Goal: Information Seeking & Learning: Learn about a topic

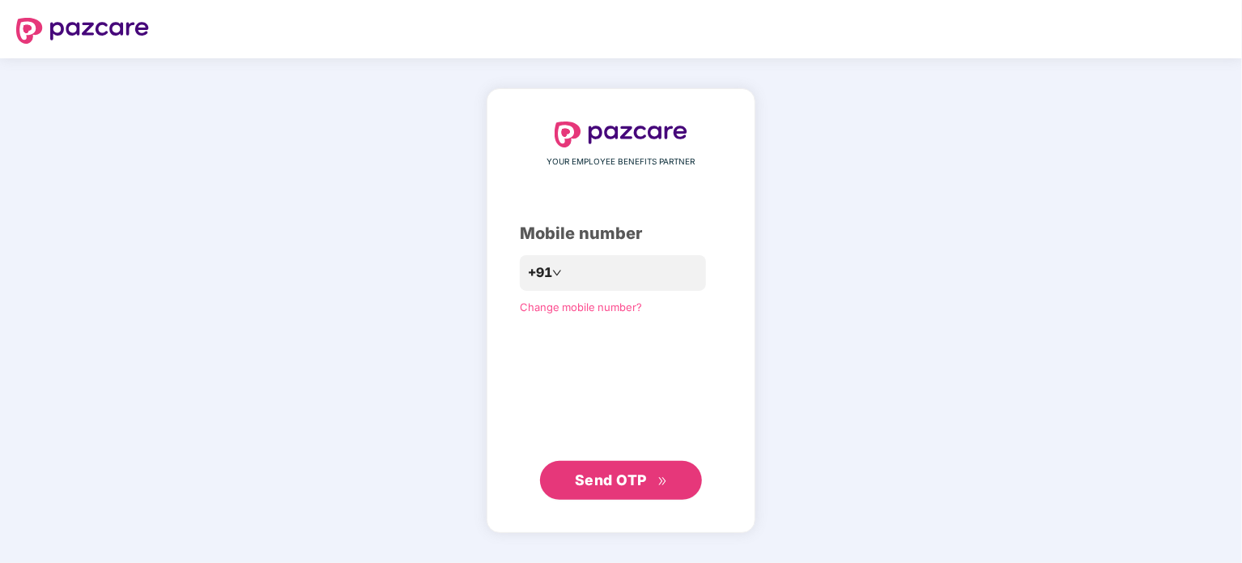
click at [596, 478] on span "Send OTP" at bounding box center [611, 479] width 72 height 17
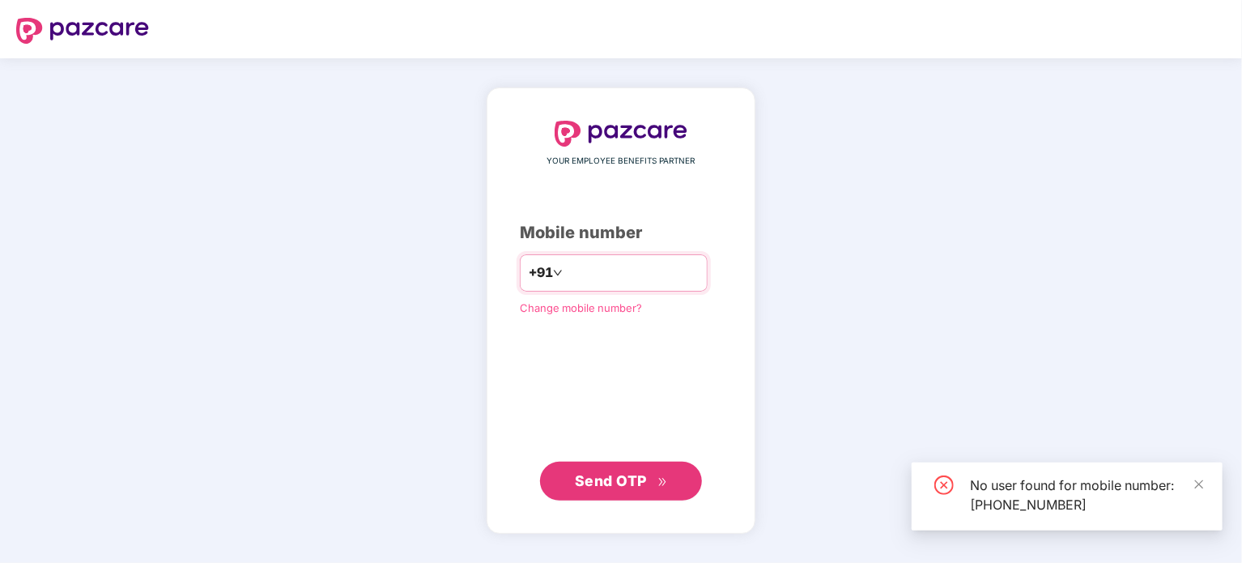
click at [639, 269] on input "**********" at bounding box center [632, 273] width 133 height 26
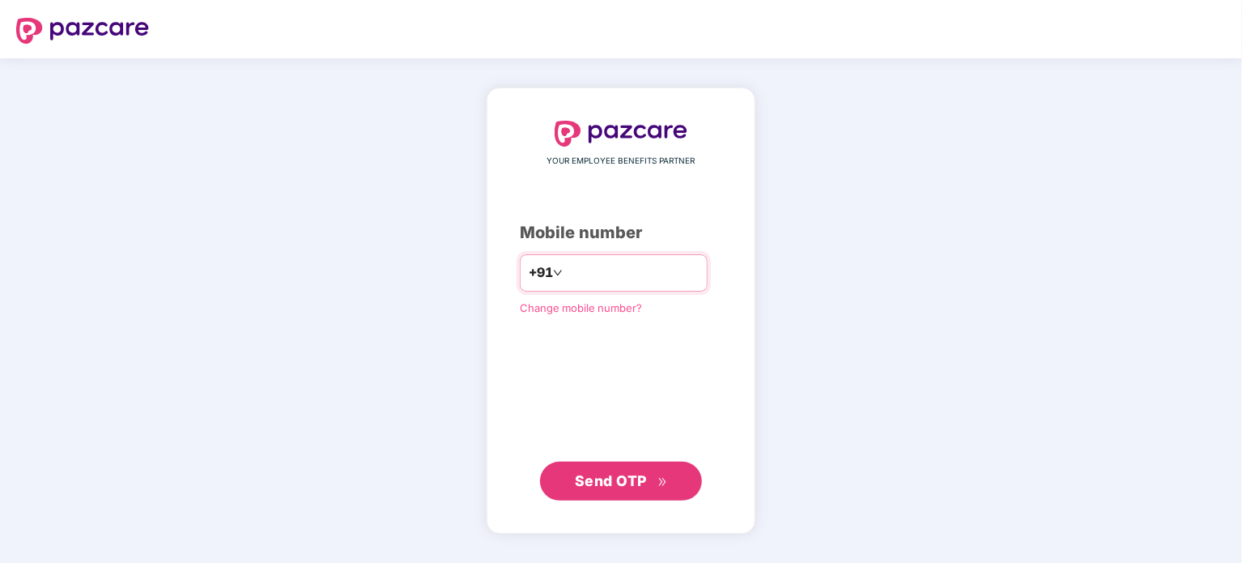
click at [639, 269] on input "**********" at bounding box center [632, 273] width 133 height 26
type input "**********"
click at [625, 494] on button "Send OTP" at bounding box center [621, 480] width 162 height 39
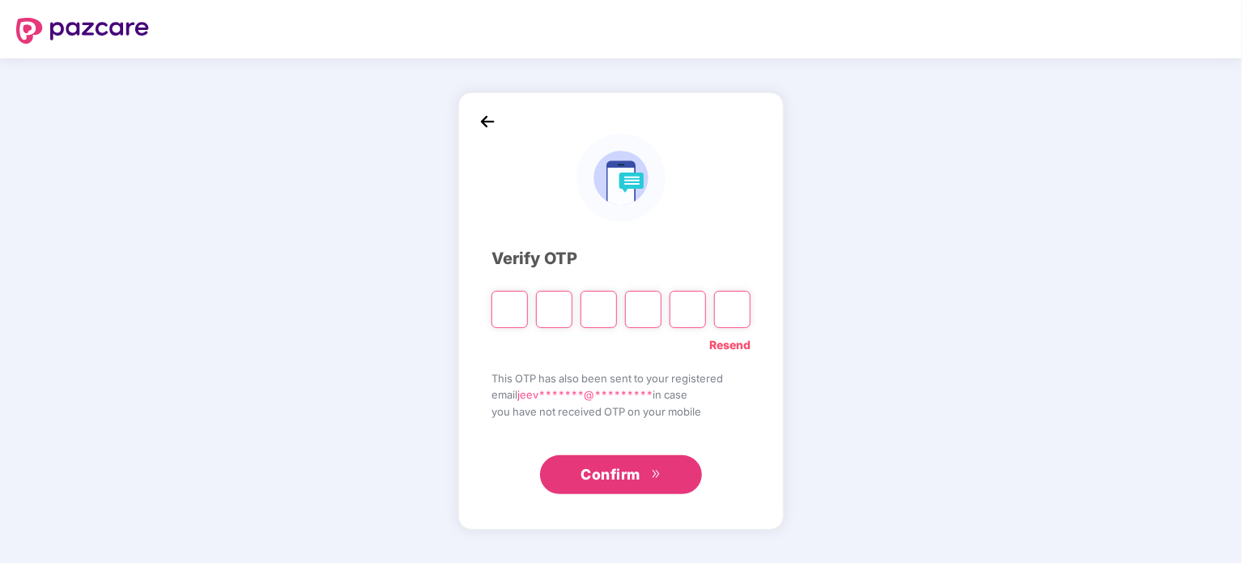
type input "*"
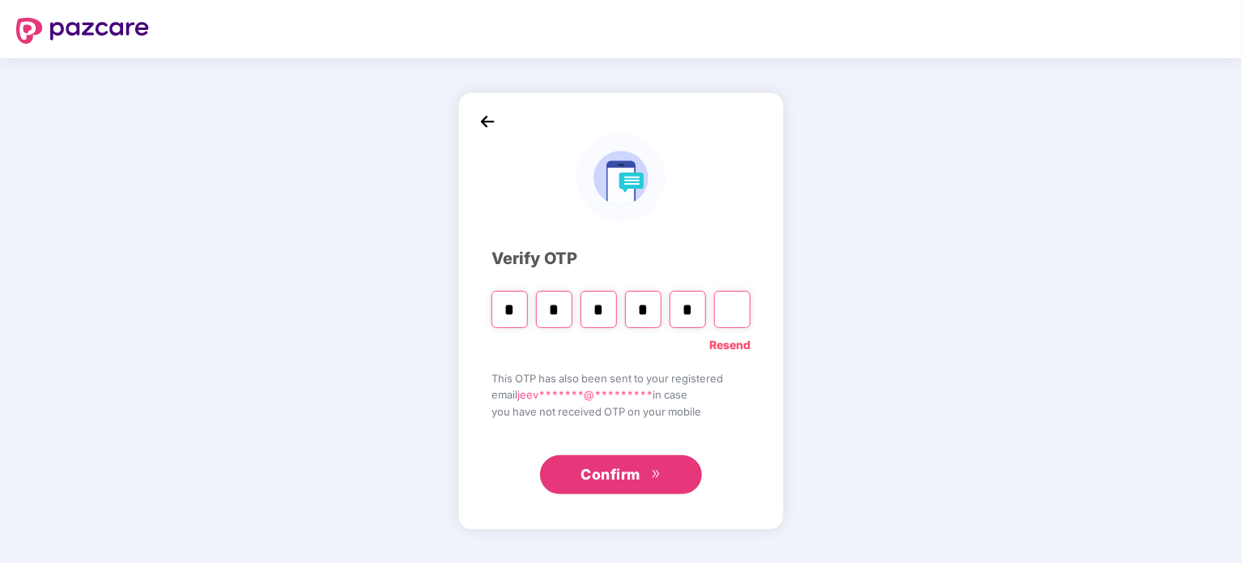
type input "*"
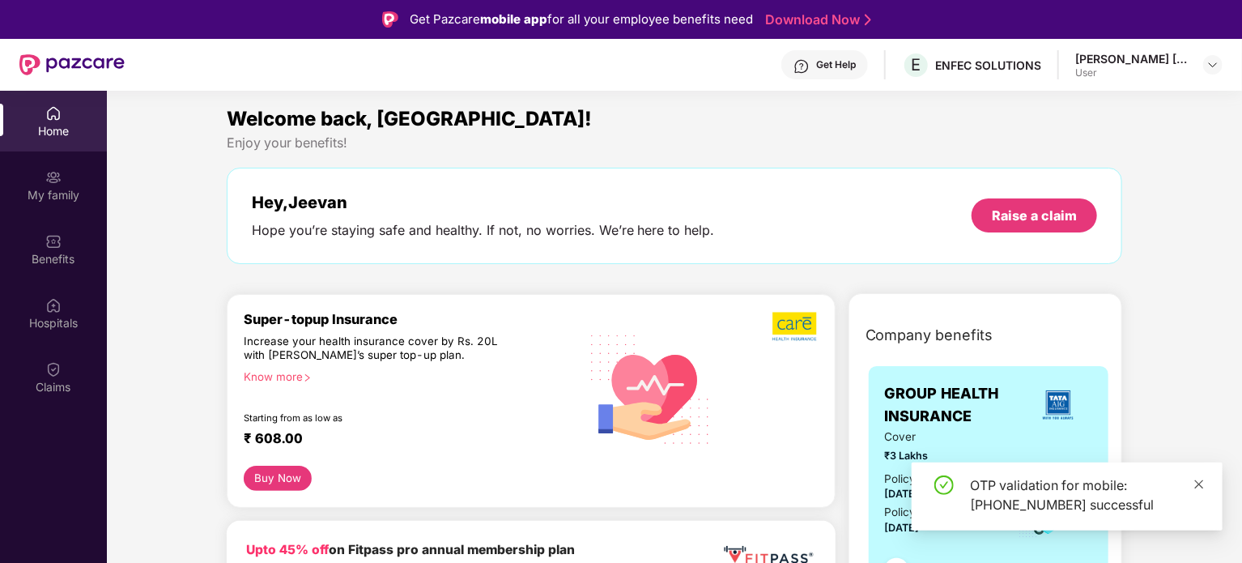
click at [1196, 482] on icon "close" at bounding box center [1199, 483] width 9 height 9
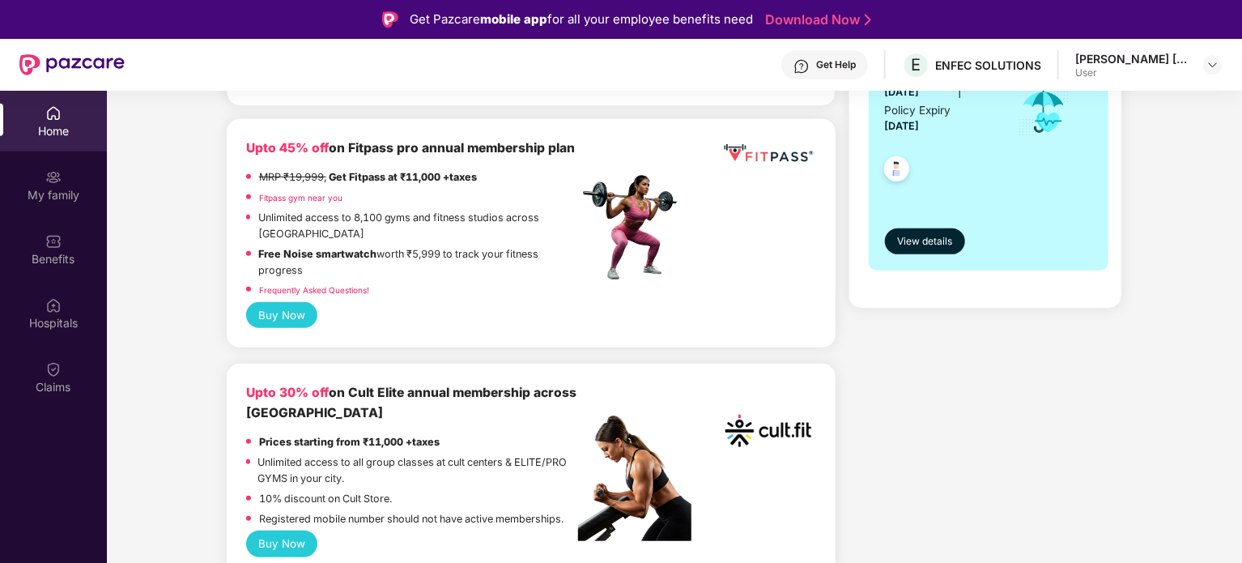
scroll to position [404, 0]
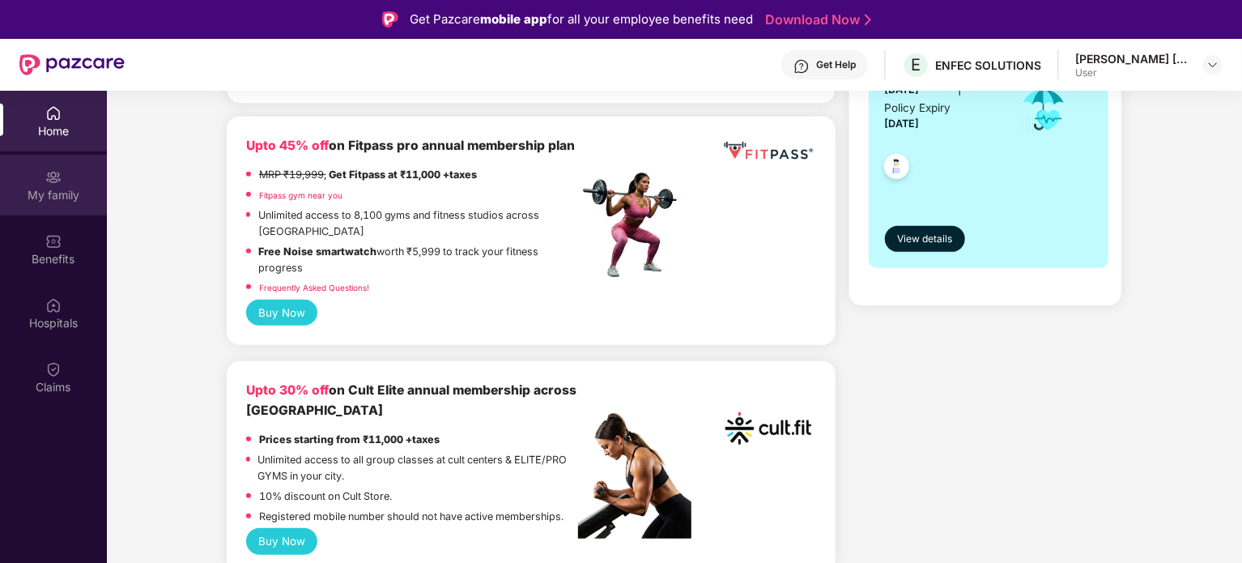
click at [69, 206] on div "My family" at bounding box center [53, 185] width 107 height 61
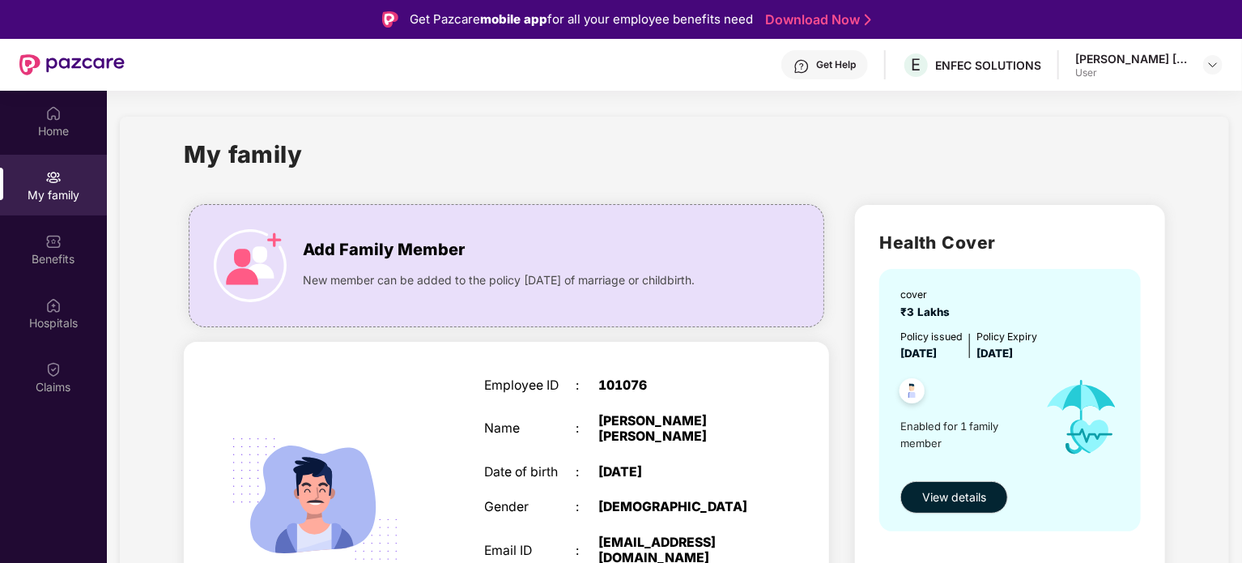
scroll to position [70, 0]
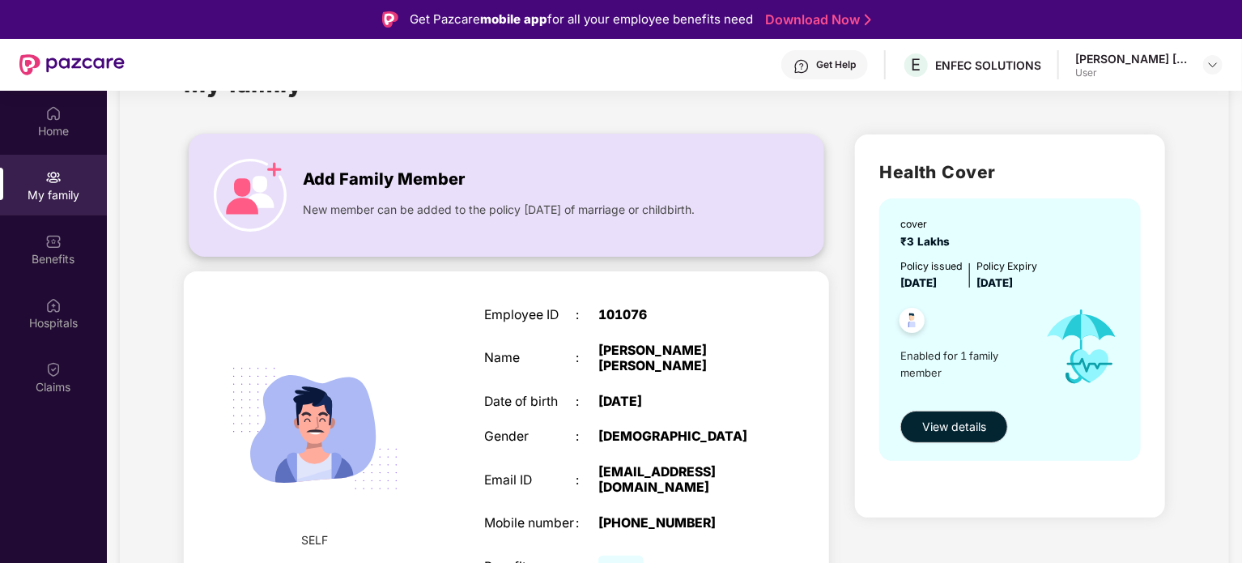
click at [401, 203] on span "New member can be added to the policy [DATE] of marriage or childbirth." at bounding box center [499, 210] width 392 height 18
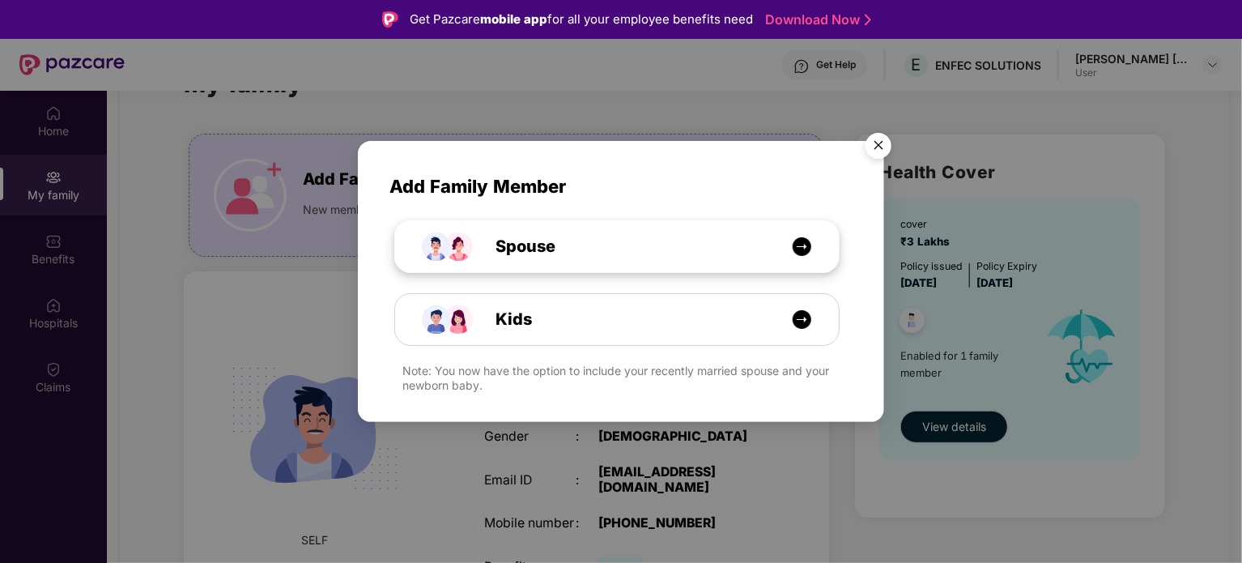
click at [665, 241] on div "Spouse" at bounding box center [625, 246] width 333 height 25
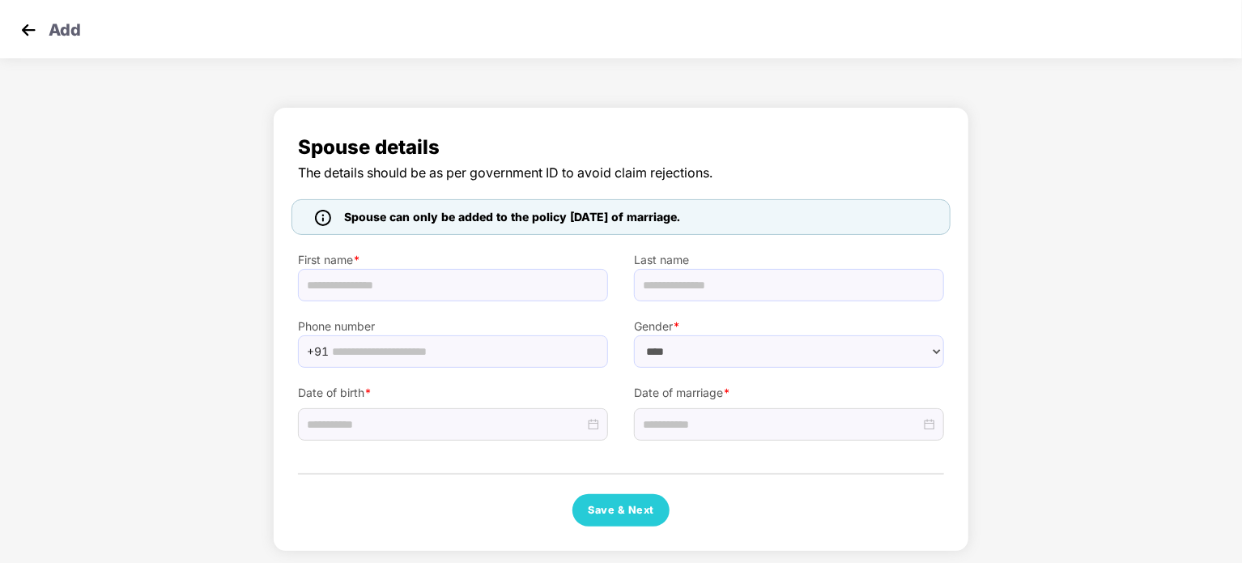
select select "******"
click at [27, 35] on img at bounding box center [28, 30] width 24 height 24
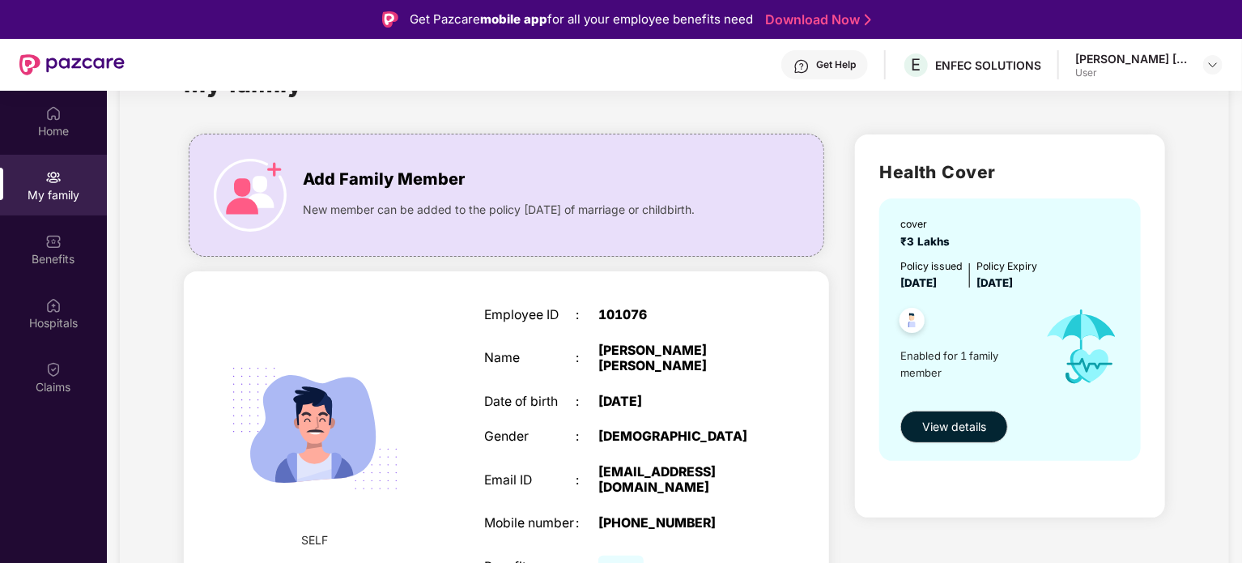
scroll to position [91, 0]
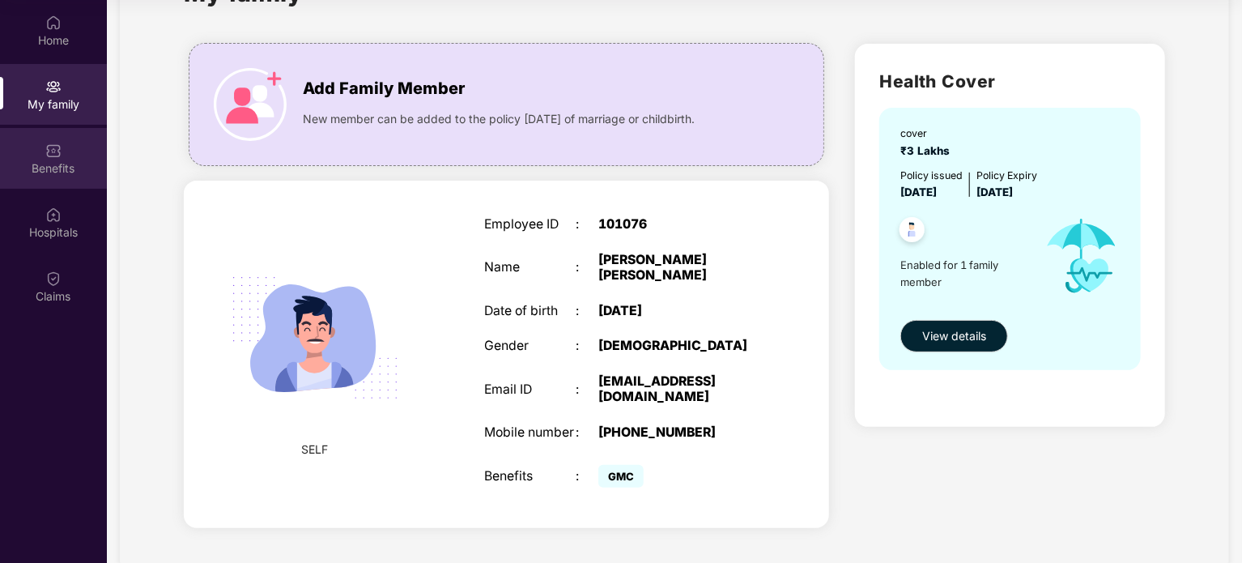
click at [55, 168] on div "Benefits" at bounding box center [53, 168] width 107 height 16
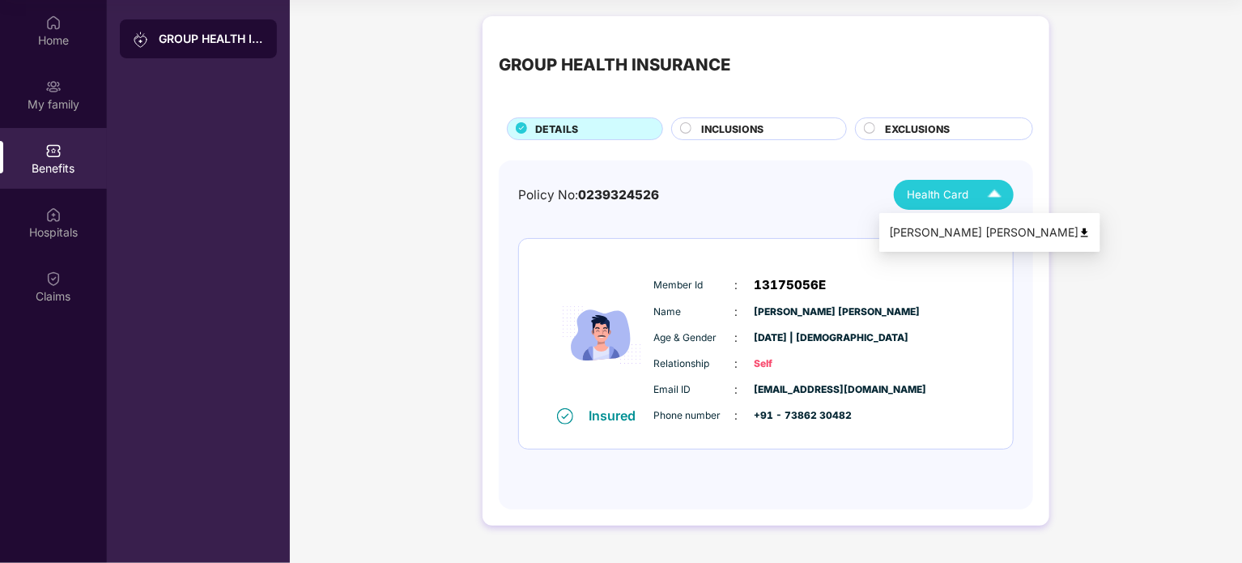
click at [990, 194] on img at bounding box center [994, 195] width 28 height 28
click at [943, 193] on span "Health Card" at bounding box center [938, 194] width 62 height 17
click at [948, 228] on div "[PERSON_NAME] [PERSON_NAME]" at bounding box center [990, 232] width 202 height 18
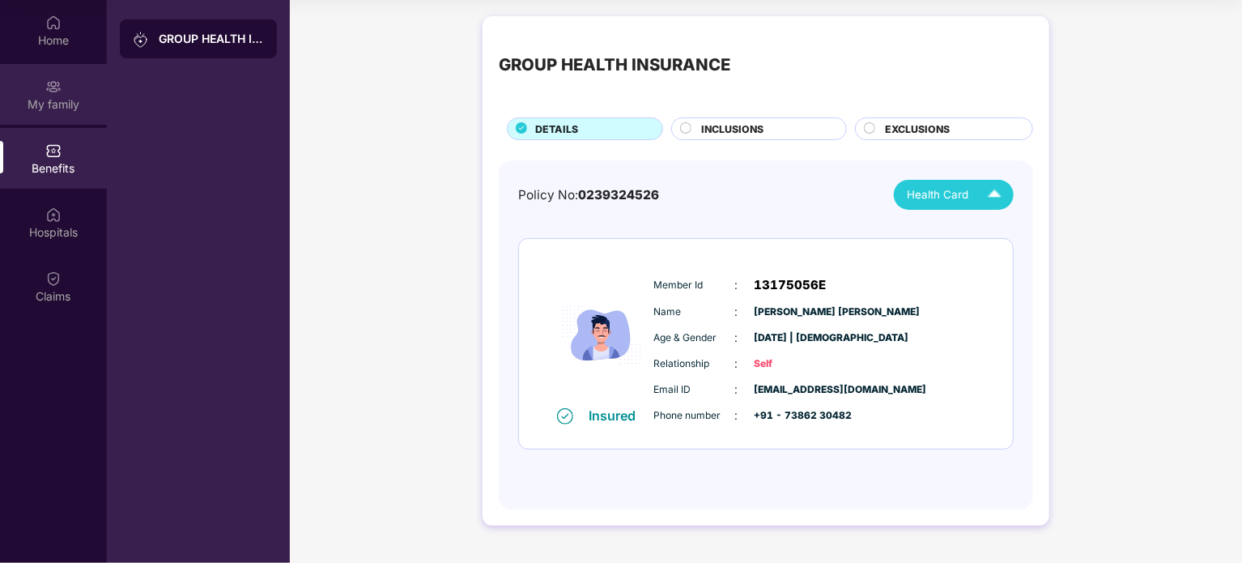
click at [51, 108] on div "My family" at bounding box center [53, 104] width 107 height 16
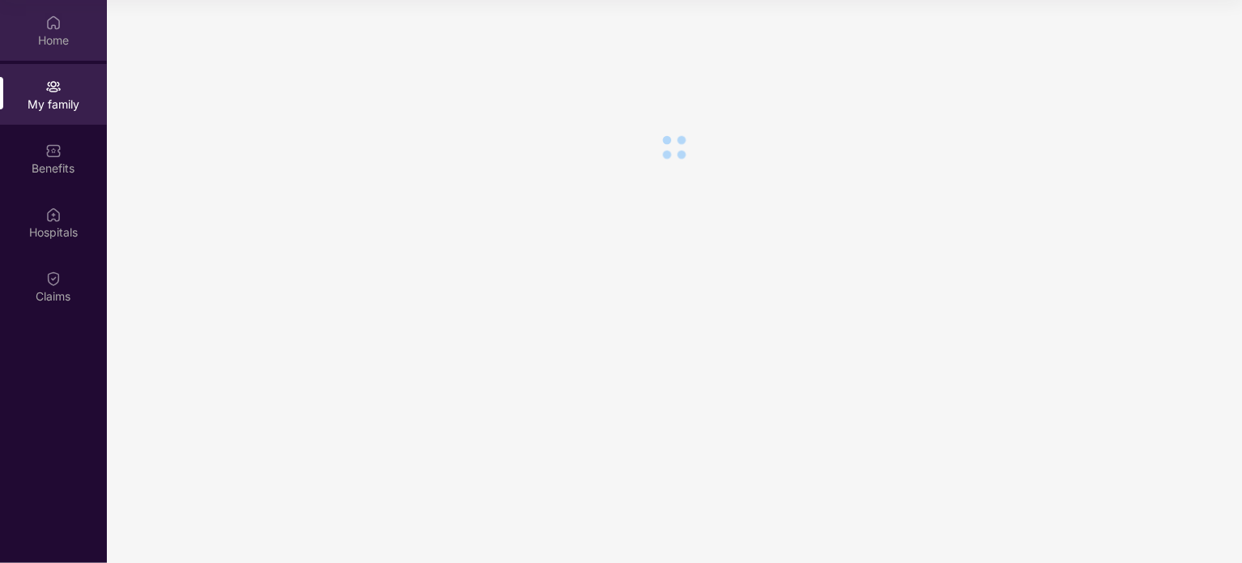
click at [58, 36] on div "Home" at bounding box center [53, 40] width 107 height 16
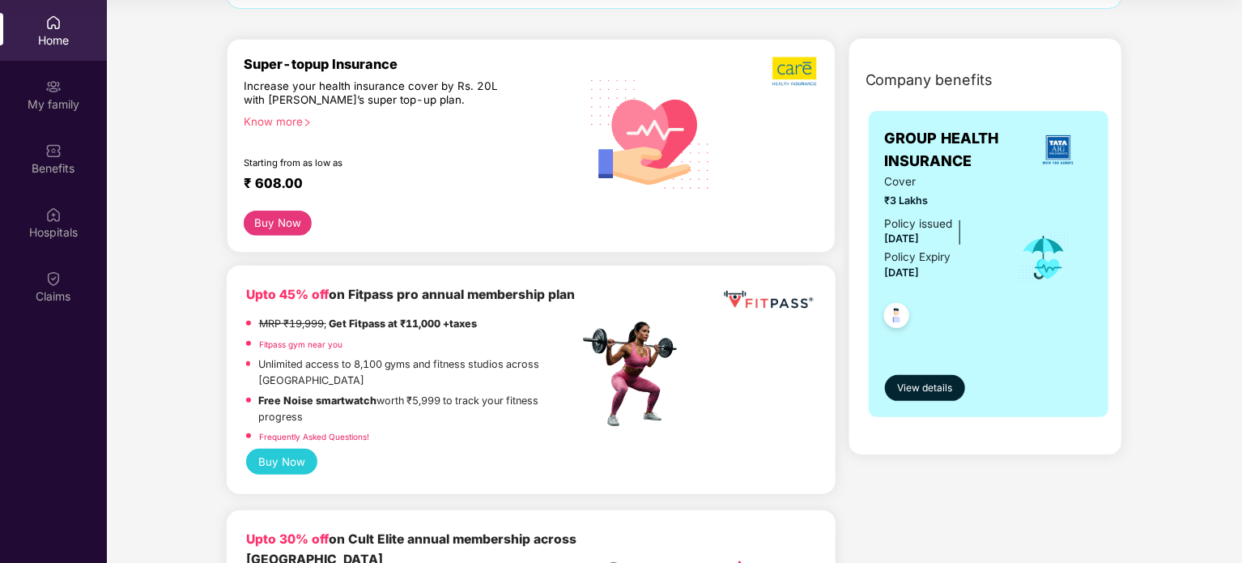
scroll to position [176, 0]
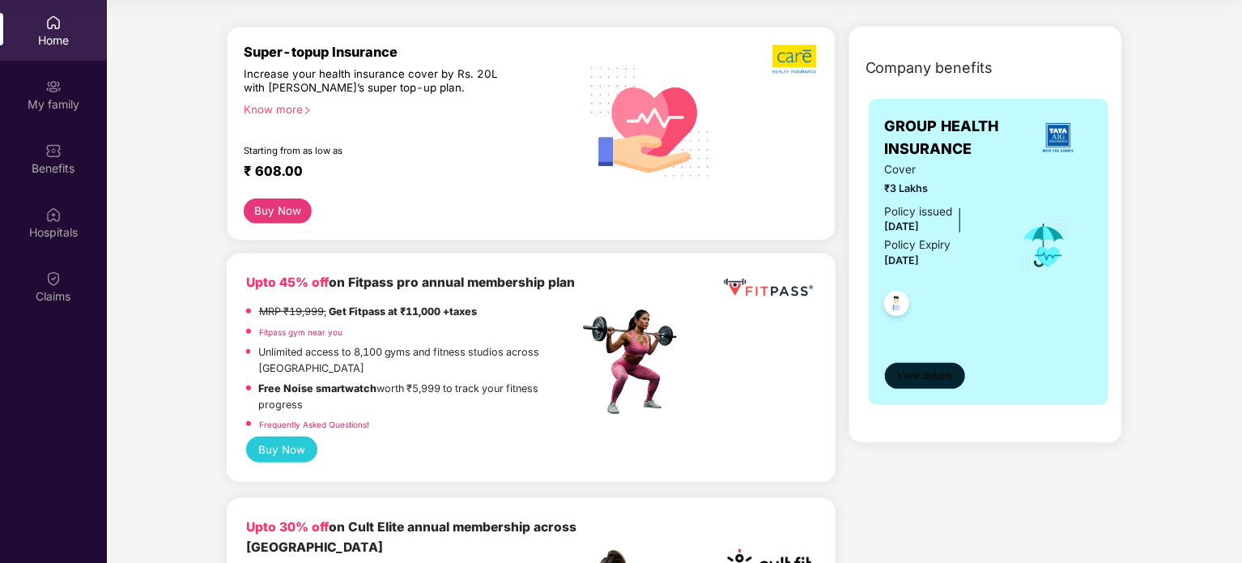
click at [951, 381] on span "View details" at bounding box center [924, 375] width 55 height 15
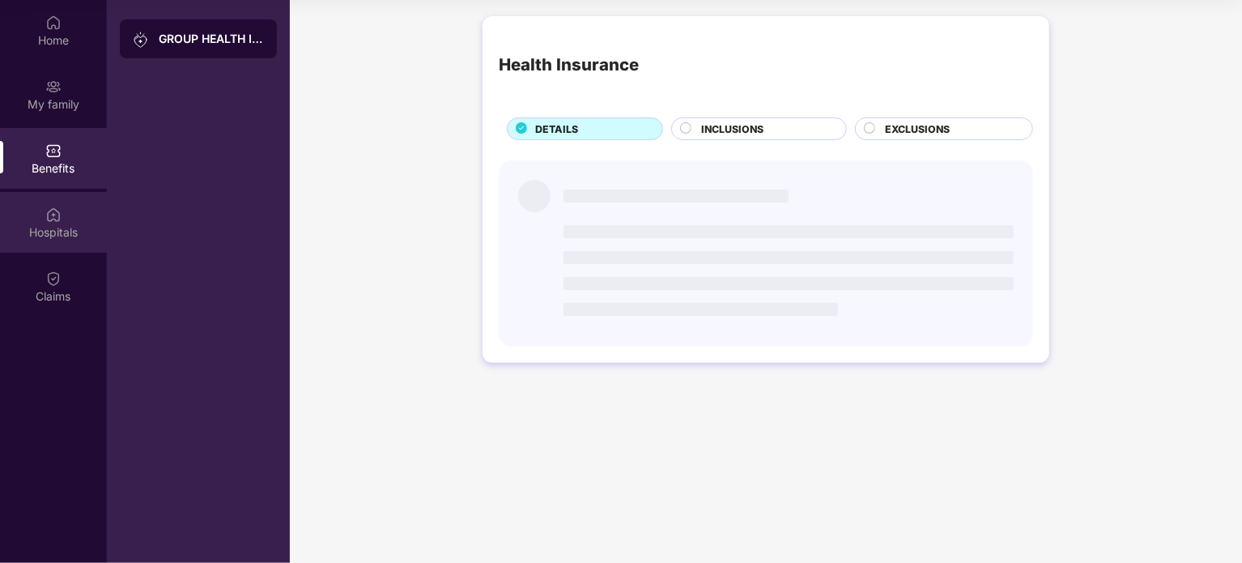
click at [59, 217] on img at bounding box center [53, 214] width 16 height 16
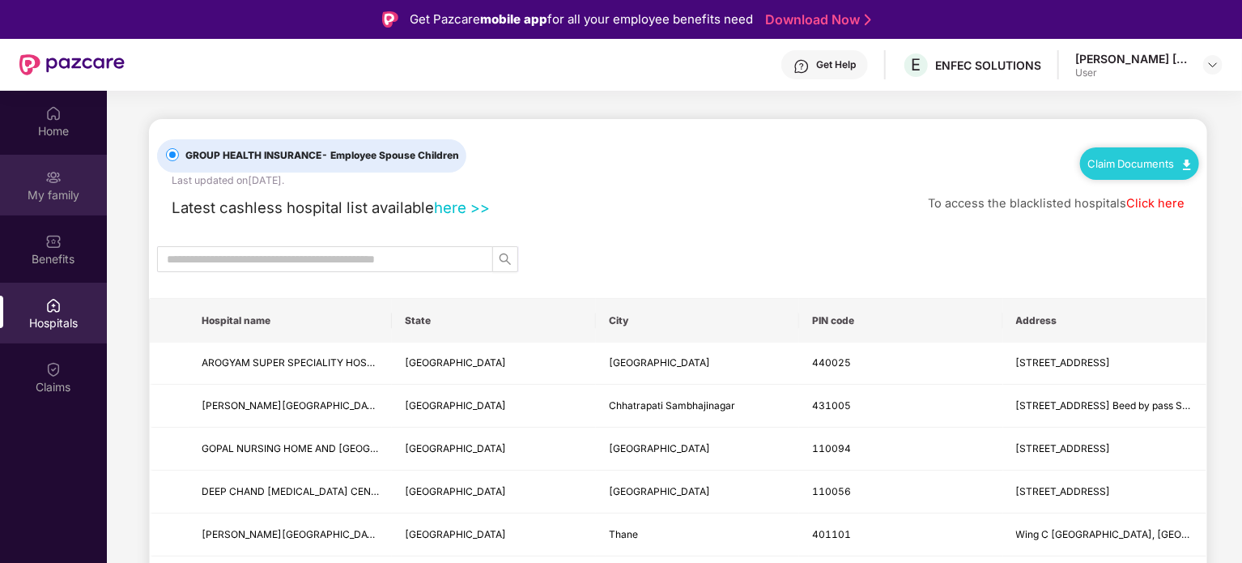
click at [53, 181] on img at bounding box center [53, 177] width 16 height 16
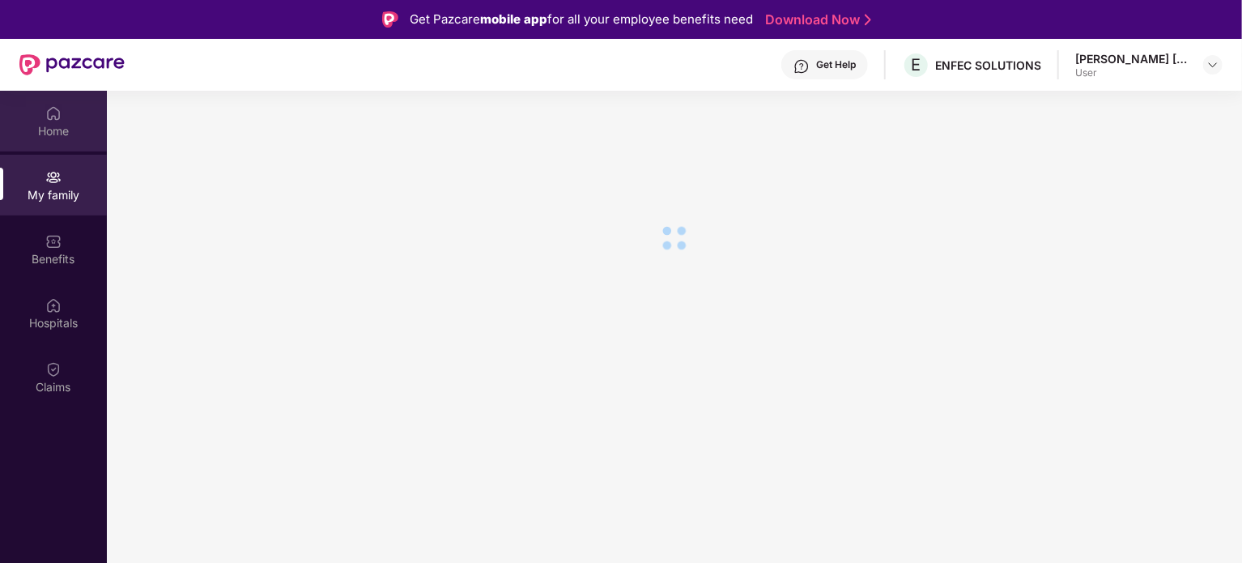
click at [63, 125] on div "Home" at bounding box center [53, 131] width 107 height 16
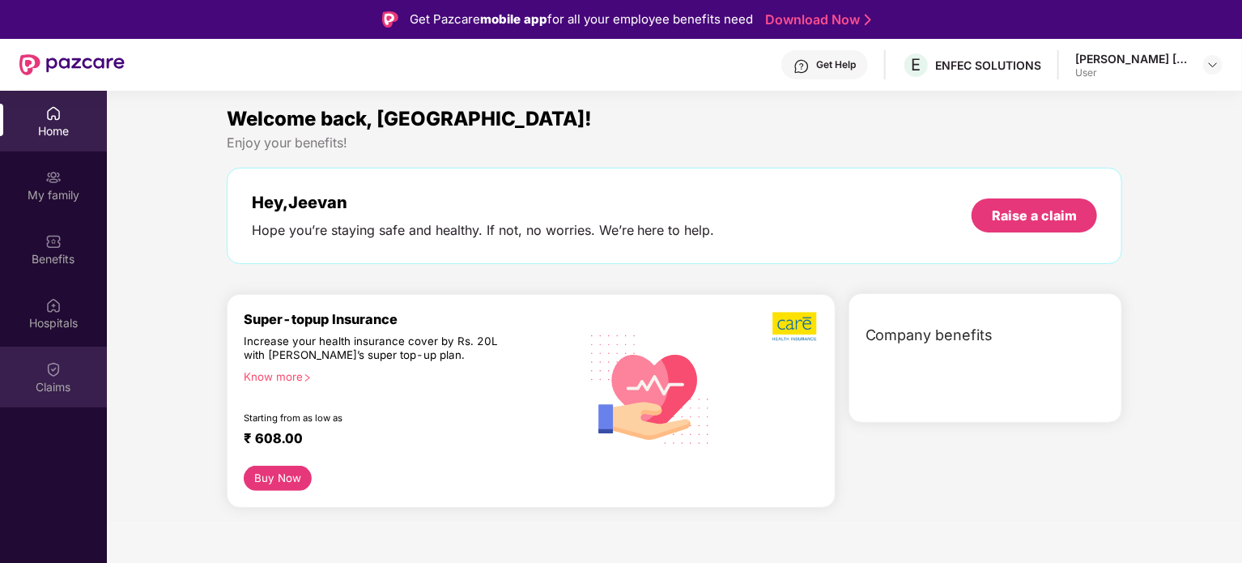
click at [66, 377] on div "Claims" at bounding box center [53, 377] width 107 height 61
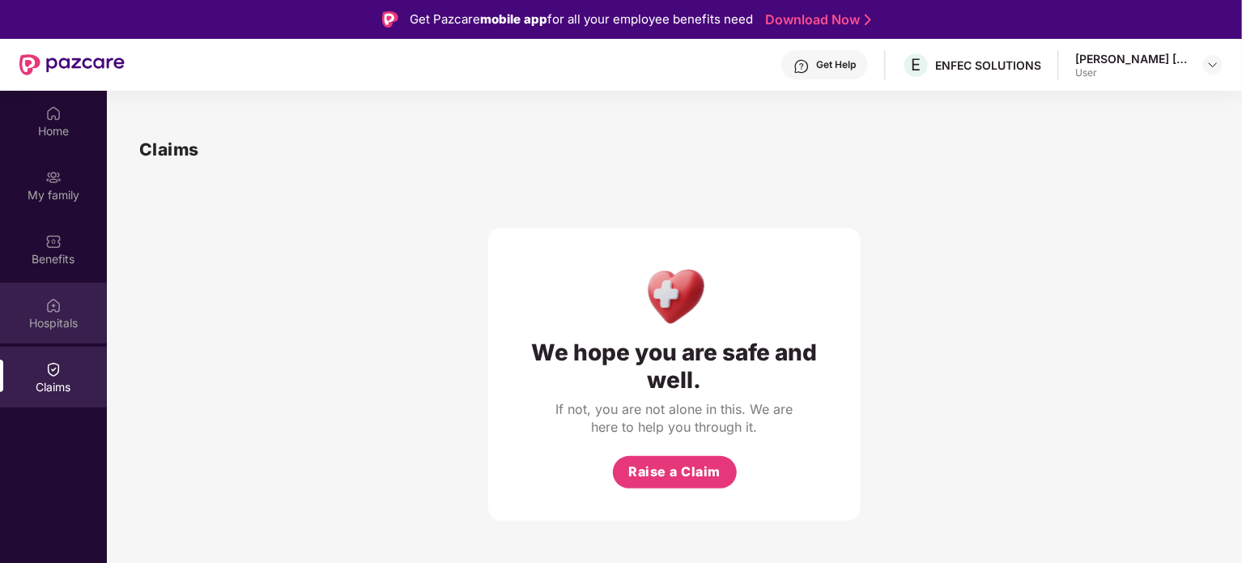
click at [67, 320] on div "Hospitals" at bounding box center [53, 323] width 107 height 16
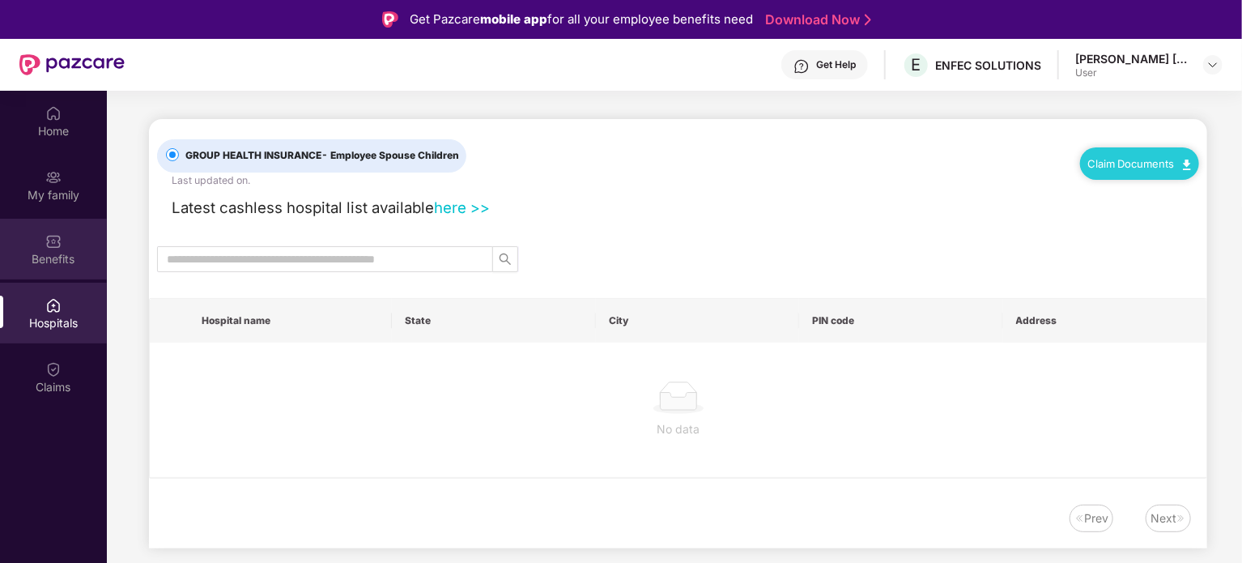
click at [62, 255] on div "Benefits" at bounding box center [53, 259] width 107 height 16
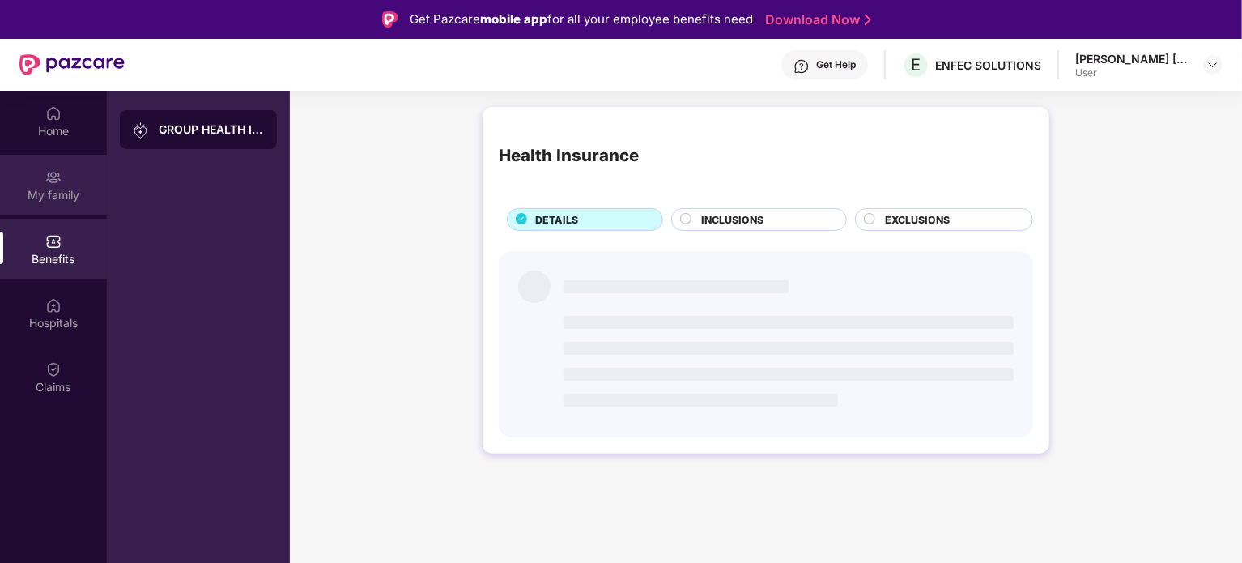
click at [68, 189] on div "My family" at bounding box center [53, 195] width 107 height 16
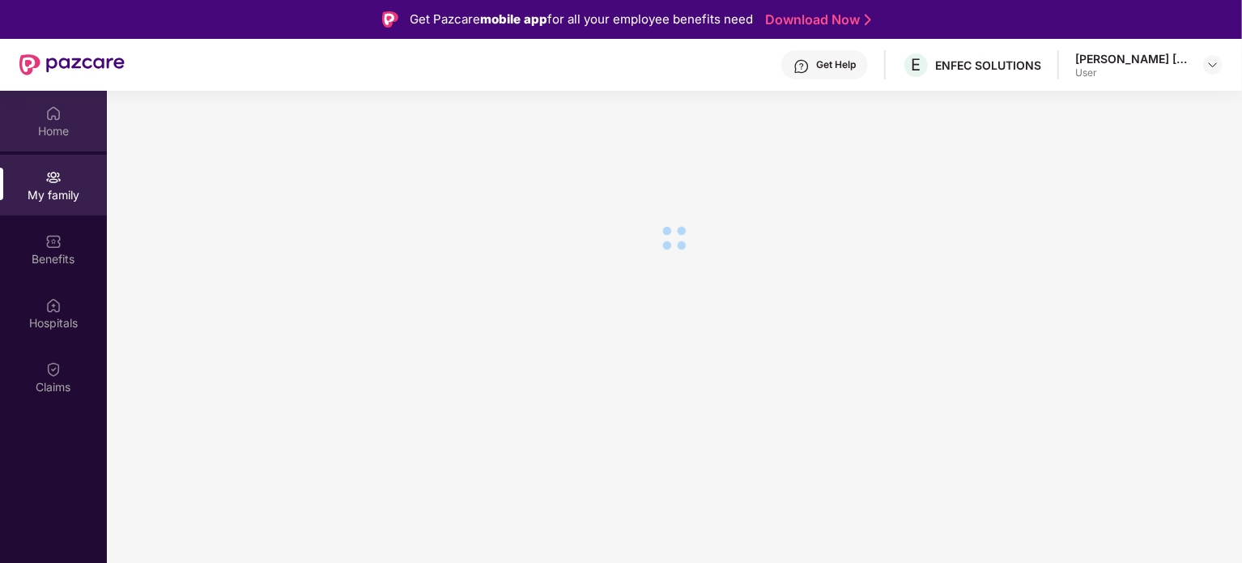
click at [72, 138] on div "Home" at bounding box center [53, 131] width 107 height 16
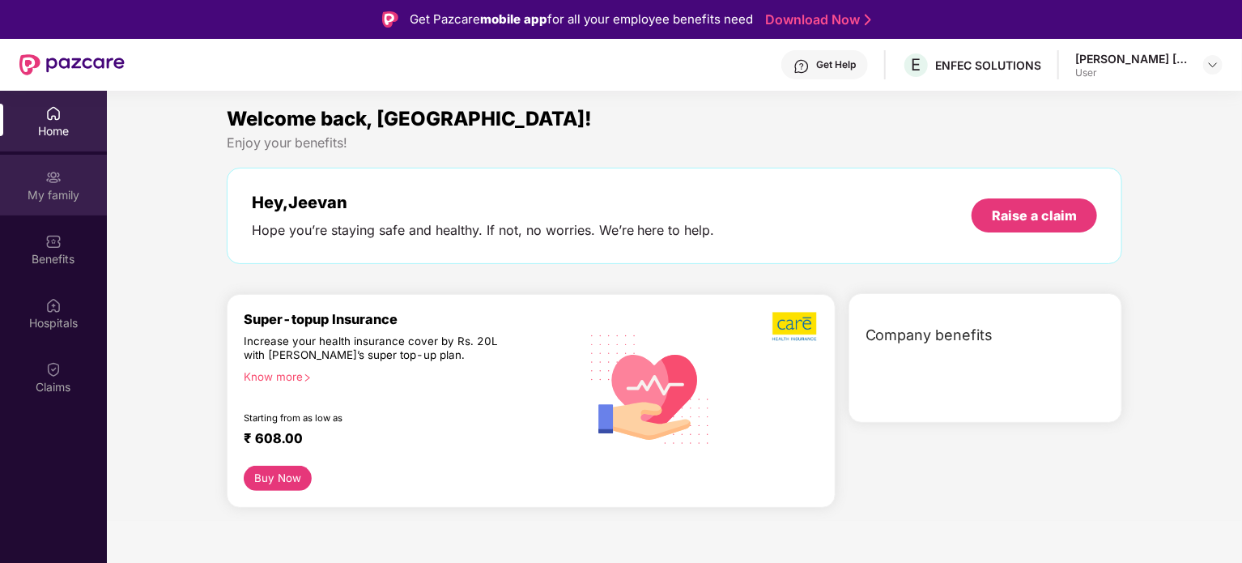
click at [40, 181] on div "My family" at bounding box center [53, 185] width 107 height 61
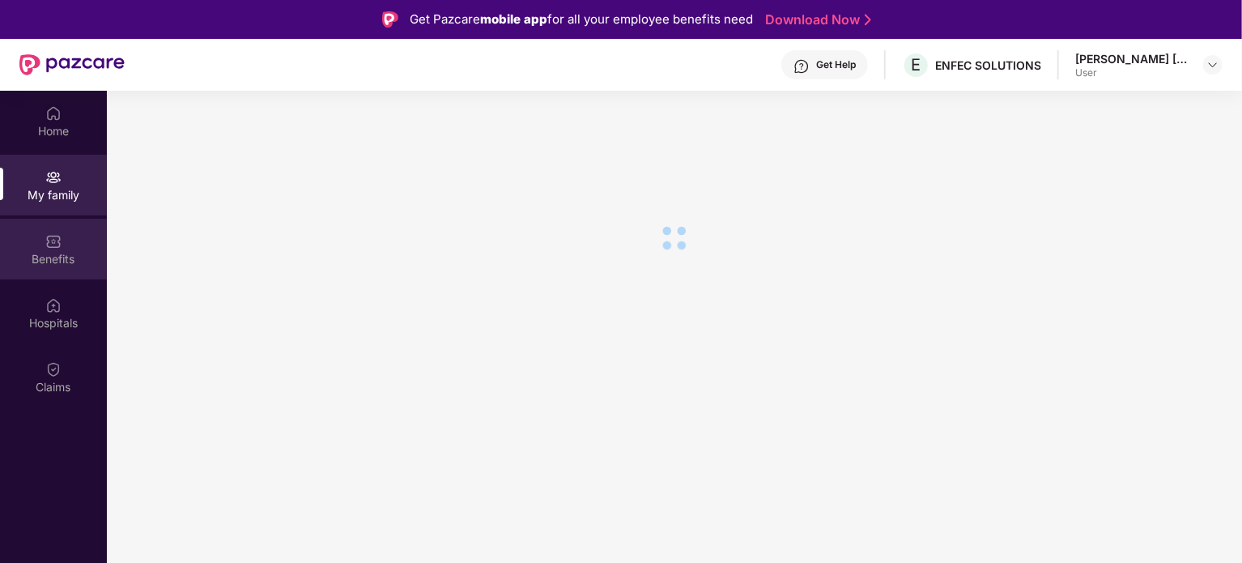
click at [56, 261] on div "Benefits" at bounding box center [53, 259] width 107 height 16
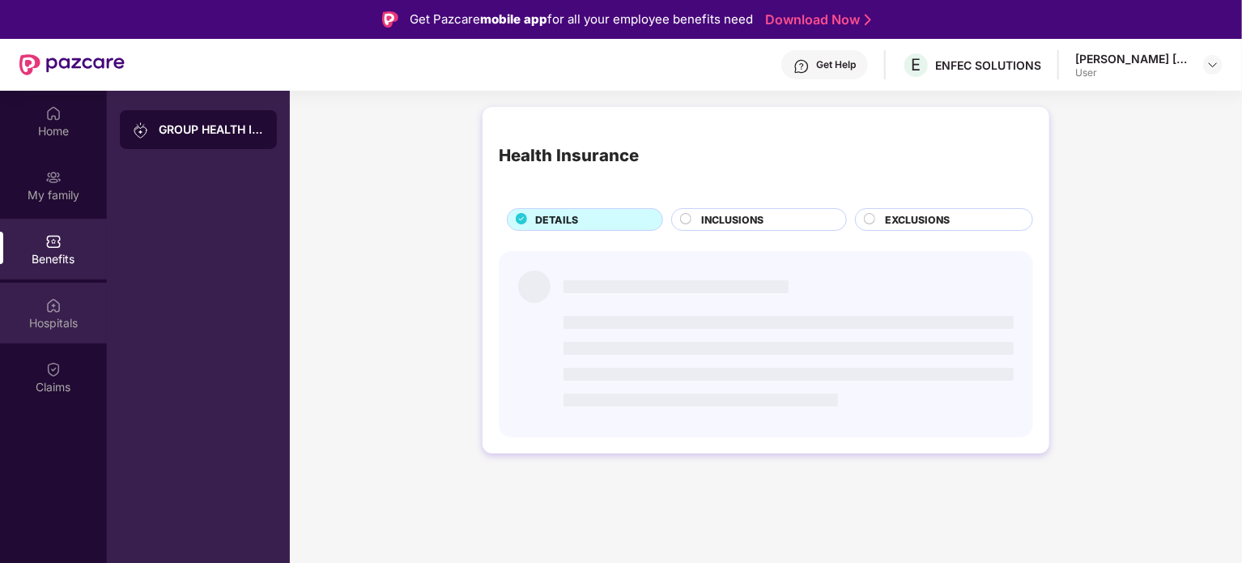
click at [55, 336] on div "Hospitals" at bounding box center [53, 313] width 107 height 61
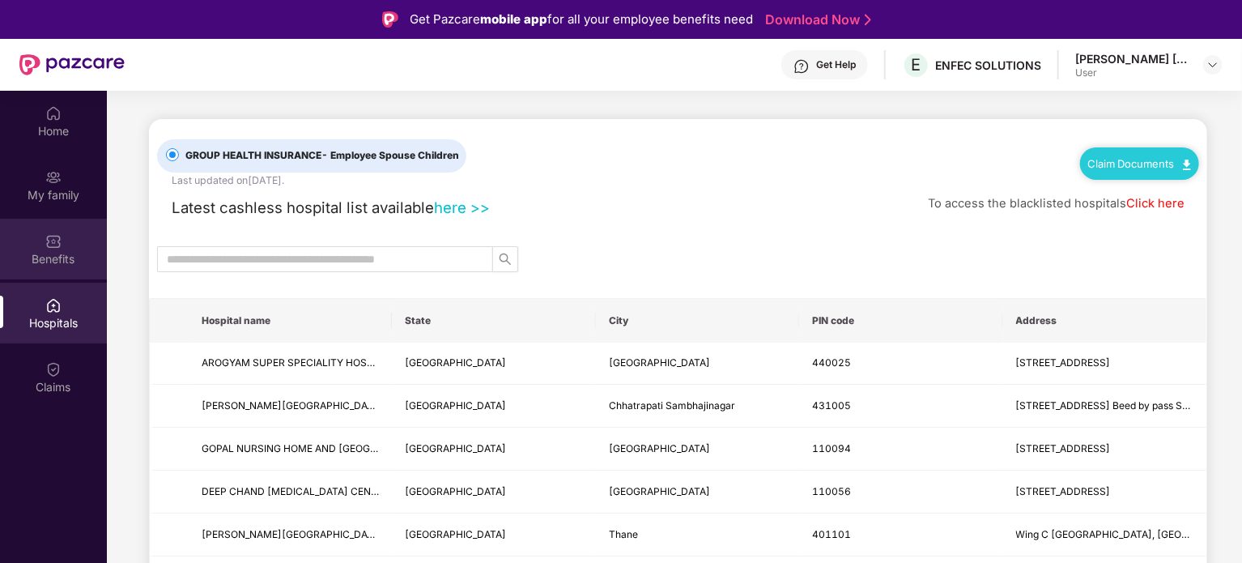
click at [46, 251] on div "Benefits" at bounding box center [53, 259] width 107 height 16
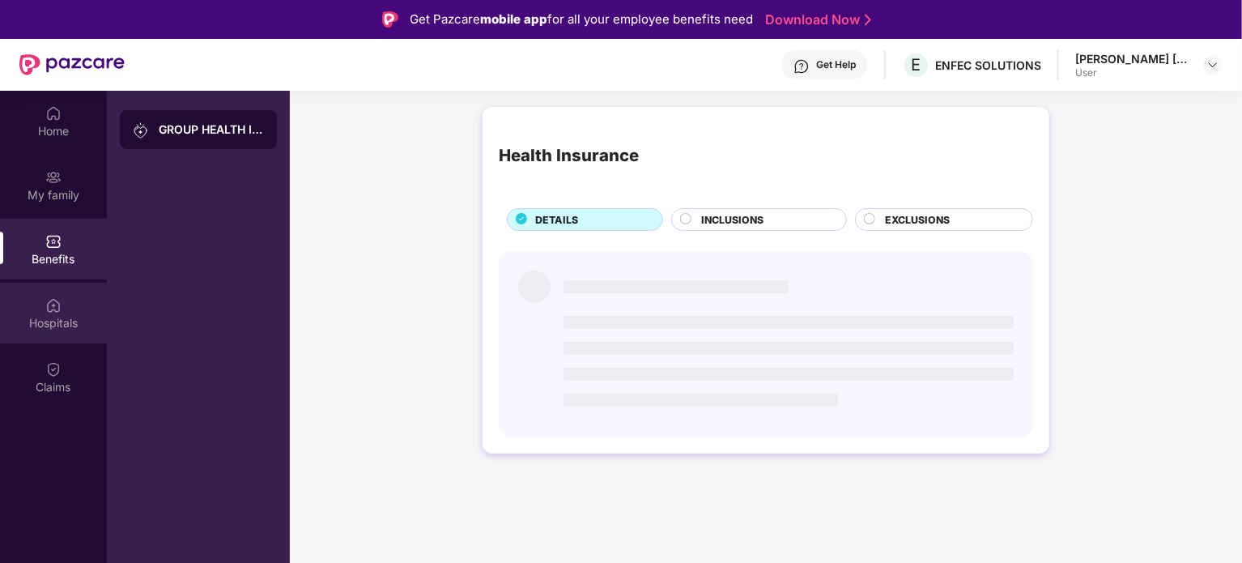
click at [46, 304] on img at bounding box center [53, 305] width 16 height 16
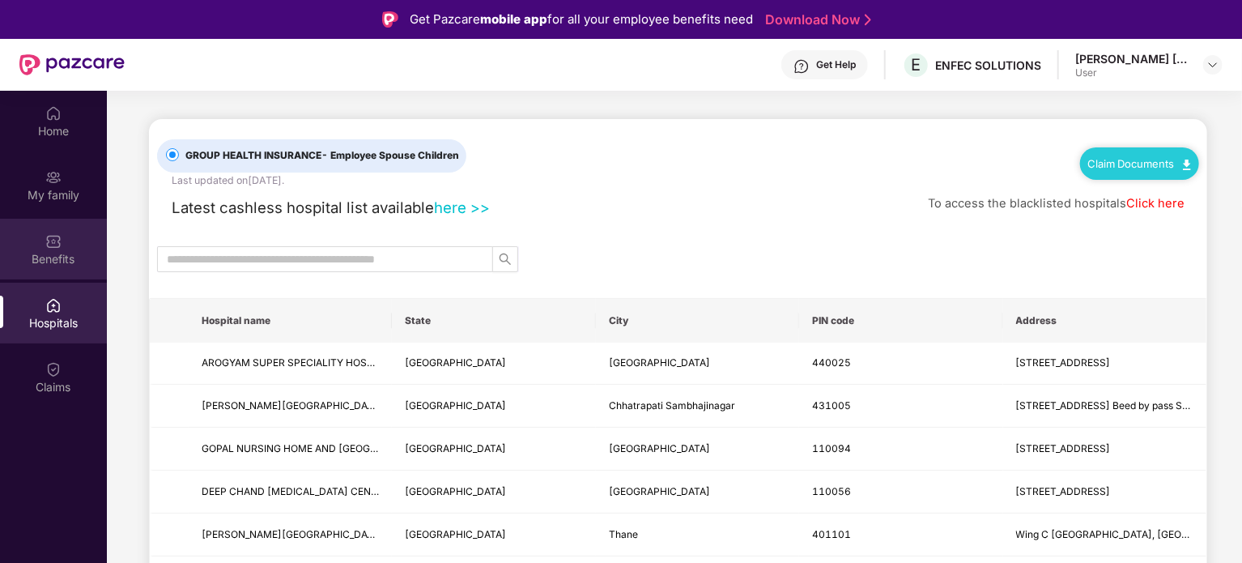
click at [95, 258] on div "Benefits" at bounding box center [53, 259] width 107 height 16
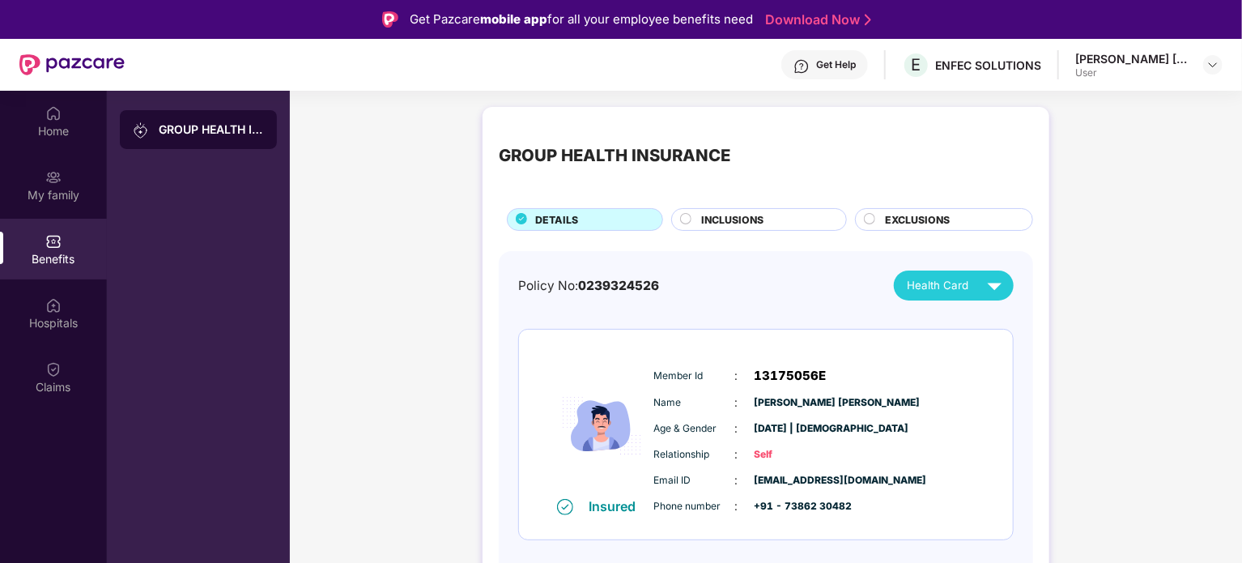
scroll to position [91, 0]
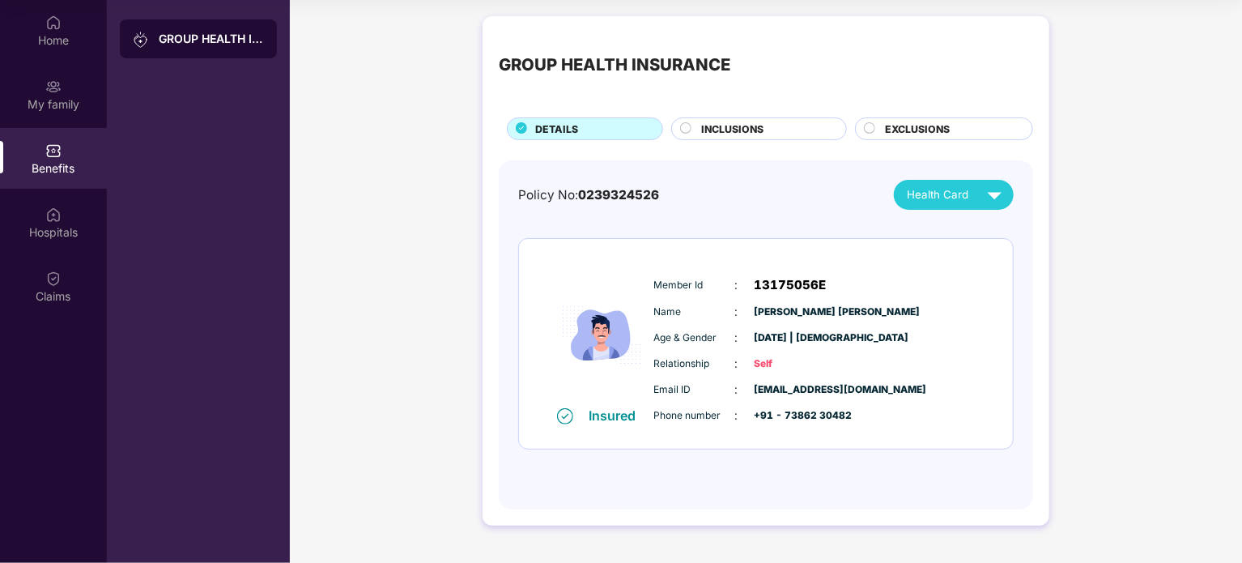
click at [745, 128] on span "INCLUSIONS" at bounding box center [732, 128] width 62 height 15
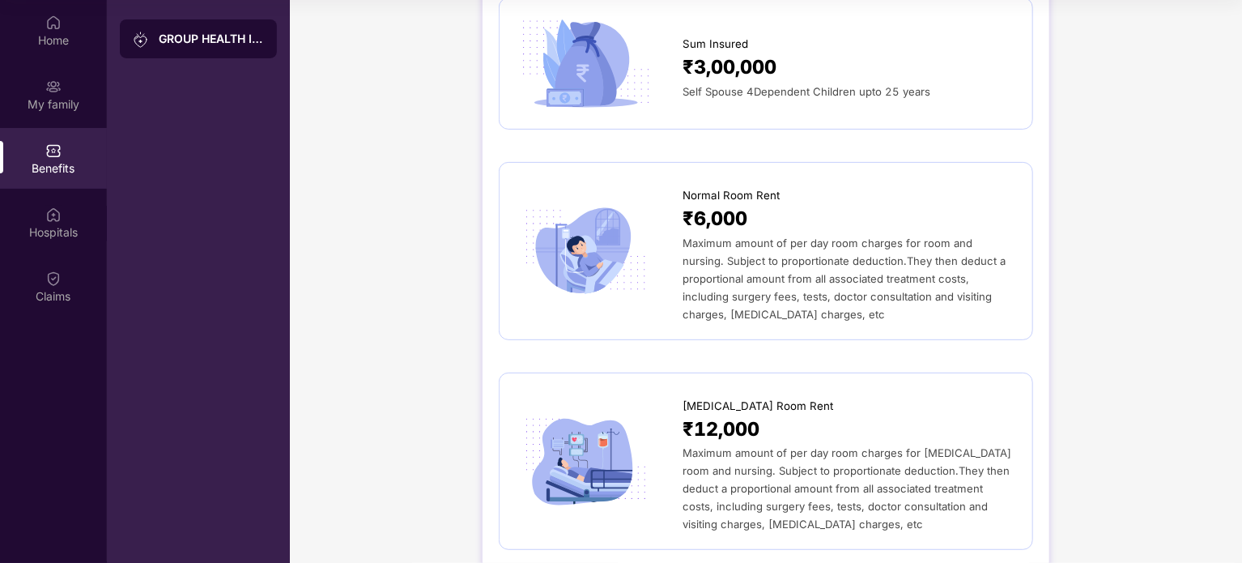
scroll to position [0, 0]
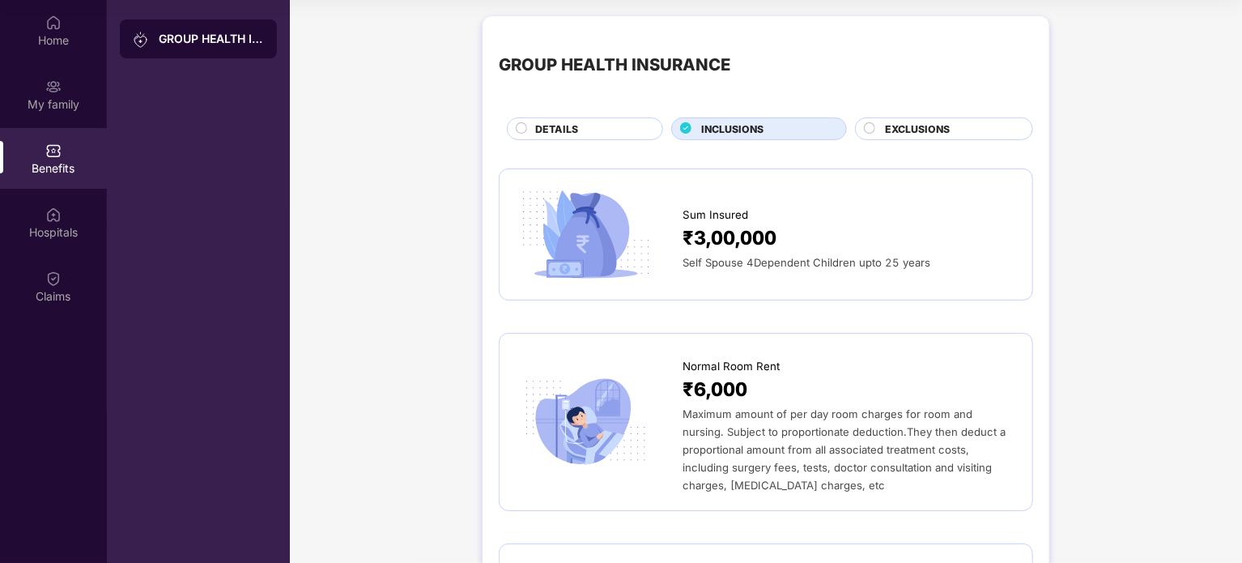
click at [878, 125] on div "EXCLUSIONS" at bounding box center [950, 130] width 147 height 18
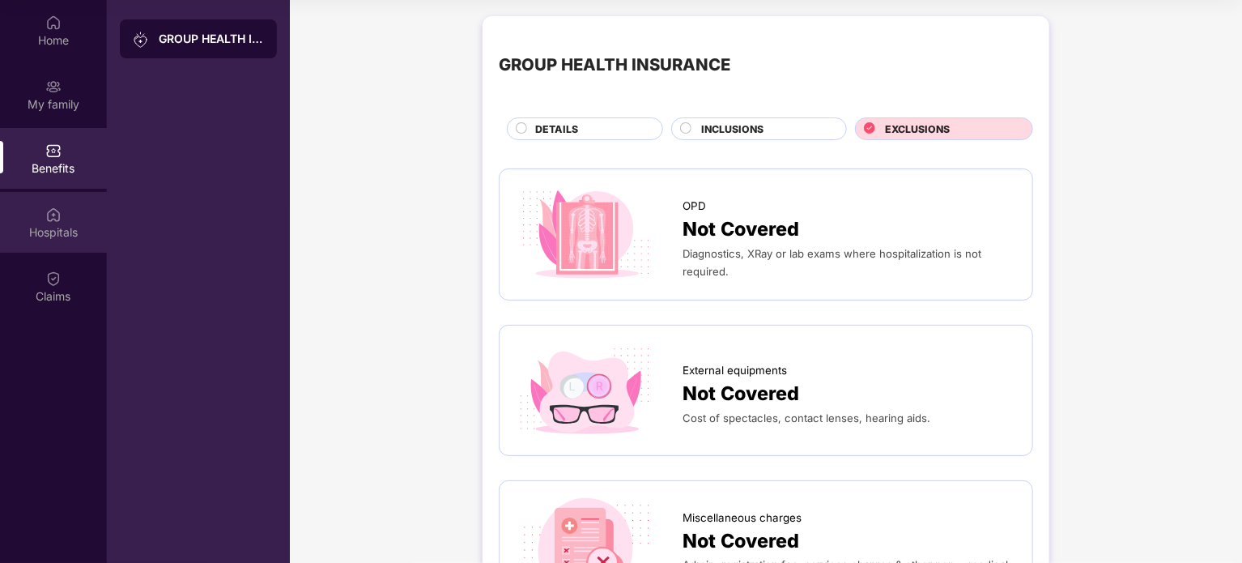
click at [43, 232] on div "Hospitals" at bounding box center [53, 232] width 107 height 16
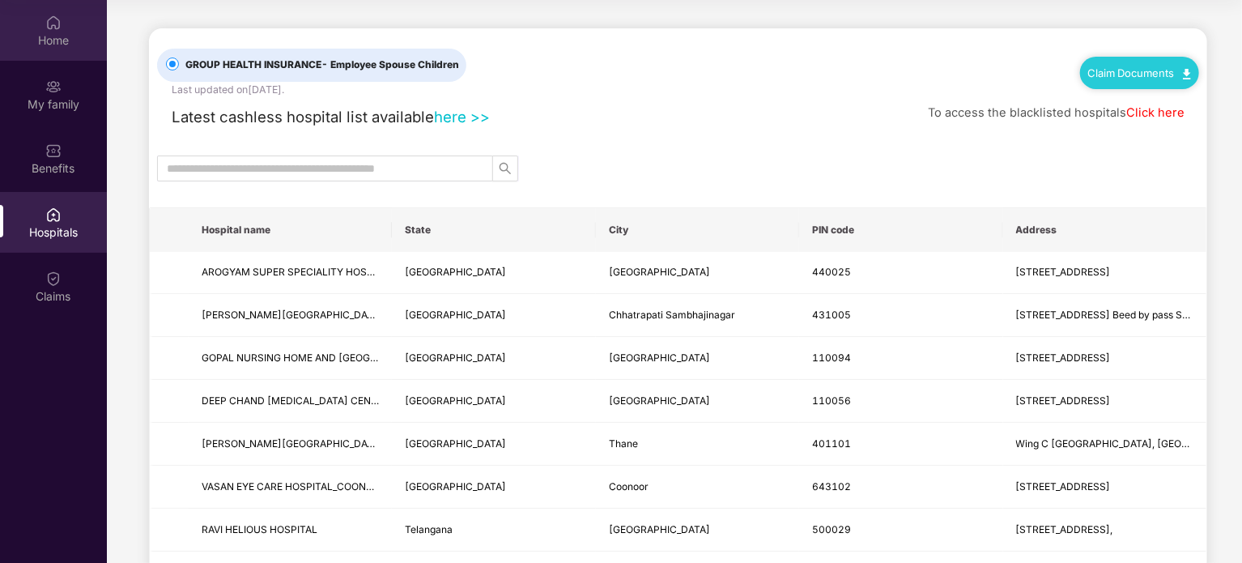
click at [53, 45] on div "Home" at bounding box center [53, 40] width 107 height 16
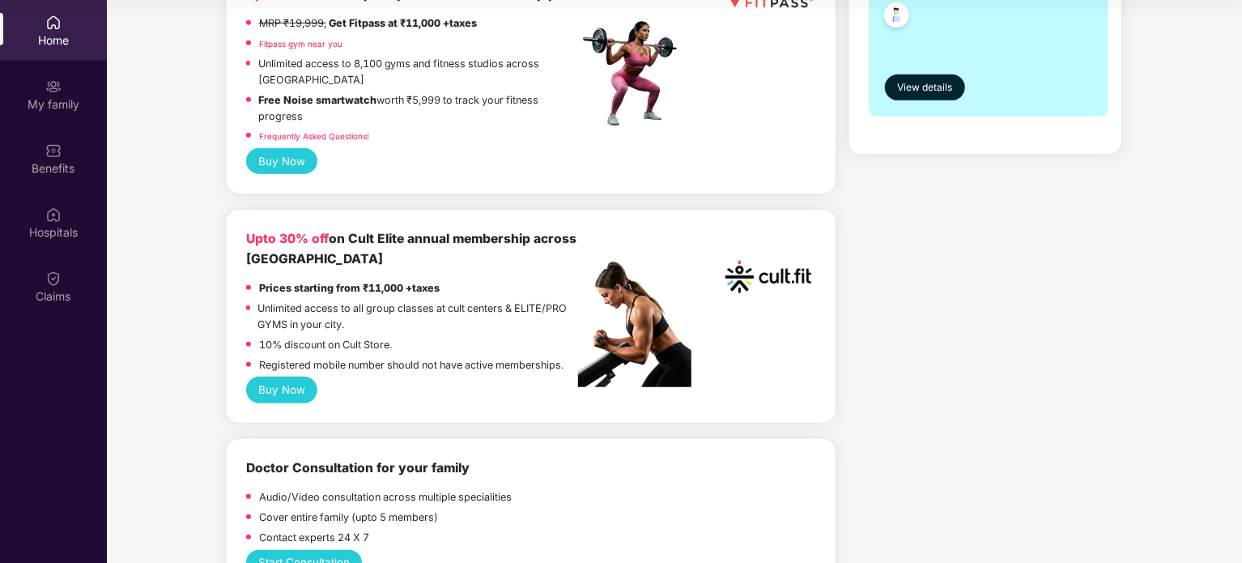
scroll to position [466, 0]
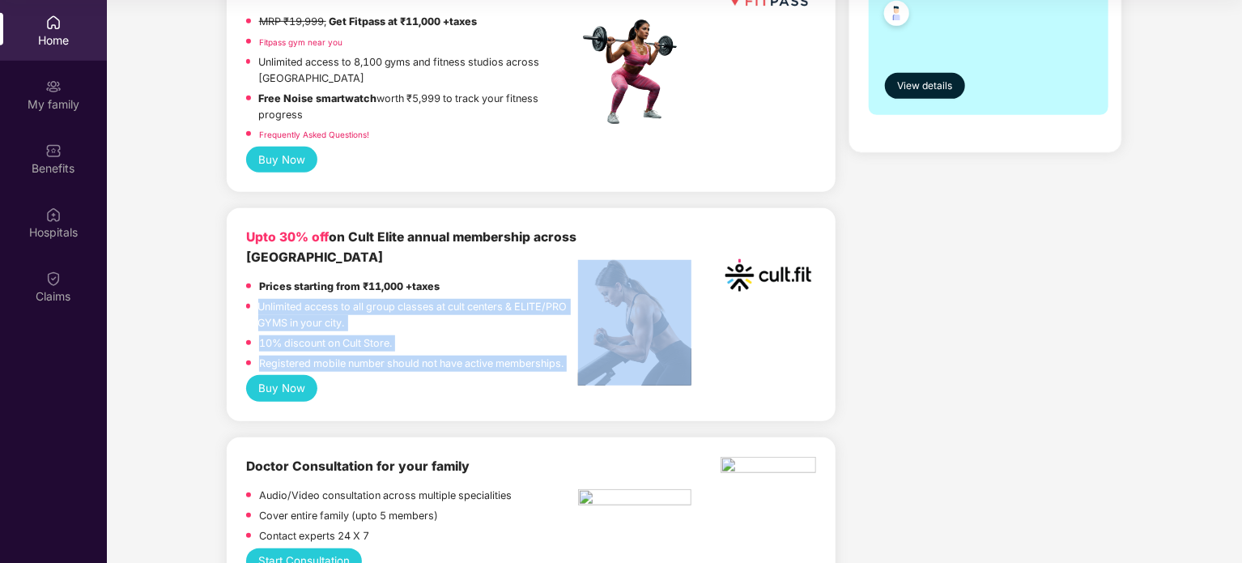
drag, startPoint x: 258, startPoint y: 307, endPoint x: 596, endPoint y: 356, distance: 341.2
click at [596, 356] on div "Upto 30% off on Cult Elite annual membership across India Prices starting from …" at bounding box center [531, 300] width 570 height 147
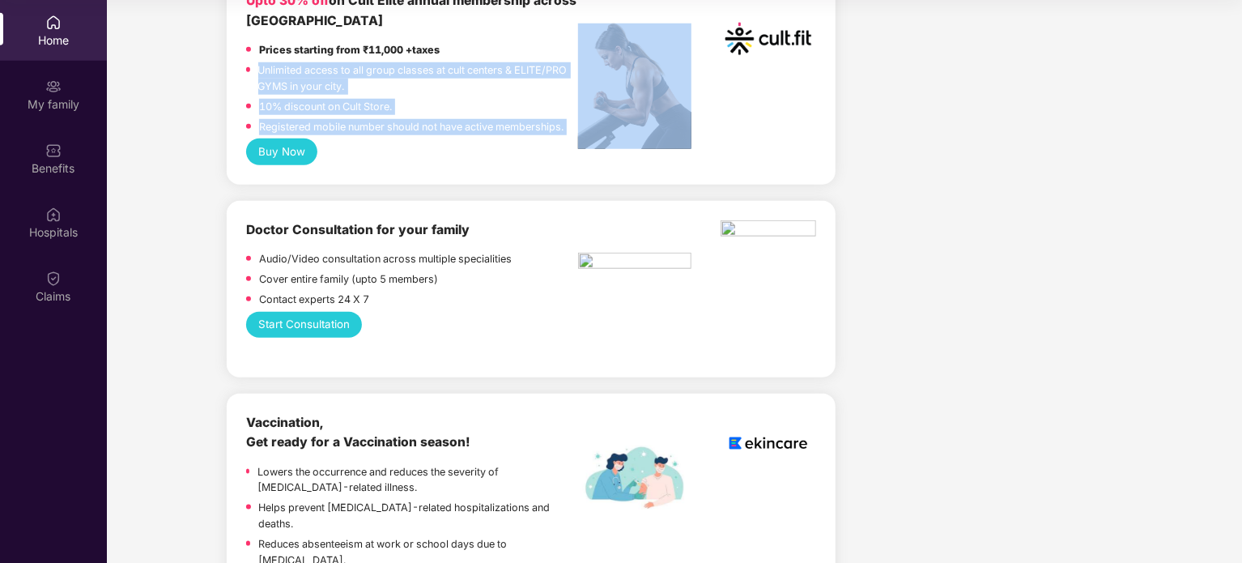
scroll to position [703, 0]
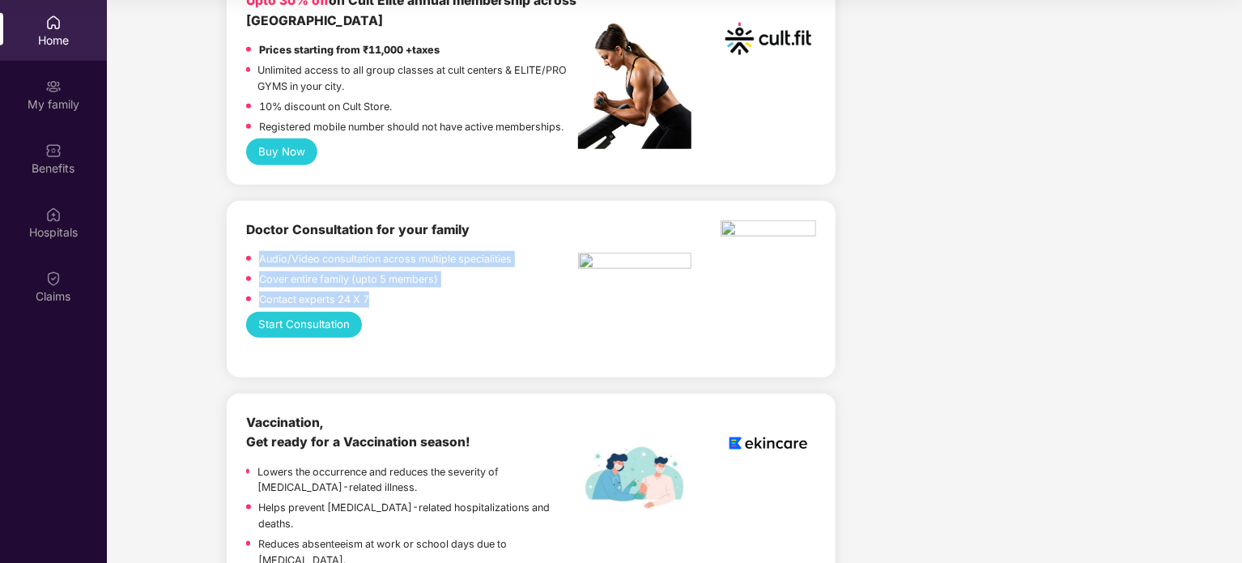
drag, startPoint x: 260, startPoint y: 258, endPoint x: 389, endPoint y: 300, distance: 135.4
click at [389, 300] on div "Audio/Video consultation across multiple specialities Cover entire family (upto…" at bounding box center [412, 281] width 333 height 60
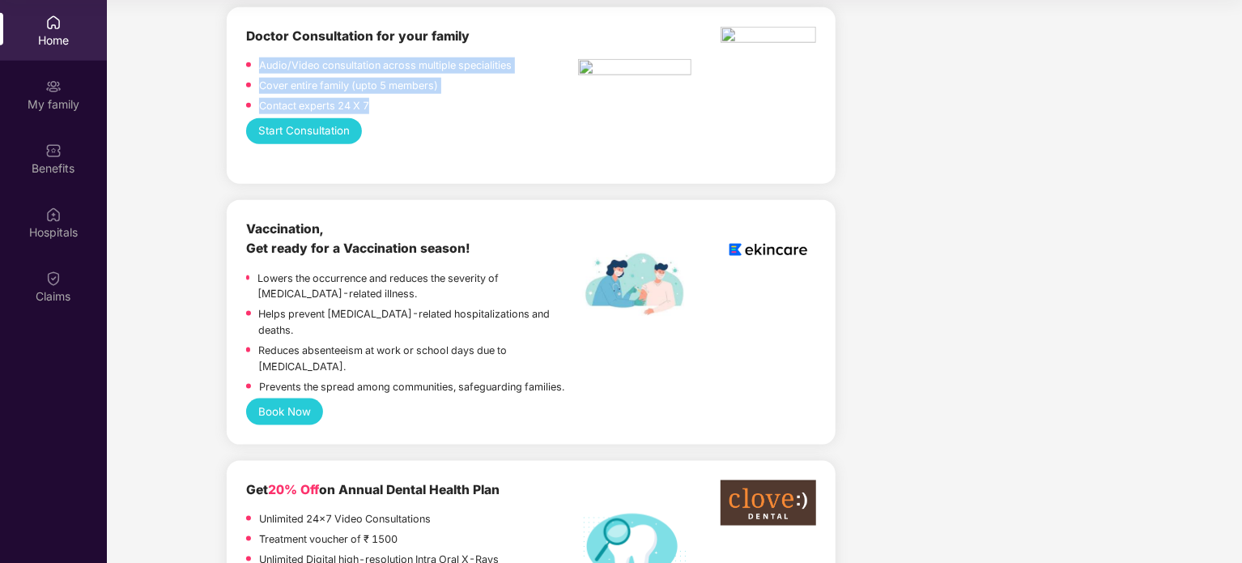
scroll to position [0, 0]
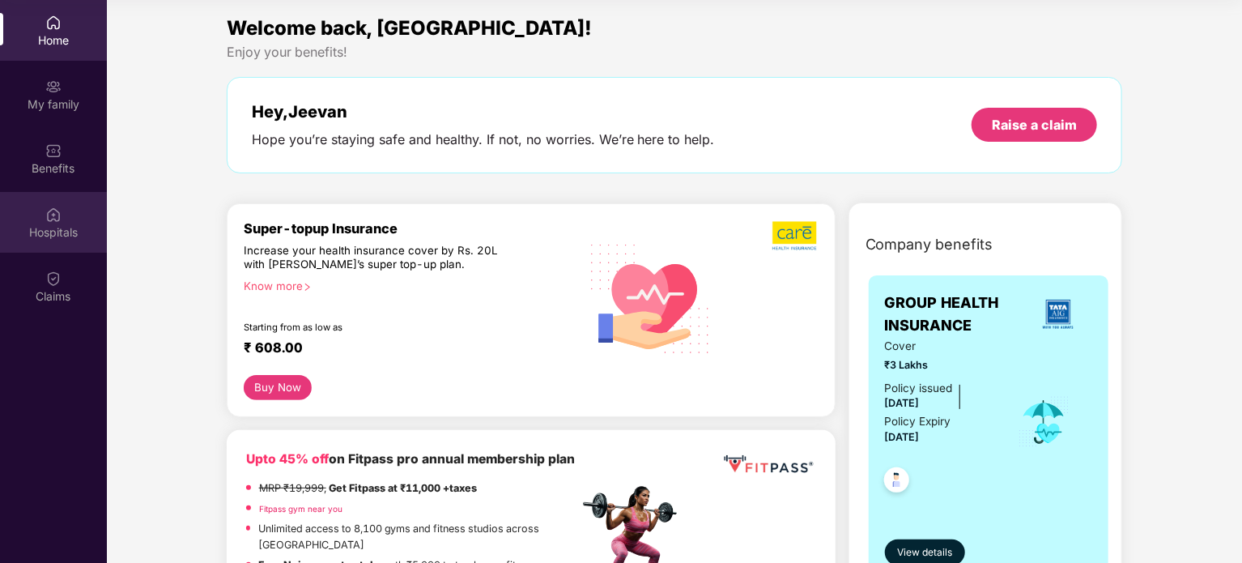
click at [44, 200] on div "Hospitals" at bounding box center [53, 222] width 107 height 61
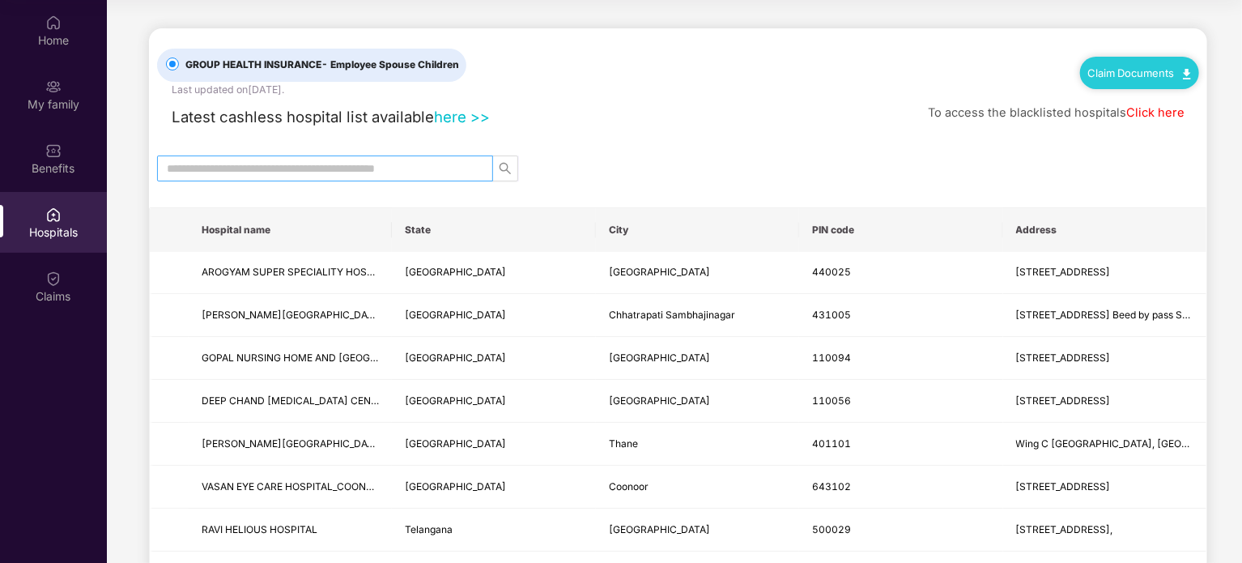
click at [351, 169] on input "text" at bounding box center [319, 168] width 304 height 18
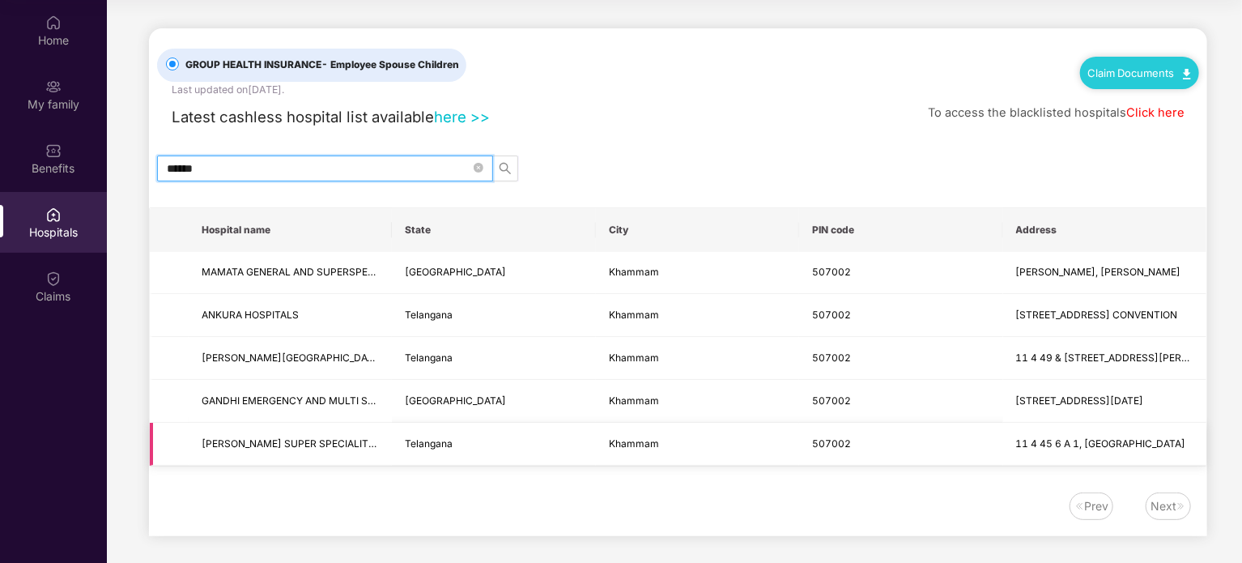
scroll to position [3, 0]
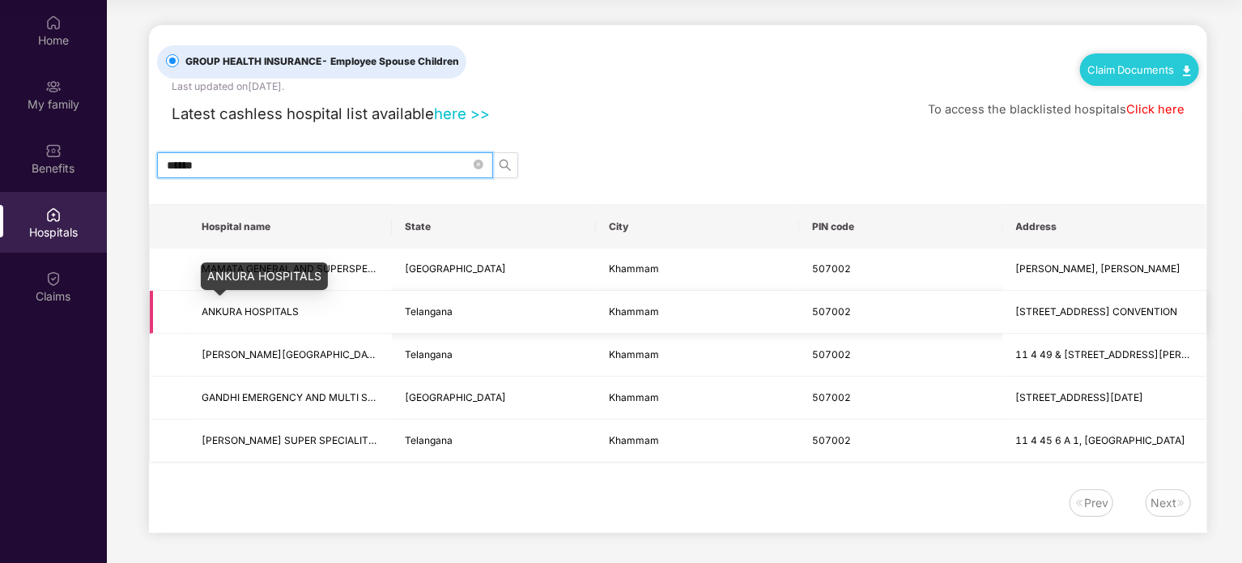
click at [276, 310] on span "ANKURA HOSPITALS" at bounding box center [250, 311] width 97 height 12
click at [295, 166] on input "******" at bounding box center [319, 165] width 304 height 18
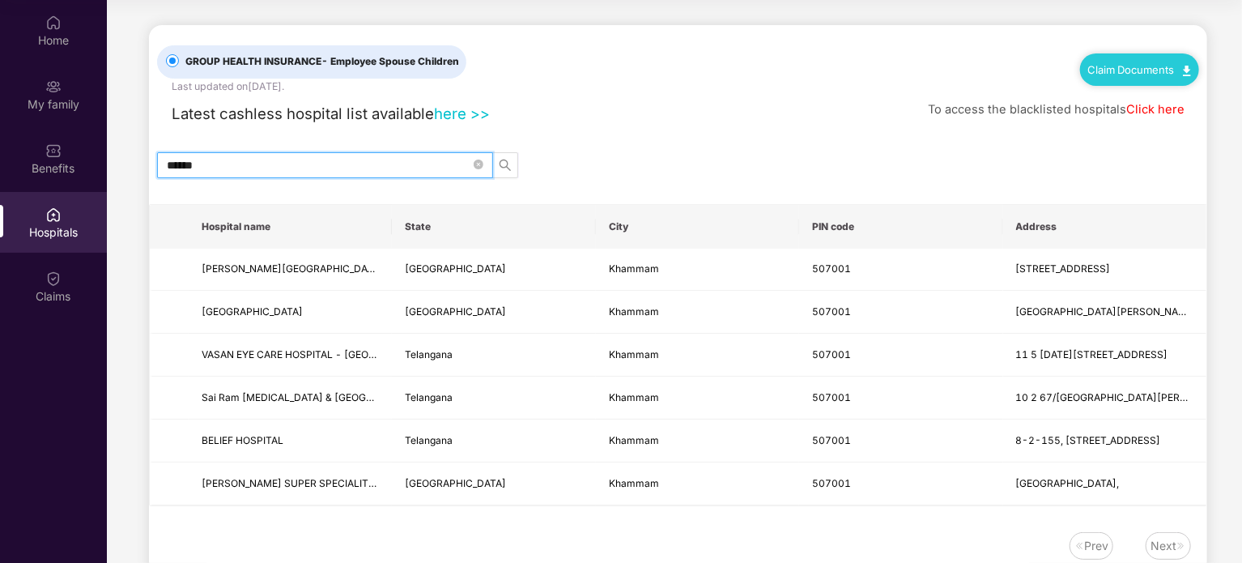
type input "******"
click at [43, 207] on div "Hospitals" at bounding box center [53, 222] width 107 height 61
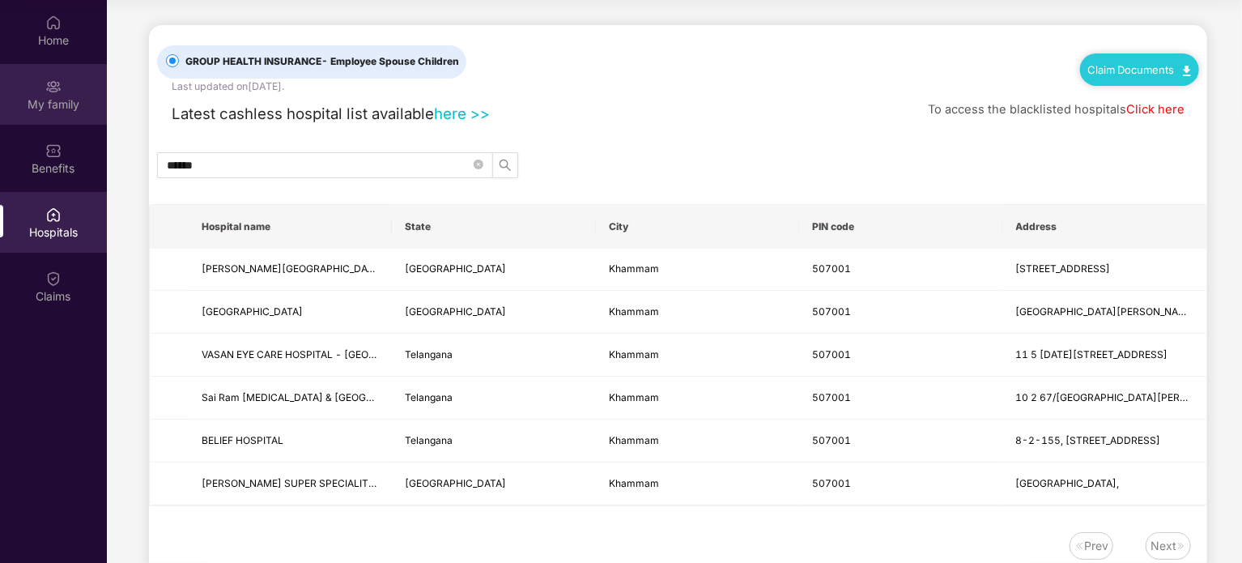
click at [58, 102] on div "My family" at bounding box center [53, 104] width 107 height 16
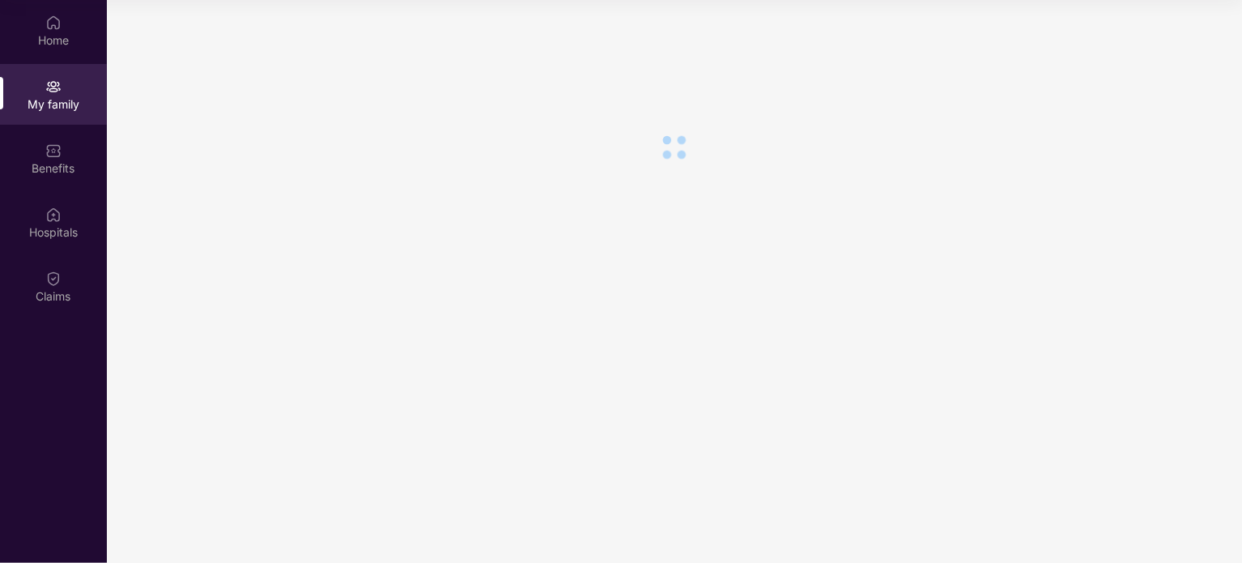
scroll to position [0, 0]
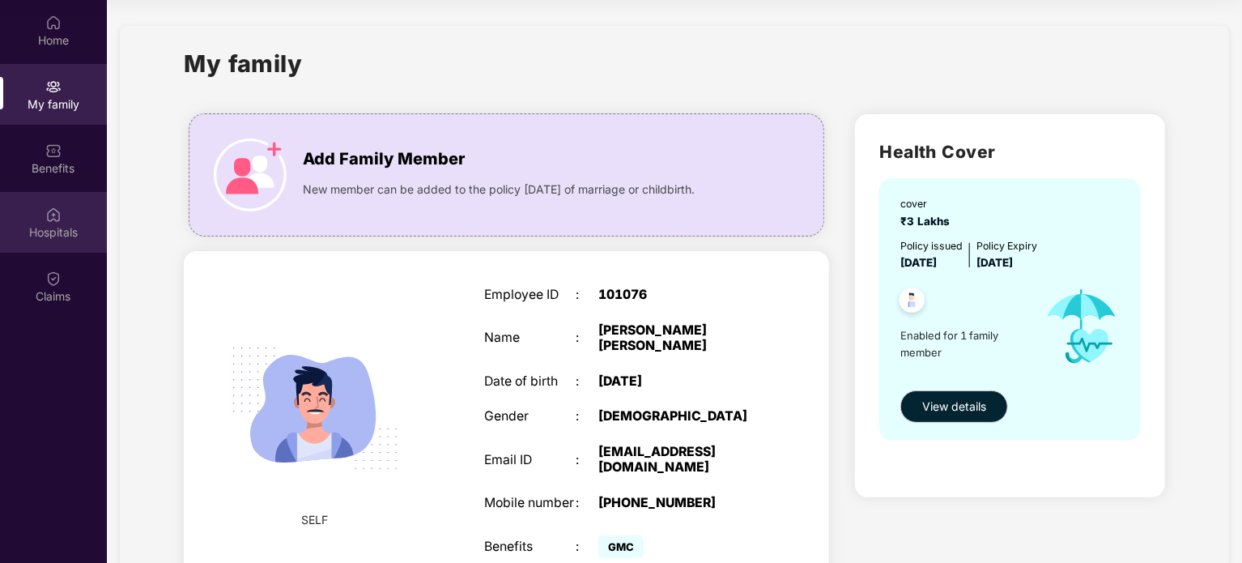
click at [53, 210] on img at bounding box center [53, 214] width 16 height 16
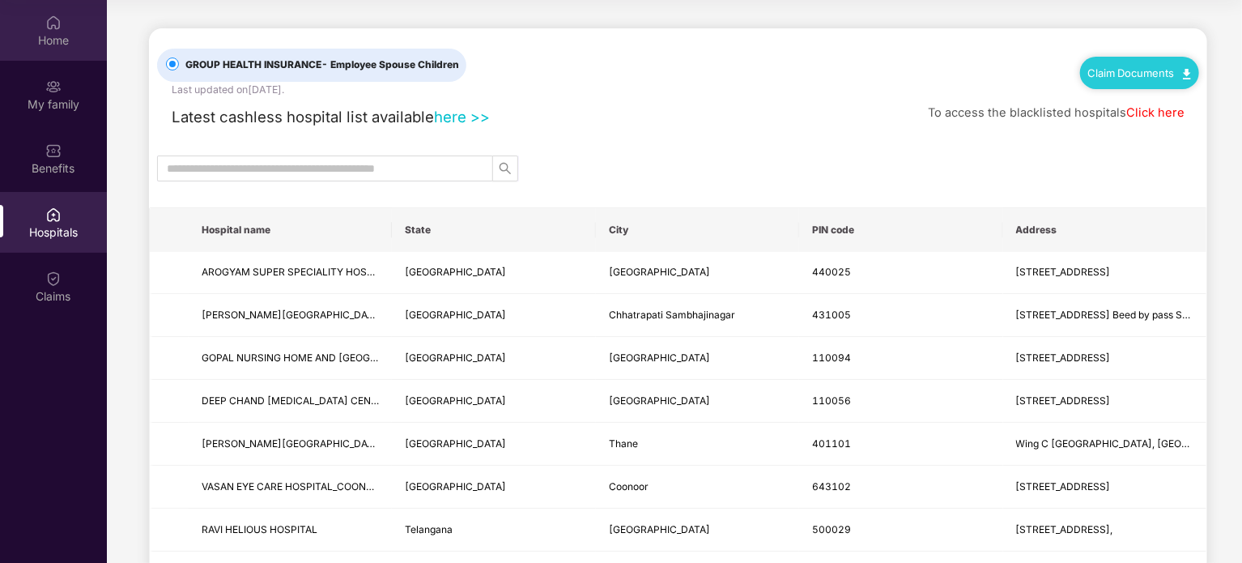
click at [68, 42] on div "Home" at bounding box center [53, 40] width 107 height 16
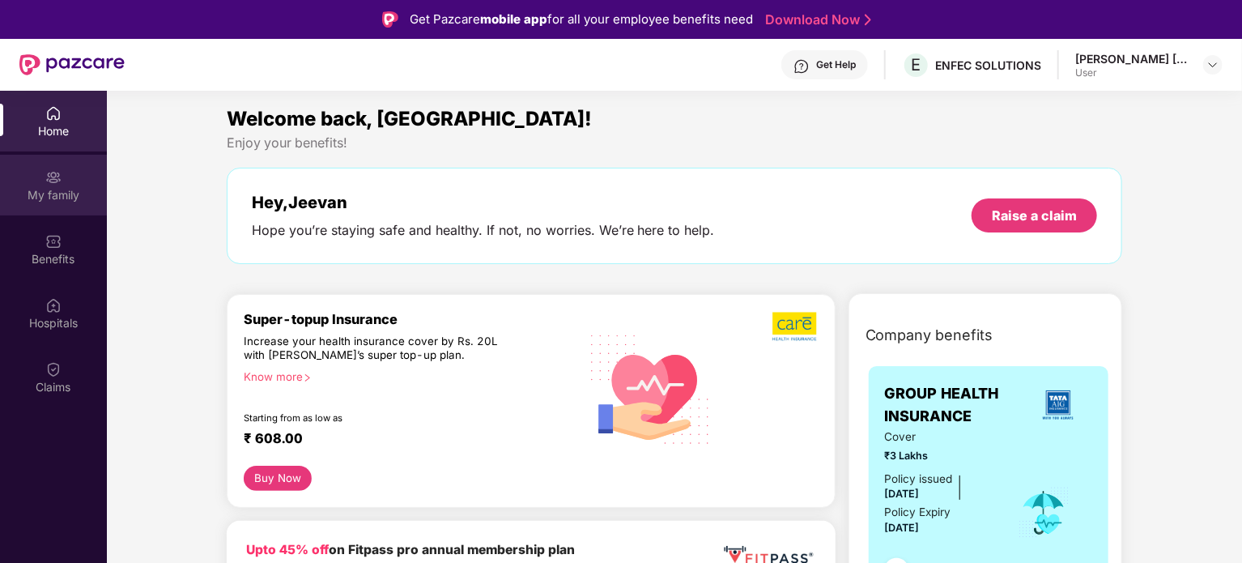
click at [70, 198] on div "My family" at bounding box center [53, 195] width 107 height 16
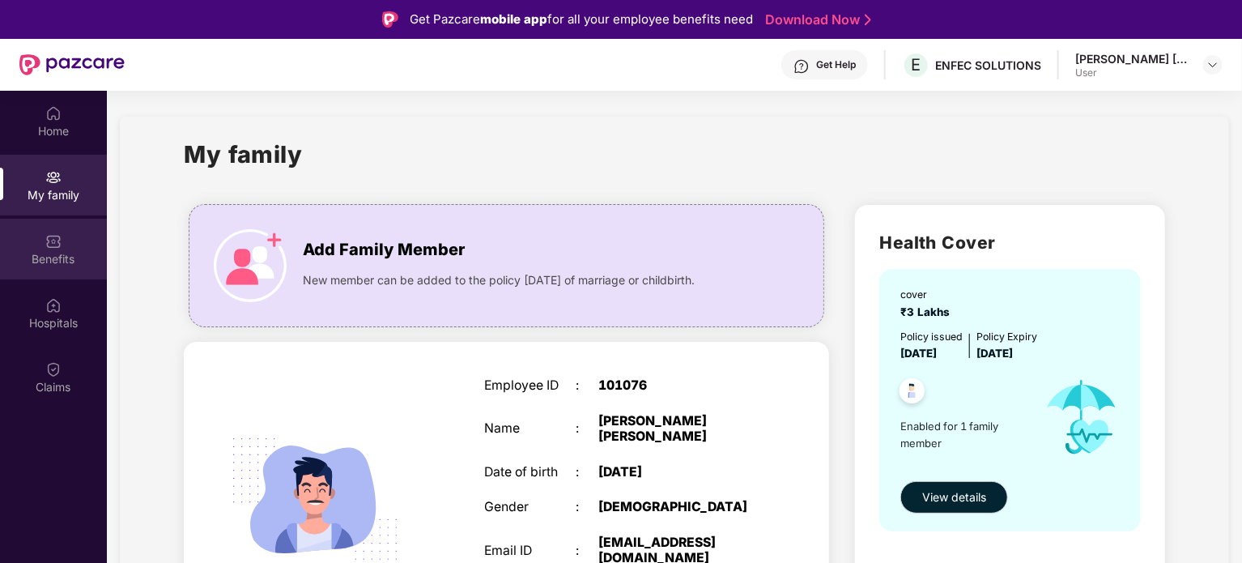
click at [76, 254] on div "Benefits" at bounding box center [53, 259] width 107 height 16
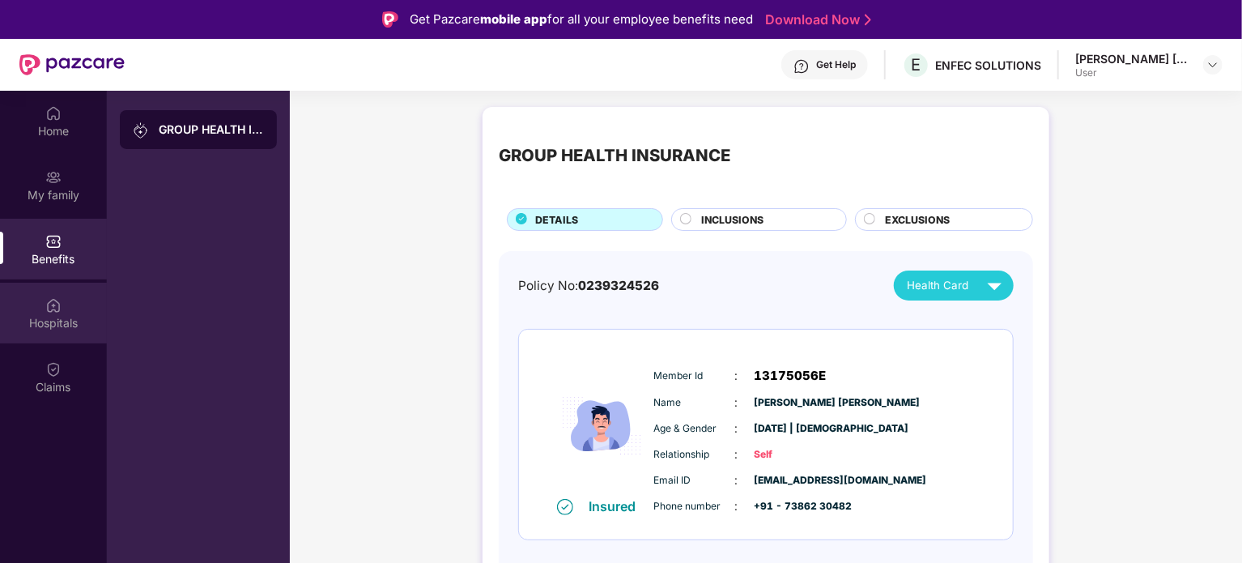
click at [75, 315] on div "Hospitals" at bounding box center [53, 323] width 107 height 16
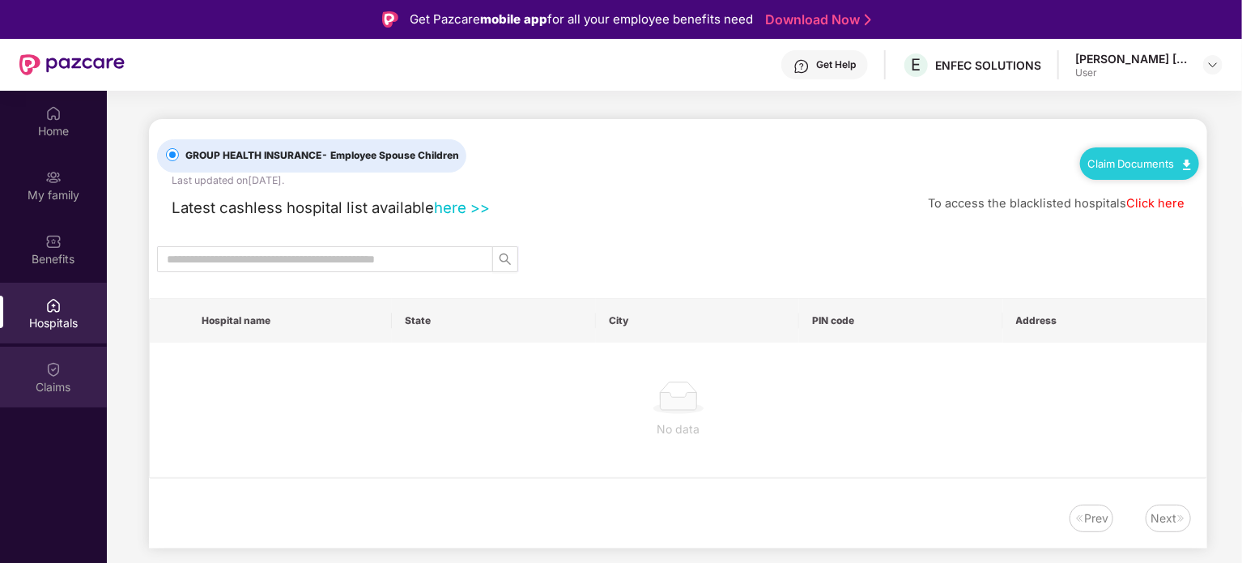
click at [51, 367] on img at bounding box center [53, 369] width 16 height 16
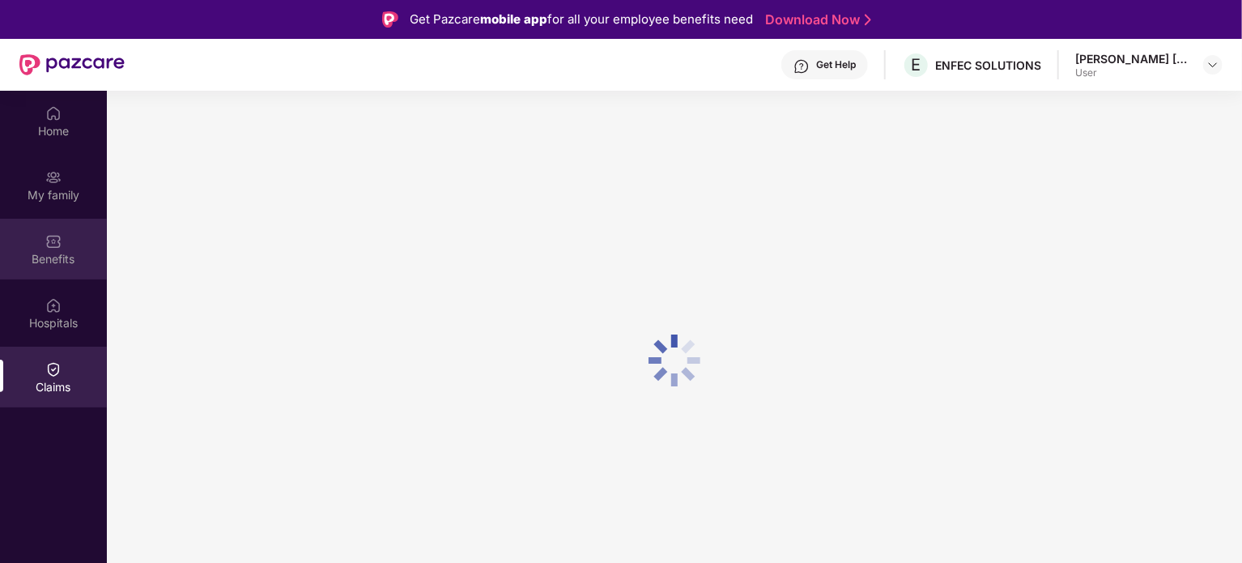
click at [67, 261] on div "Benefits" at bounding box center [53, 259] width 107 height 16
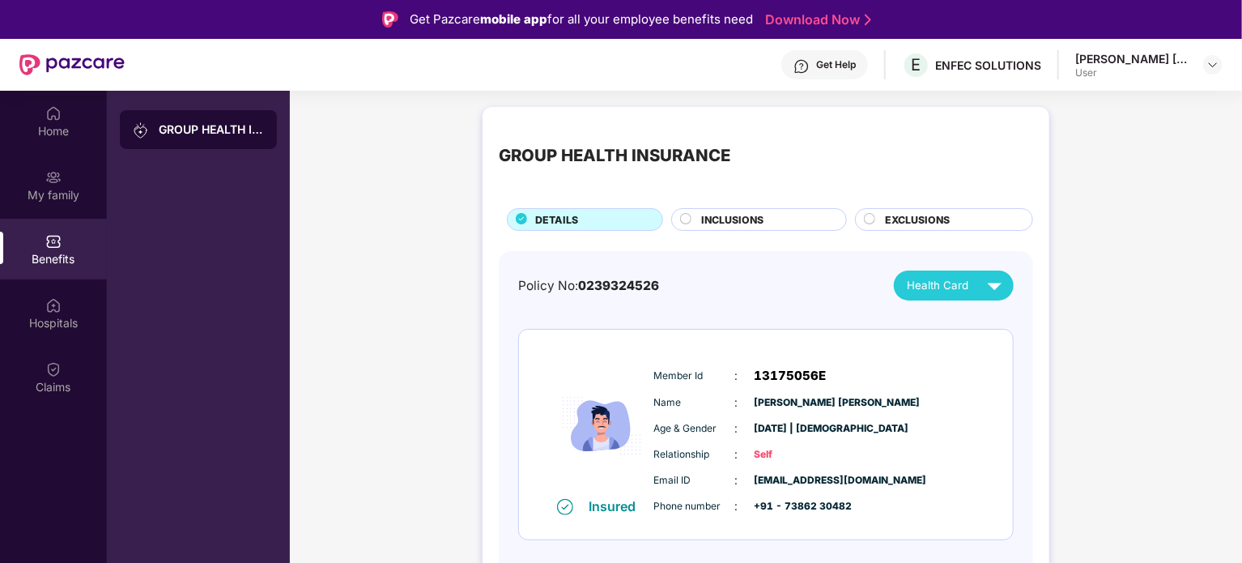
scroll to position [91, 0]
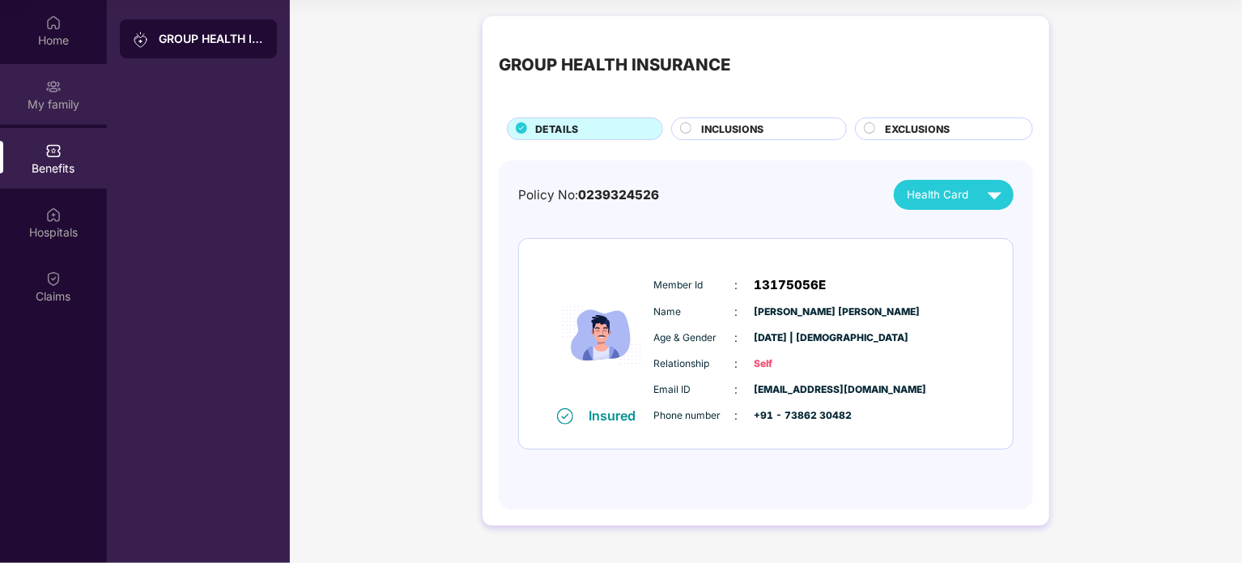
click at [62, 86] on div "My family" at bounding box center [53, 94] width 107 height 61
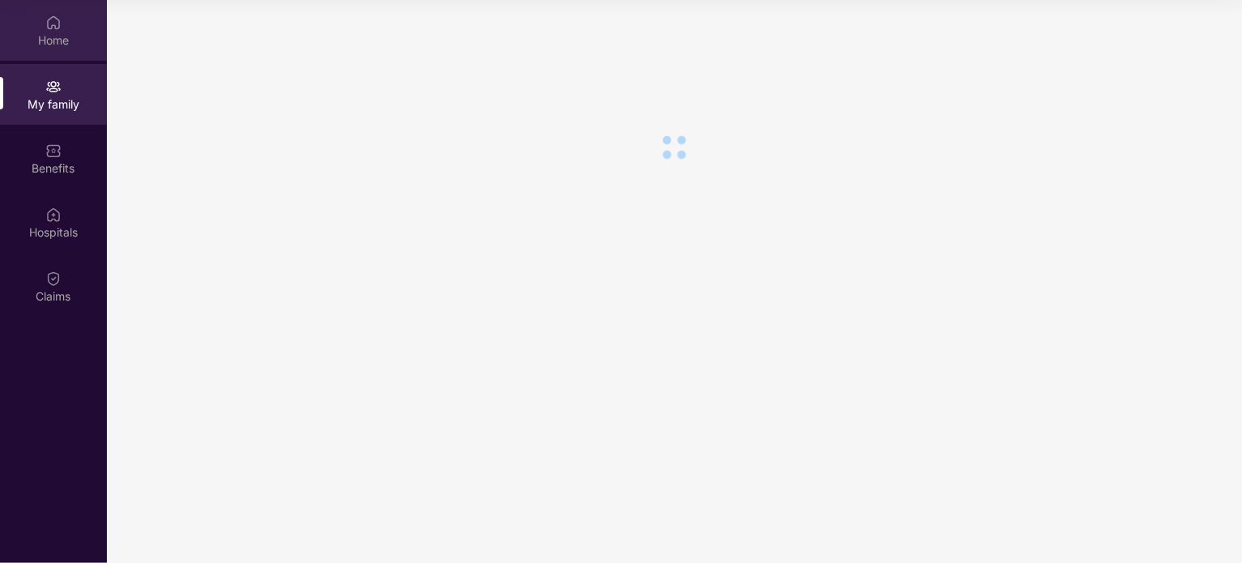
click at [55, 41] on div "Home" at bounding box center [53, 40] width 107 height 16
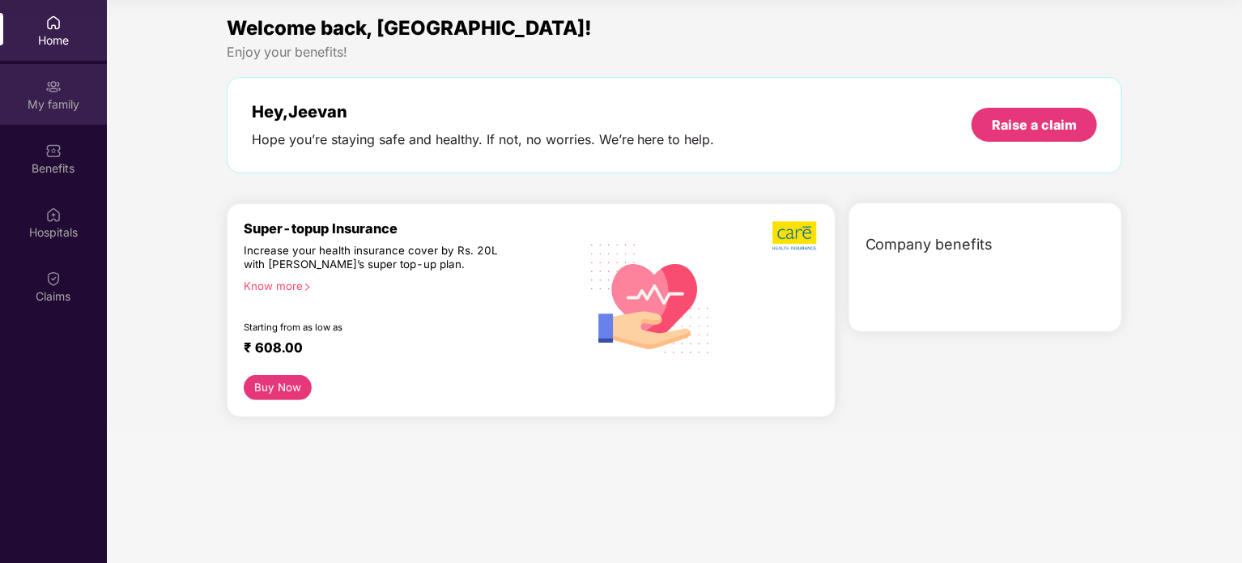
click at [67, 104] on div "My family" at bounding box center [53, 104] width 107 height 16
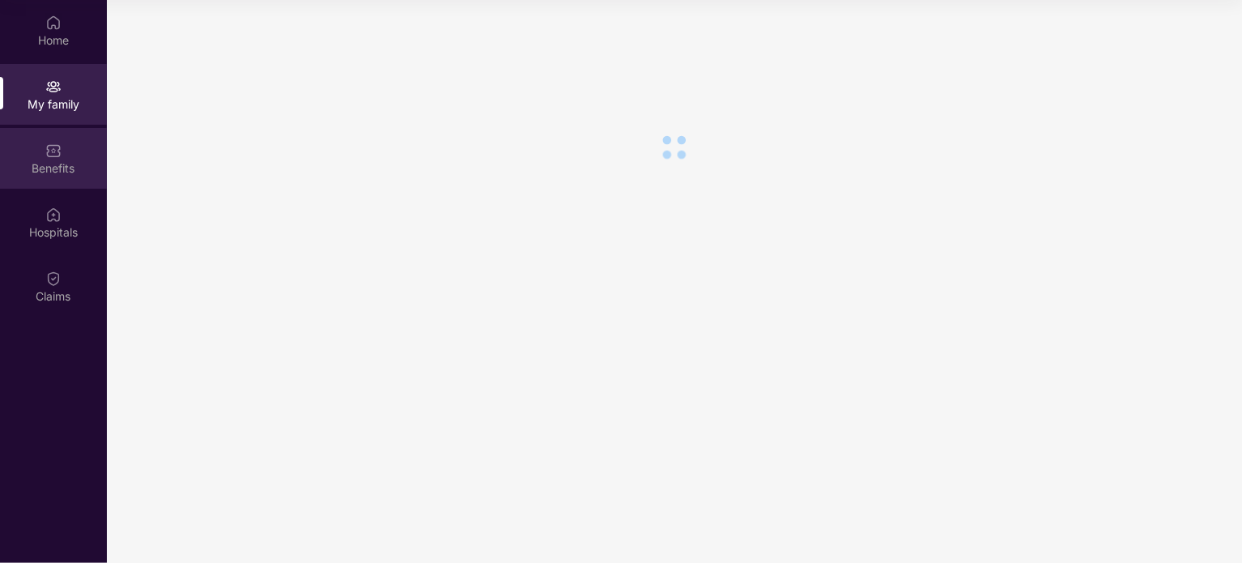
click at [66, 160] on div "Benefits" at bounding box center [53, 168] width 107 height 16
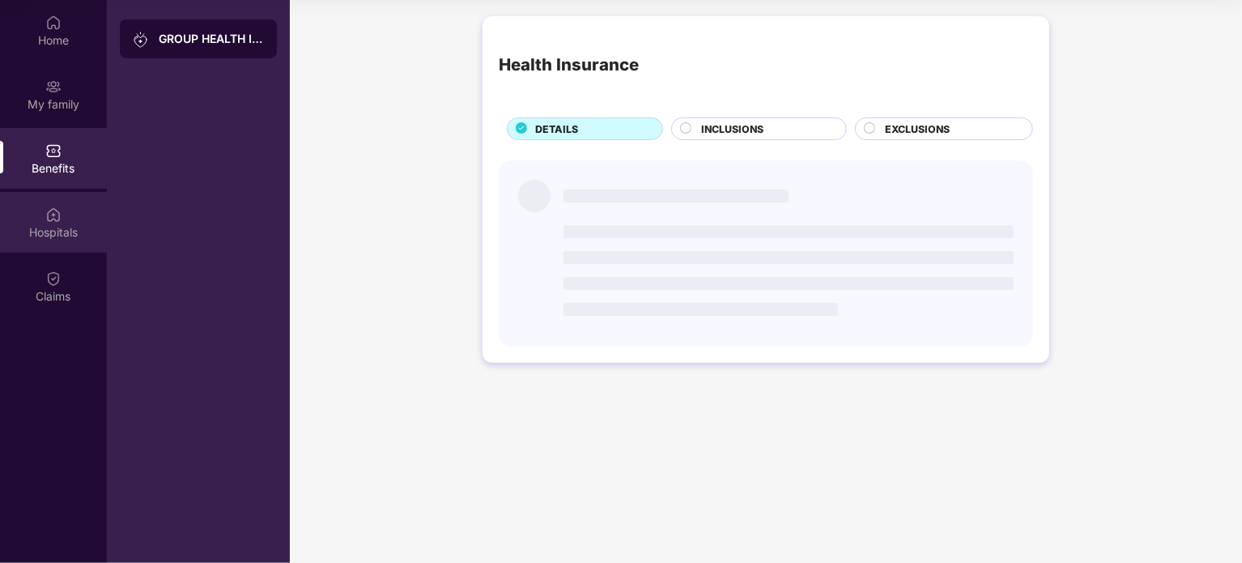
click at [62, 214] on div "Hospitals" at bounding box center [53, 222] width 107 height 61
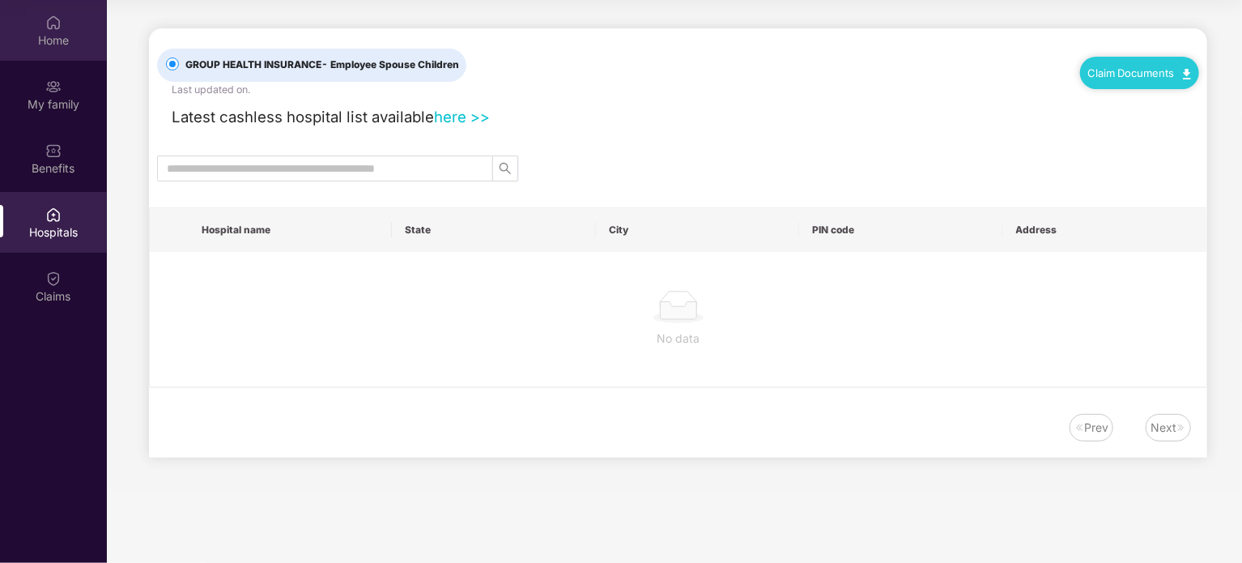
click at [69, 38] on div "Home" at bounding box center [53, 40] width 107 height 16
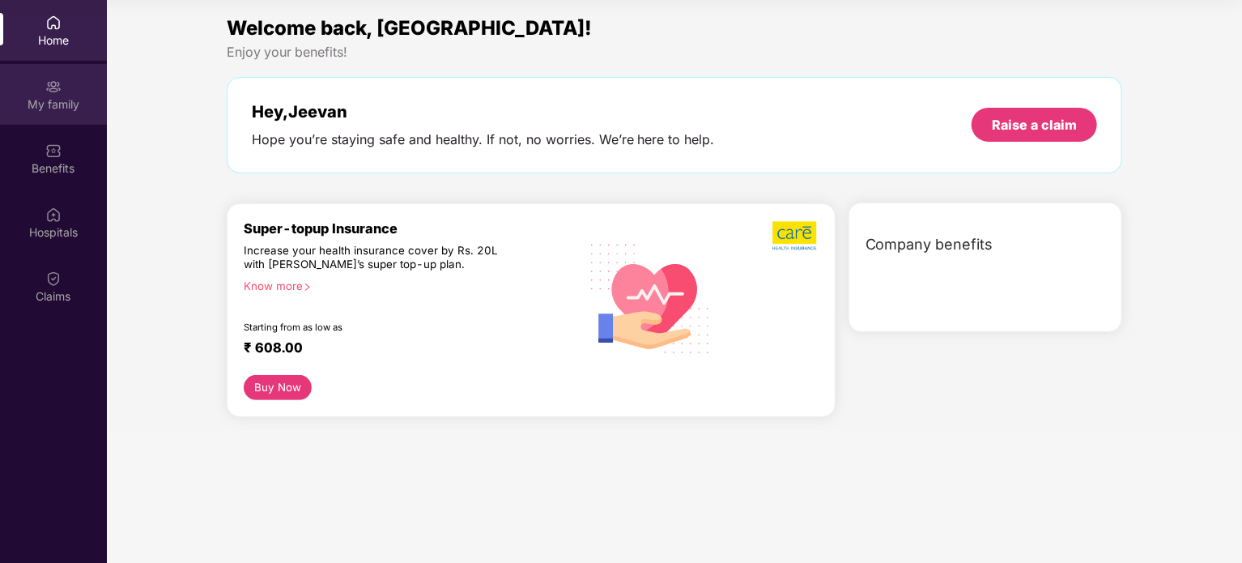
click at [58, 97] on div "My family" at bounding box center [53, 104] width 107 height 16
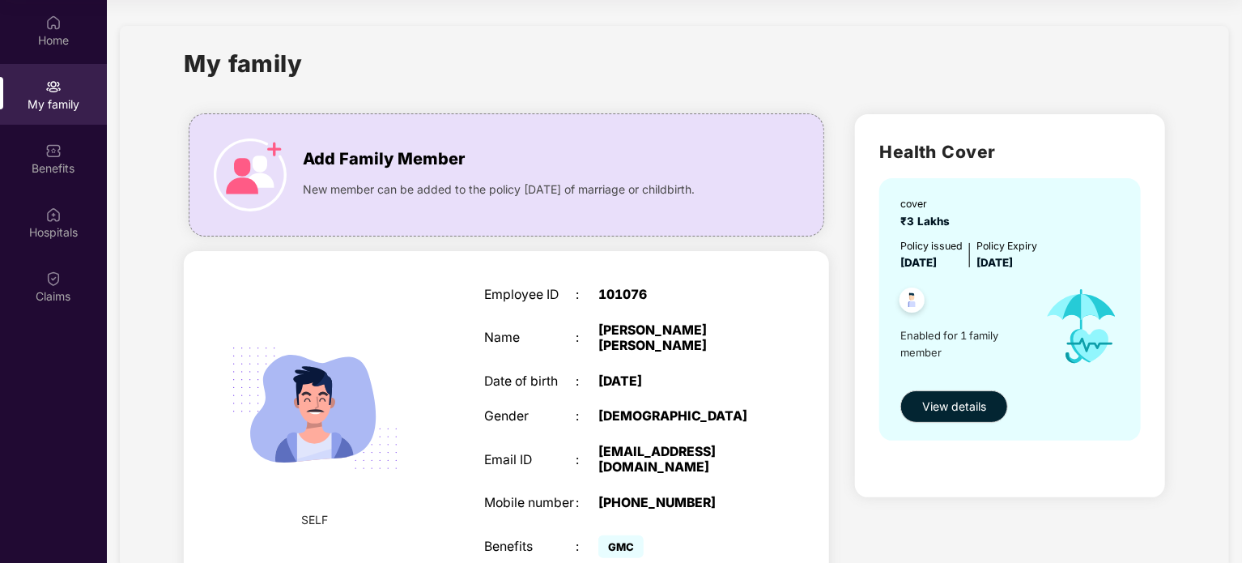
scroll to position [70, 0]
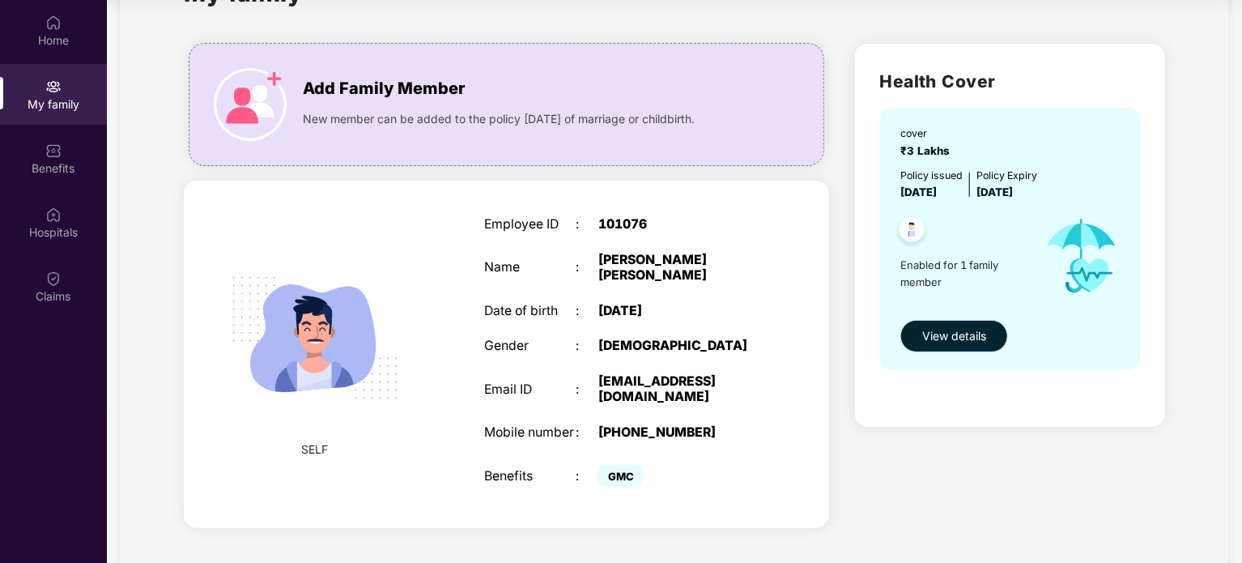
click at [952, 346] on button "View details" at bounding box center [954, 336] width 108 height 32
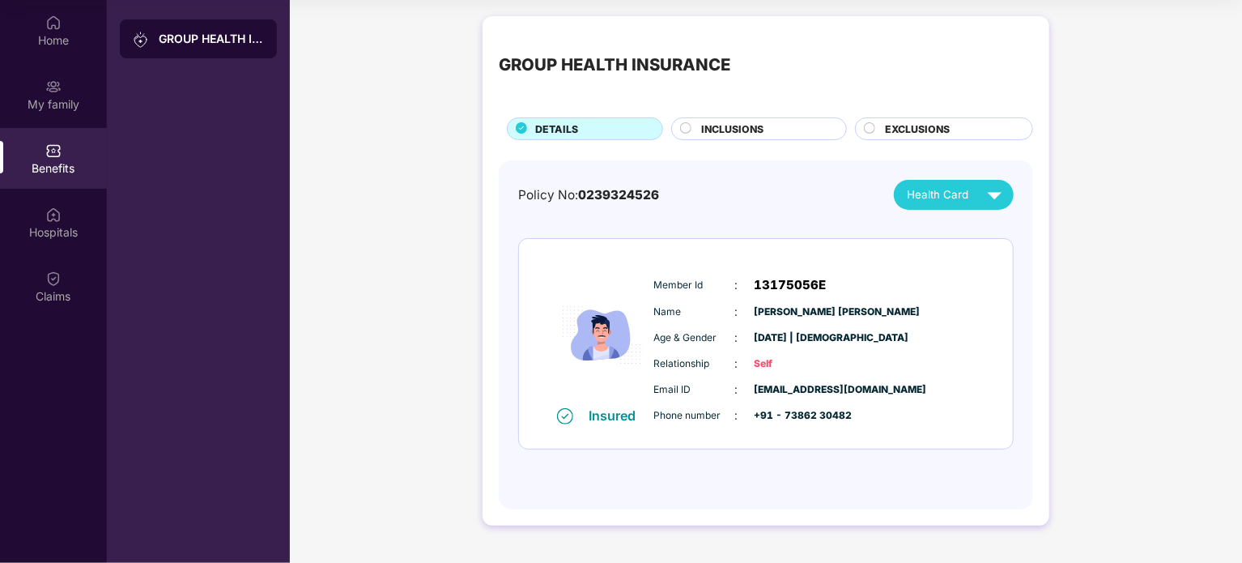
click at [729, 129] on span "INCLUSIONS" at bounding box center [732, 128] width 62 height 15
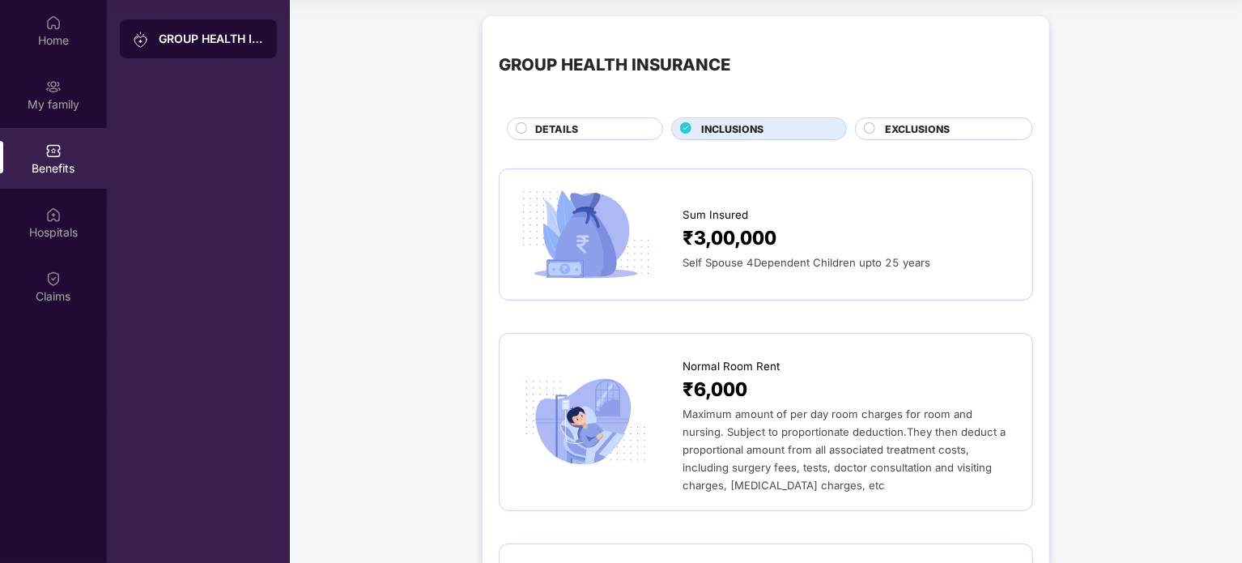
click at [920, 124] on span "EXCLUSIONS" at bounding box center [917, 128] width 65 height 15
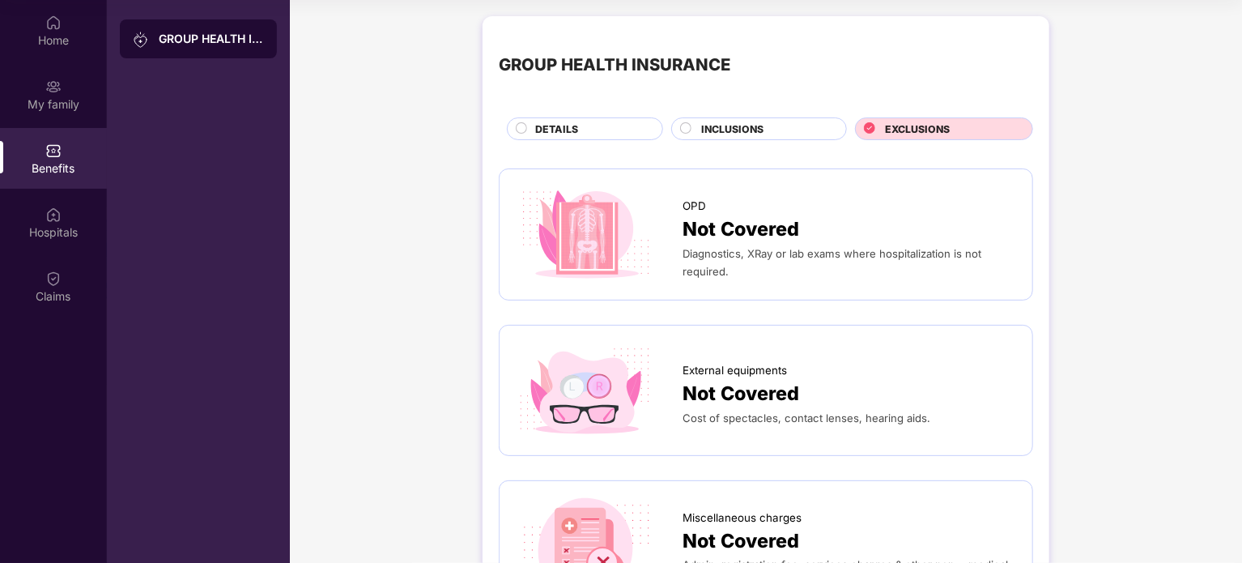
click at [590, 124] on div "DETAILS" at bounding box center [590, 130] width 127 height 18
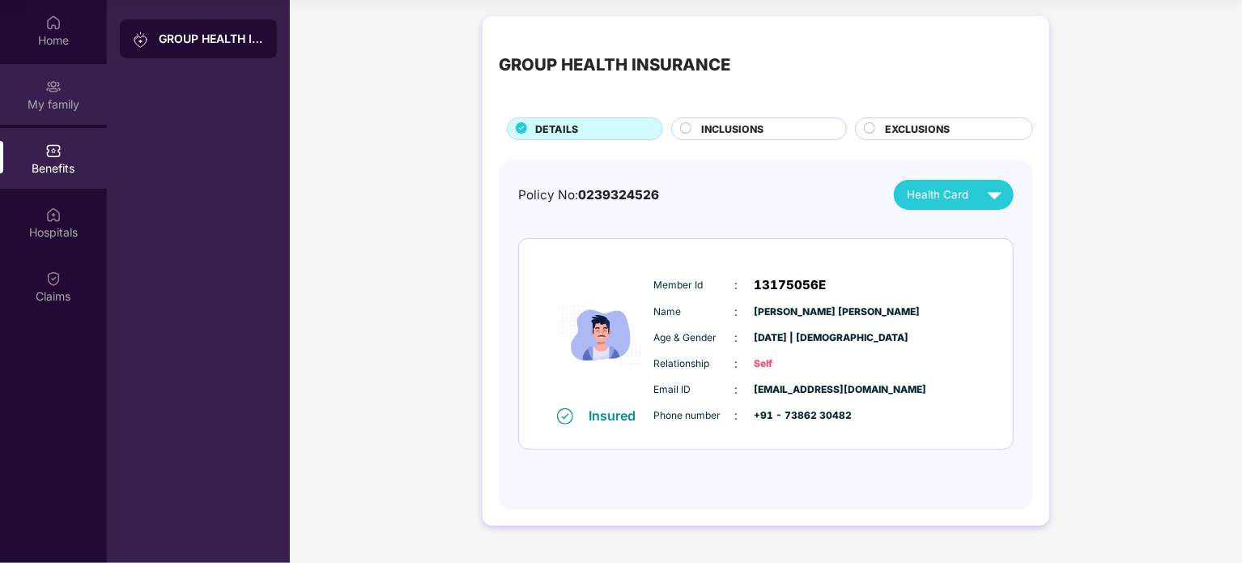
click at [81, 91] on div "My family" at bounding box center [53, 94] width 107 height 61
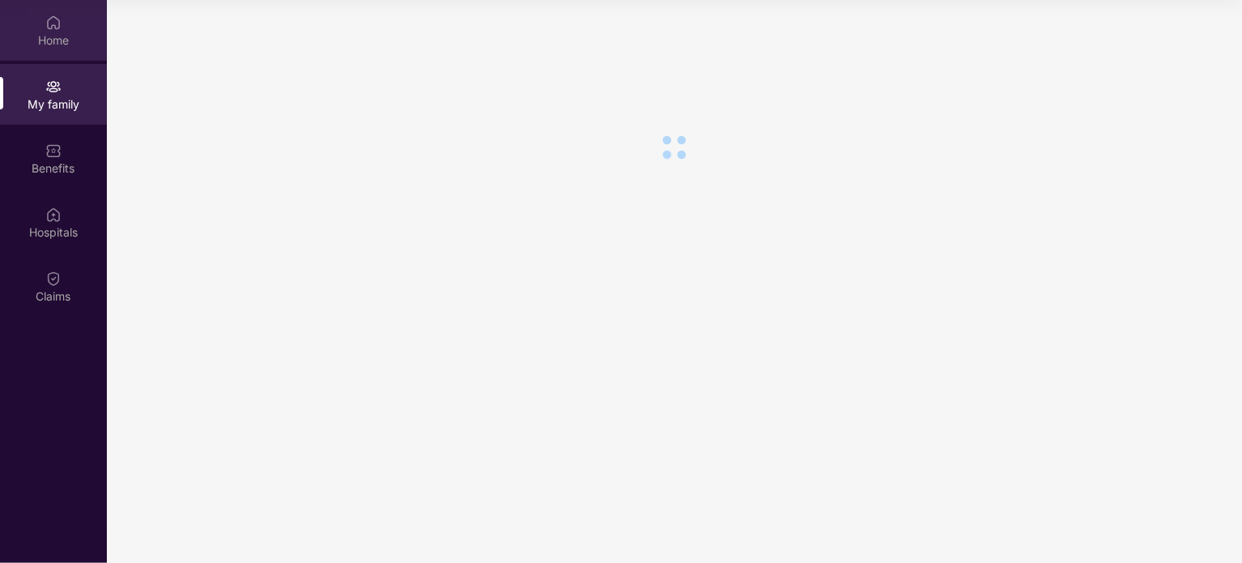
click at [52, 26] on img at bounding box center [53, 23] width 16 height 16
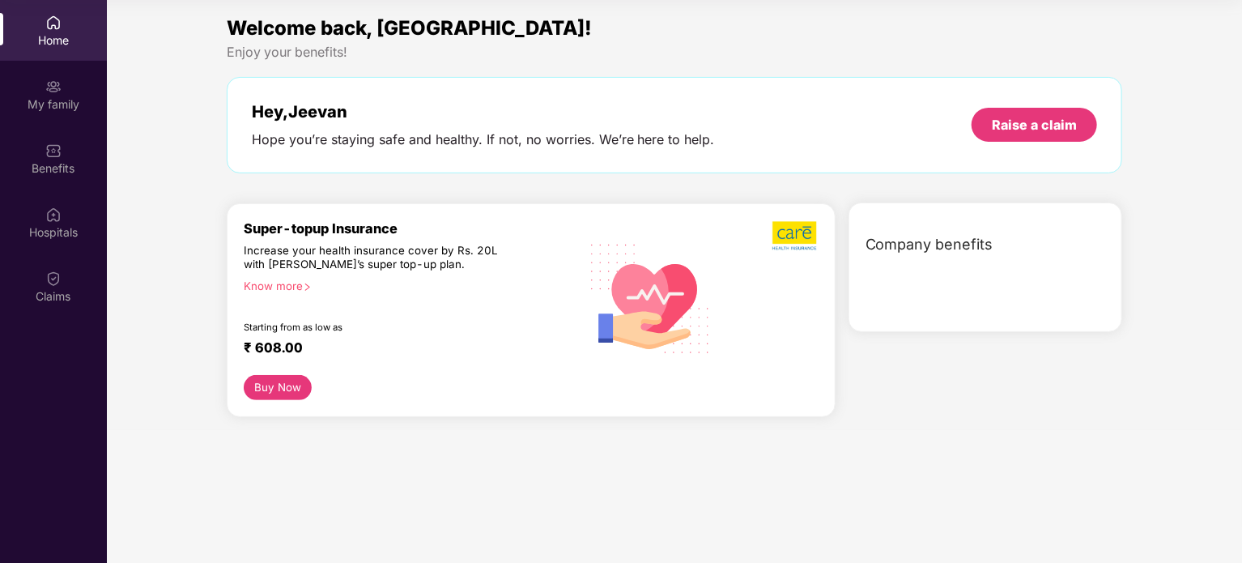
click at [541, 270] on div "Super-topup Insurance Increase your health insurance cover by Rs. 20L with [PER…" at bounding box center [411, 297] width 335 height 155
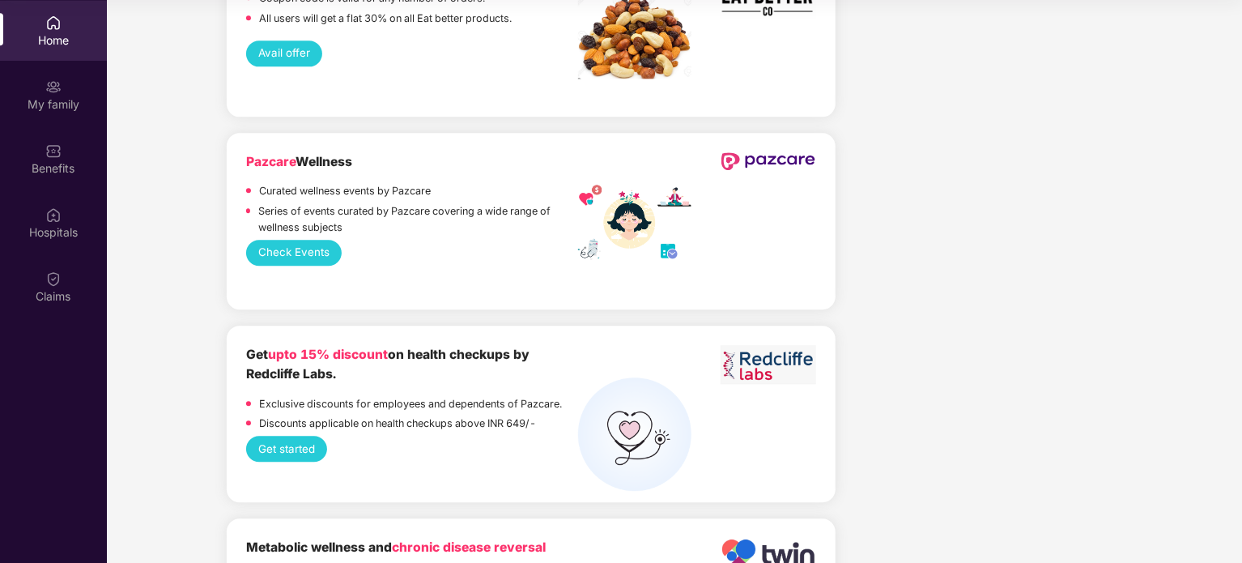
scroll to position [2076, 0]
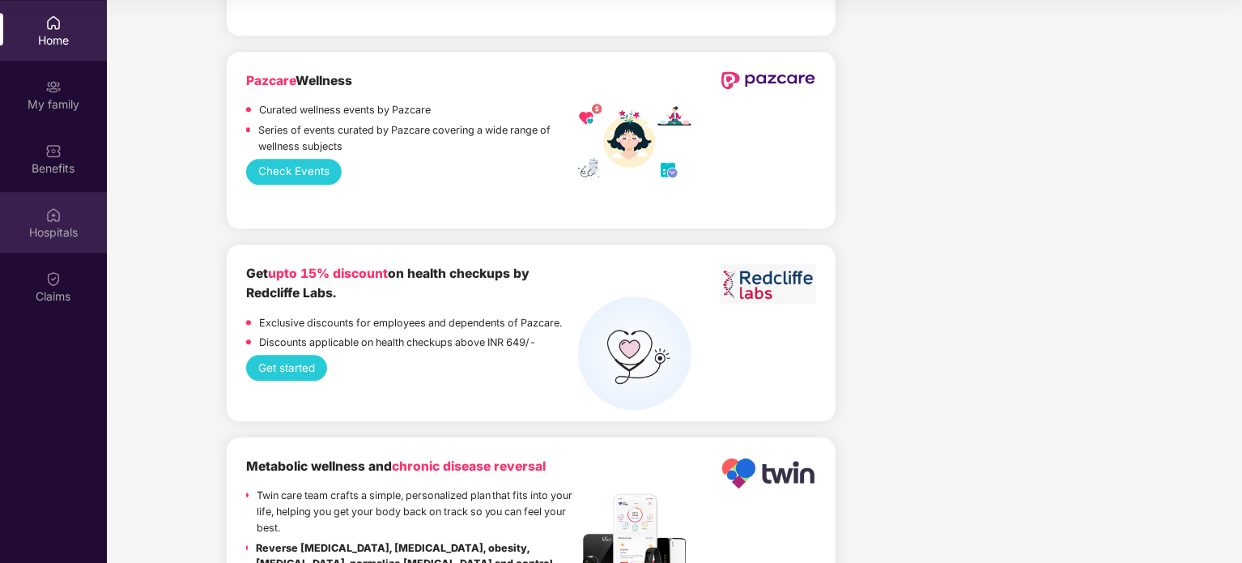
click at [45, 232] on div "Hospitals" at bounding box center [53, 232] width 107 height 16
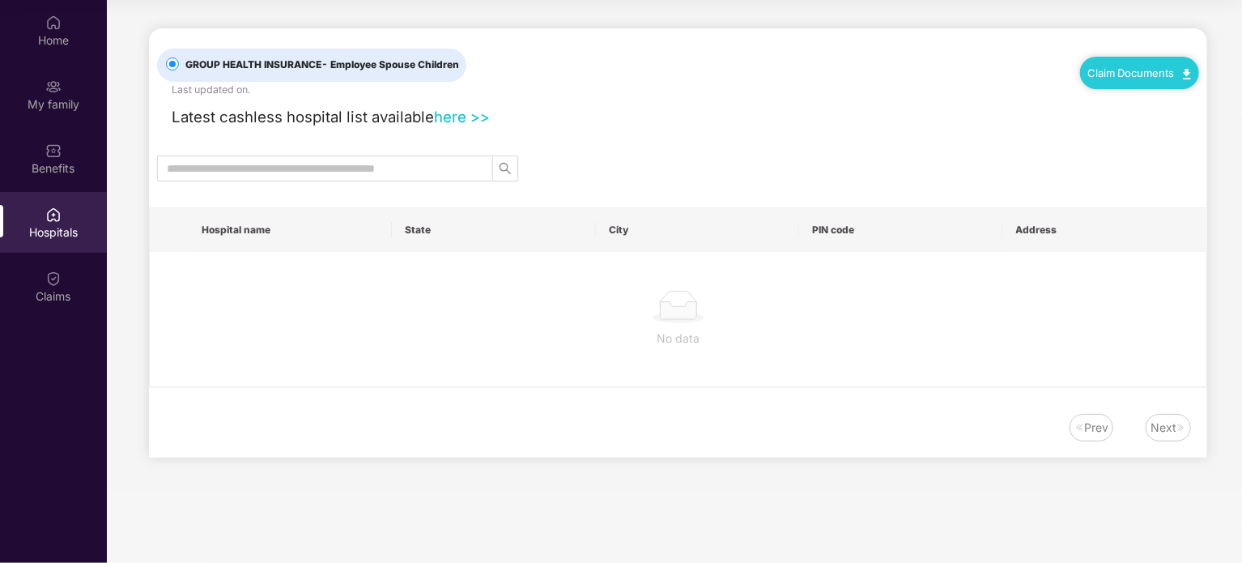
scroll to position [0, 0]
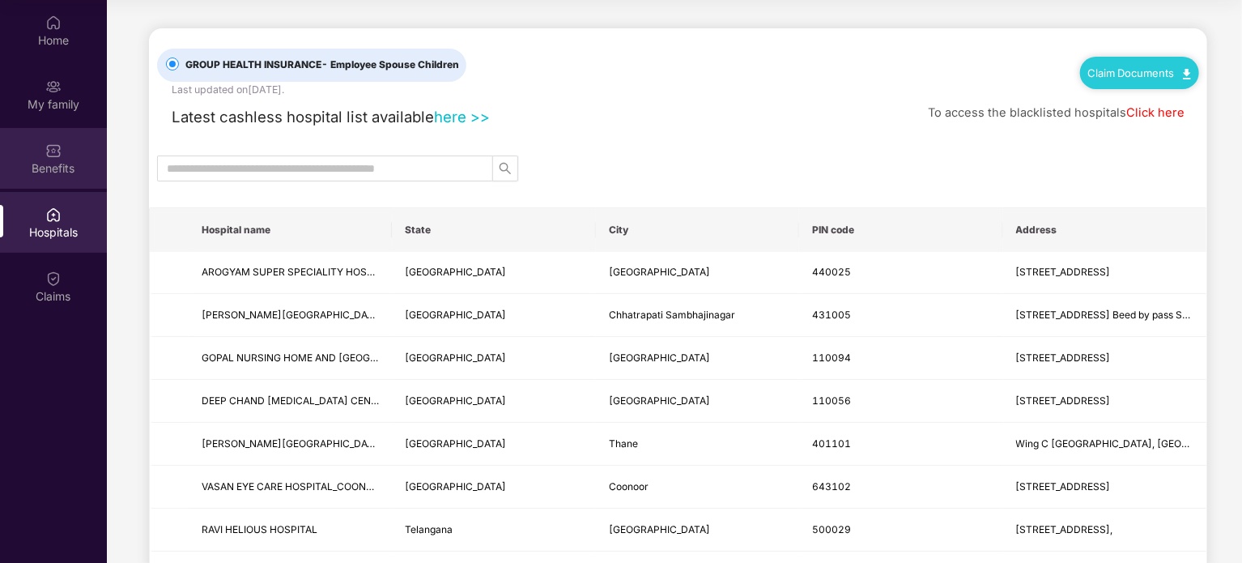
click at [48, 159] on div "Benefits" at bounding box center [53, 158] width 107 height 61
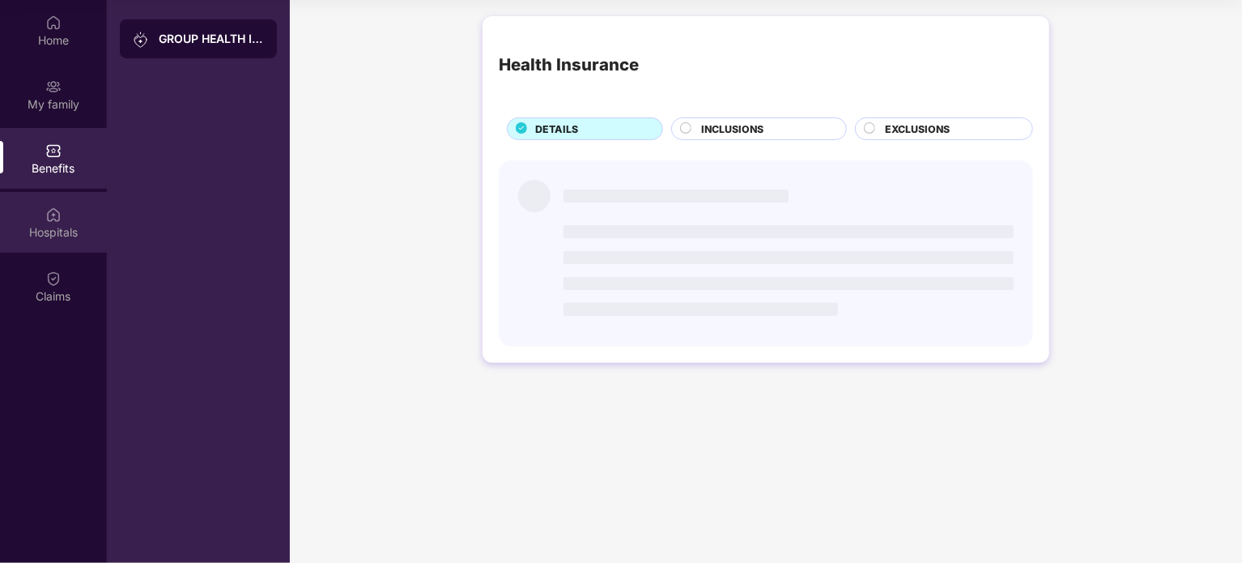
click at [48, 210] on img at bounding box center [53, 214] width 16 height 16
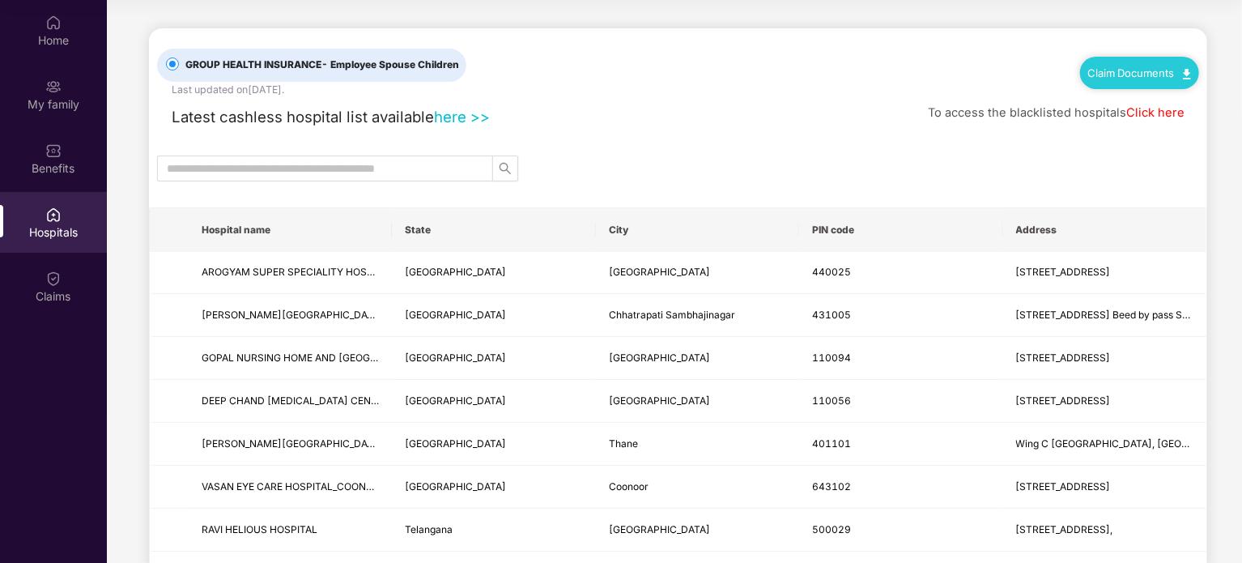
click at [53, 61] on div "Home My family Benefits Hospitals Claims" at bounding box center [53, 160] width 107 height 320
click at [52, 96] on div "My family" at bounding box center [53, 104] width 107 height 16
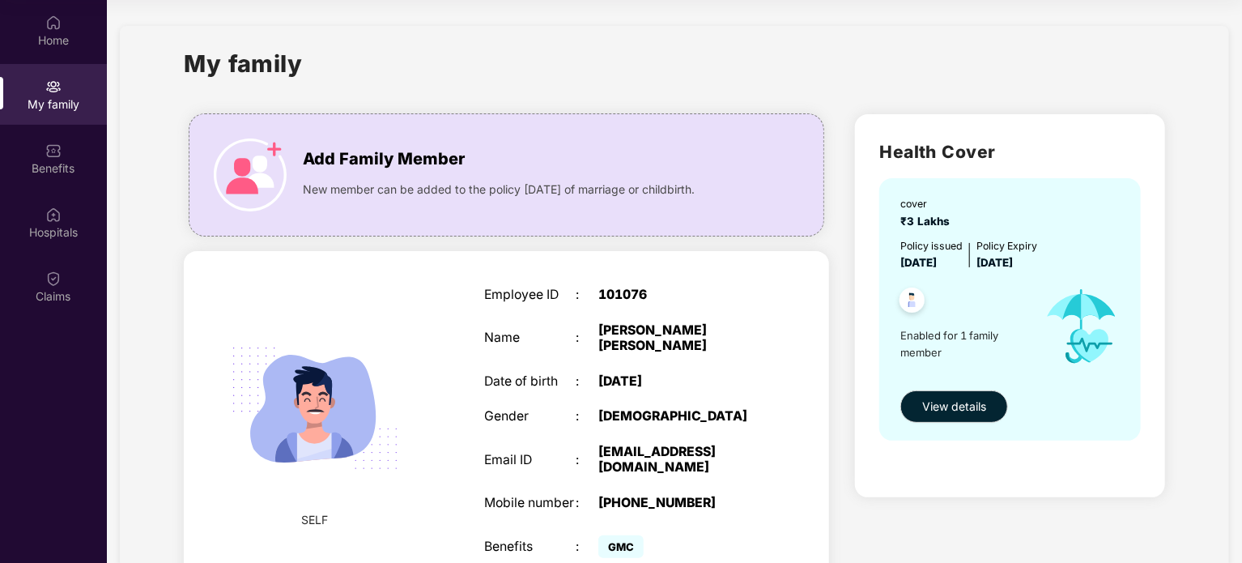
click at [969, 317] on div at bounding box center [961, 303] width 138 height 40
click at [28, 19] on div "Home" at bounding box center [53, 30] width 107 height 61
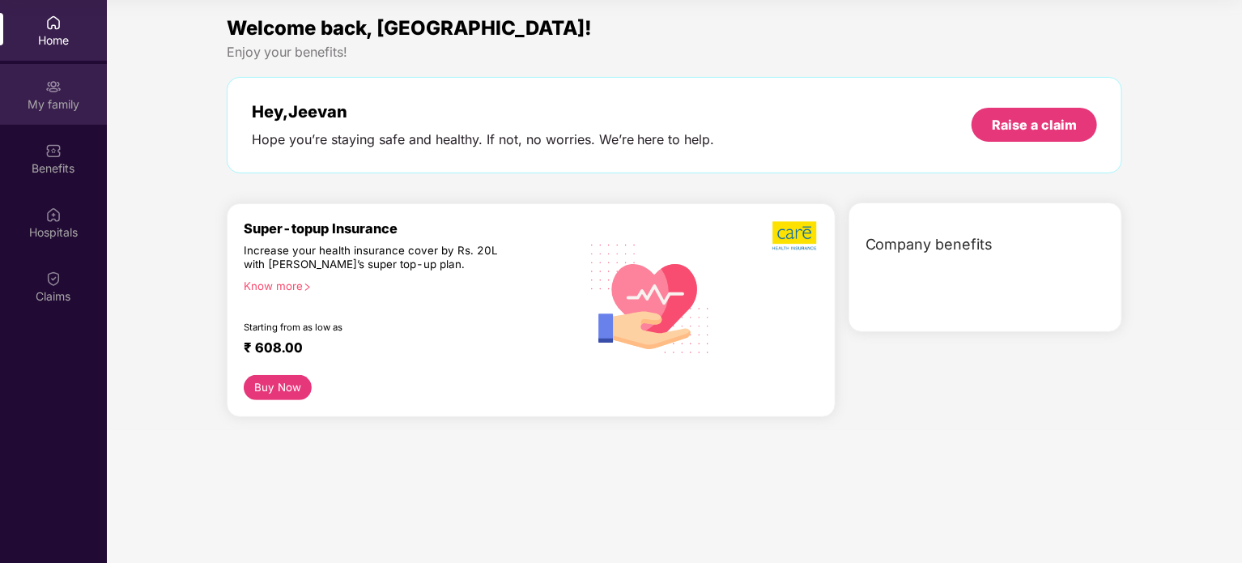
click at [44, 106] on div "My family" at bounding box center [53, 104] width 107 height 16
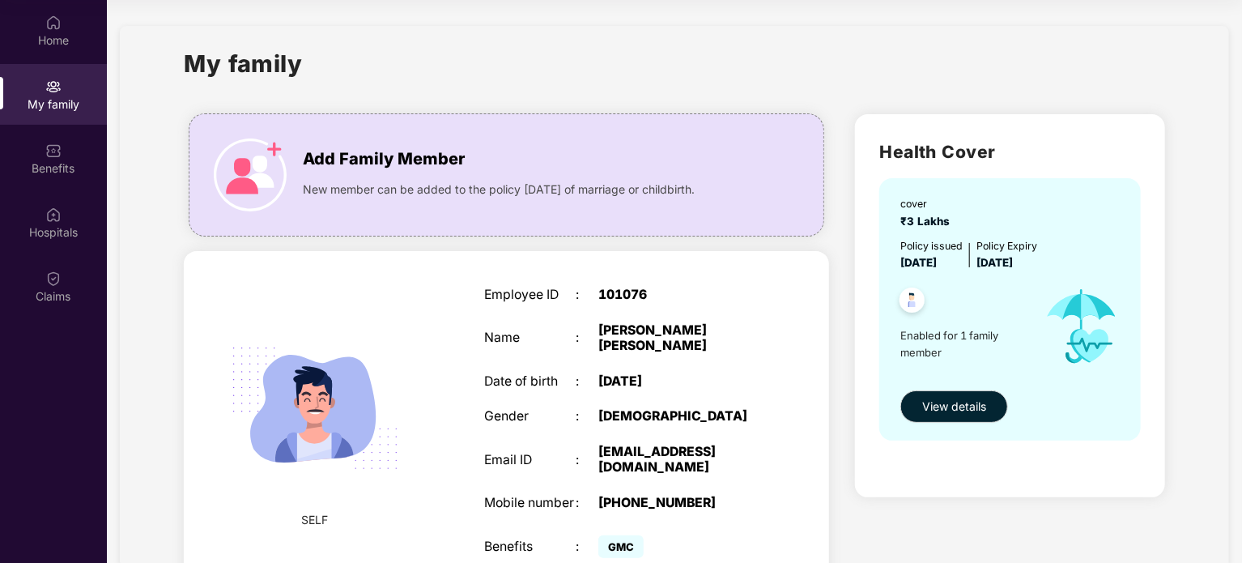
scroll to position [70, 0]
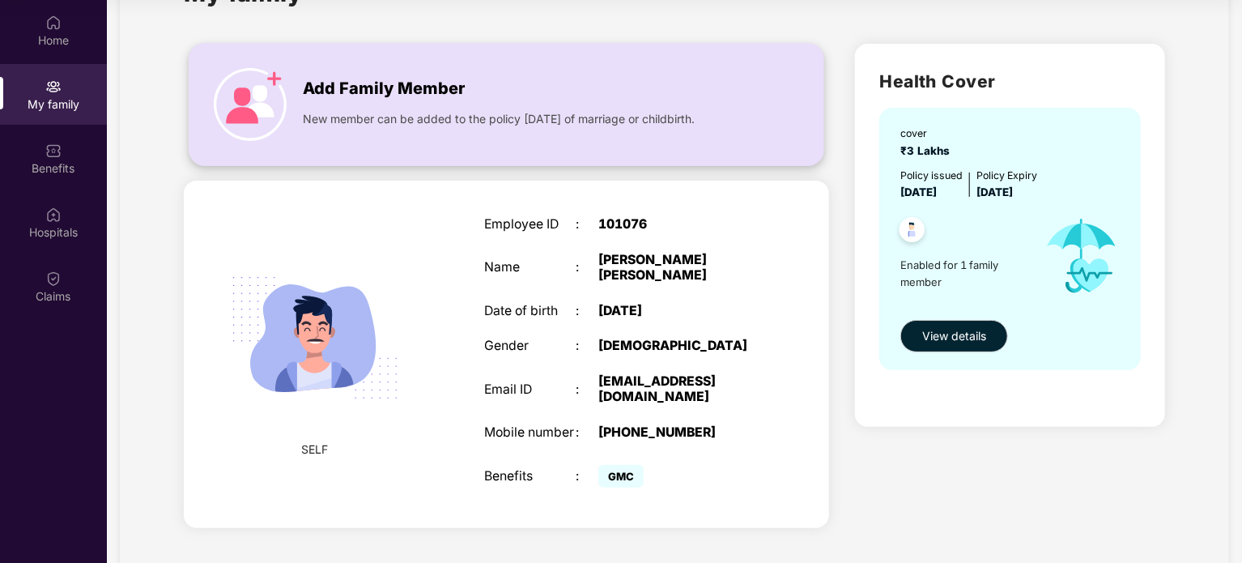
click at [565, 130] on div "Add Family Member New member can be added to the policy [DATE] of marriage or c…" at bounding box center [506, 104] width 634 height 89
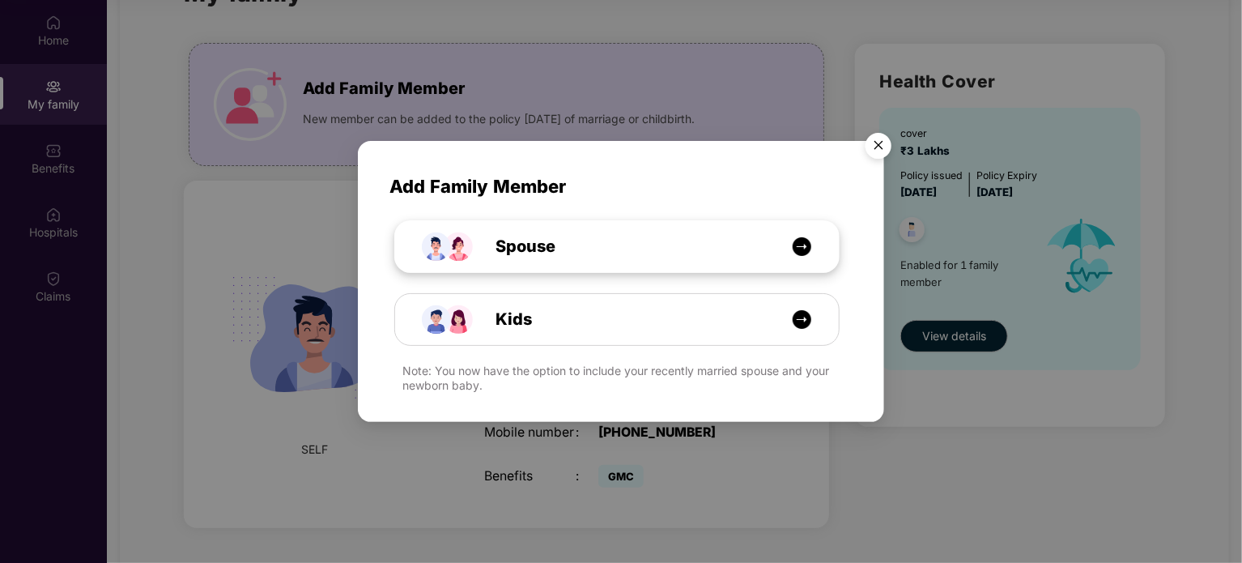
click at [650, 234] on div "Spouse" at bounding box center [625, 246] width 333 height 25
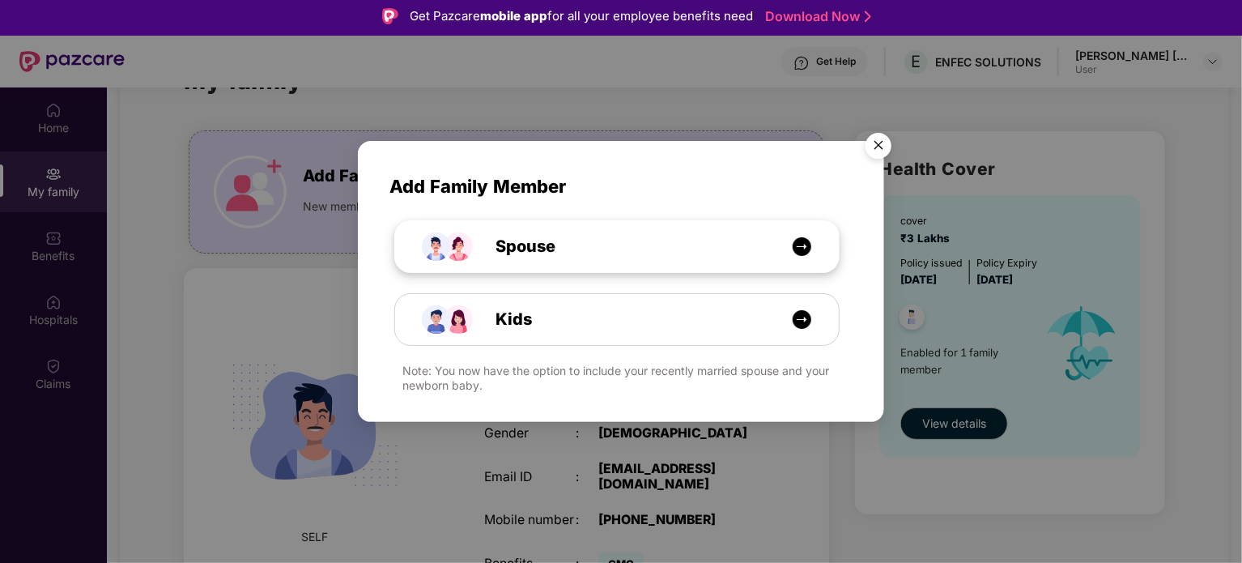
select select "****"
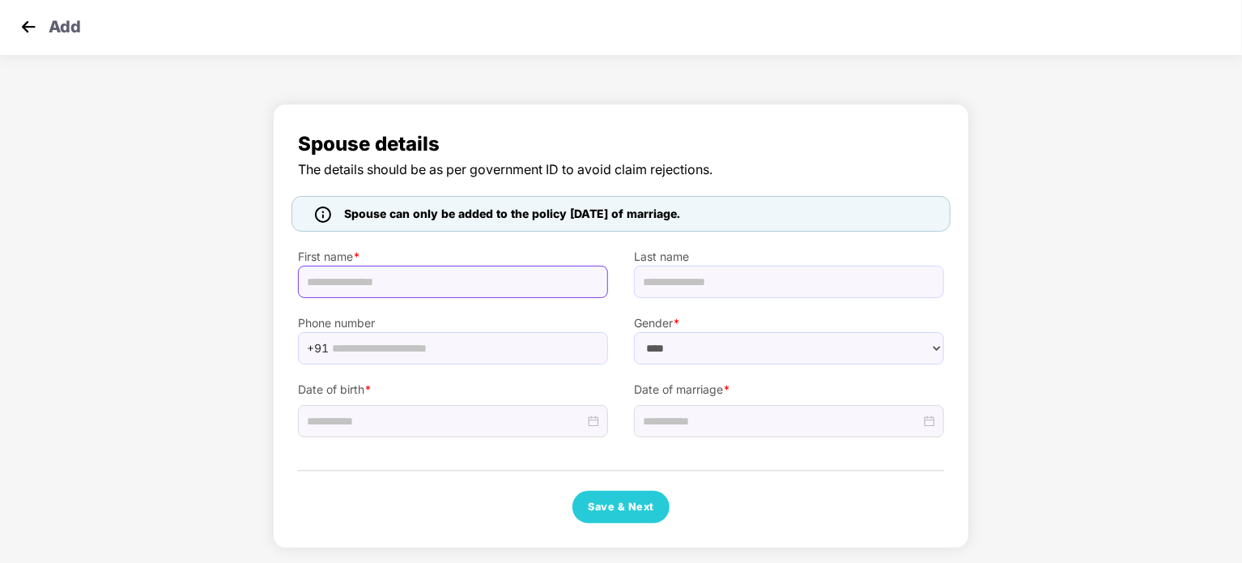
click at [500, 294] on input "text" at bounding box center [453, 282] width 310 height 32
type input "*"
click at [28, 32] on img at bounding box center [28, 27] width 24 height 24
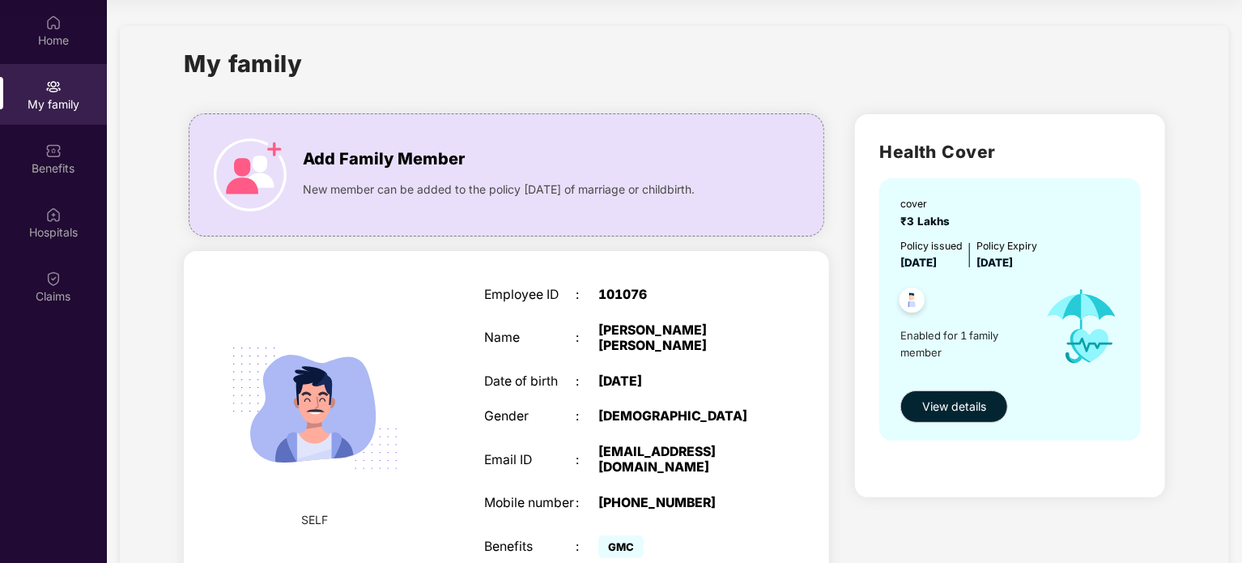
click at [71, 14] on div "Home" at bounding box center [53, 30] width 107 height 61
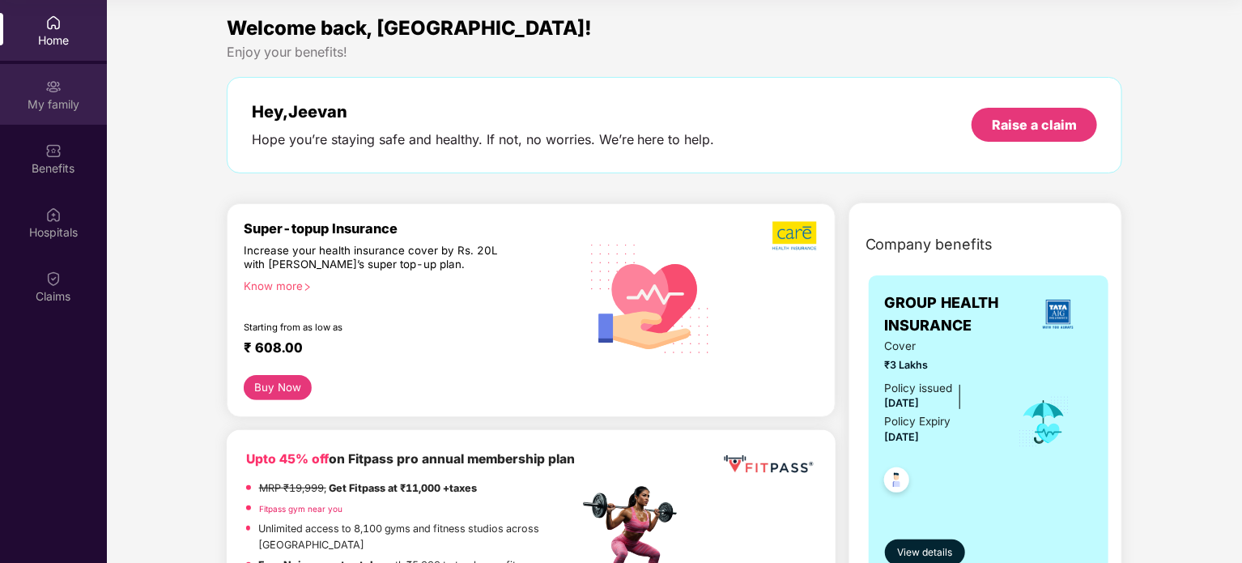
click at [74, 117] on div "My family" at bounding box center [53, 94] width 107 height 61
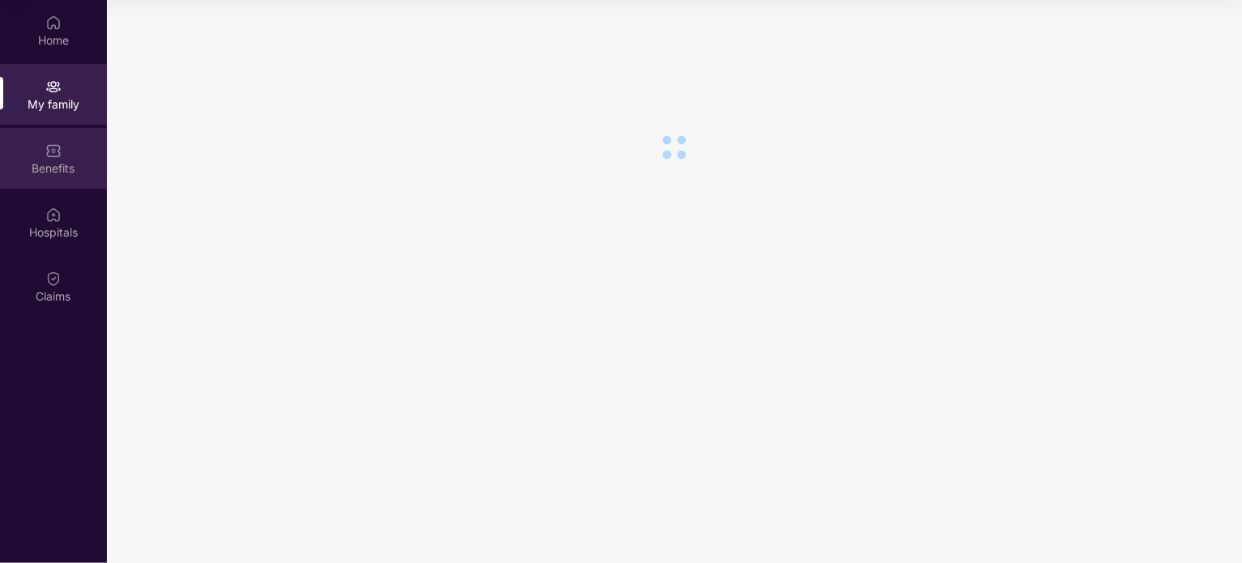
click at [68, 156] on div "Benefits" at bounding box center [53, 158] width 107 height 61
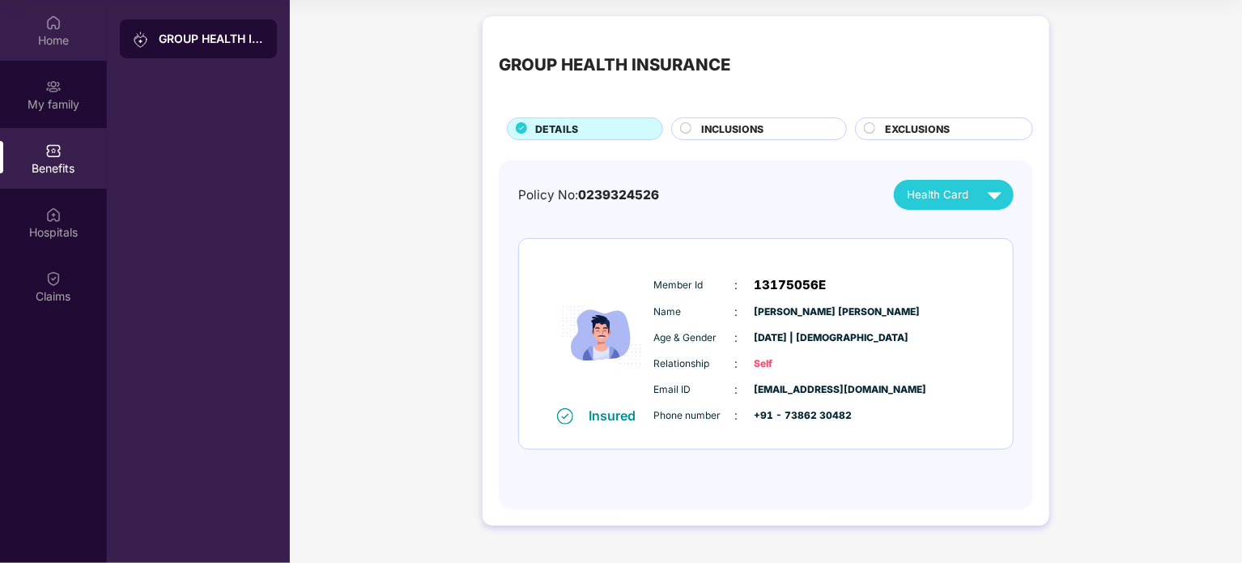
click at [66, 36] on div "Home" at bounding box center [53, 40] width 107 height 16
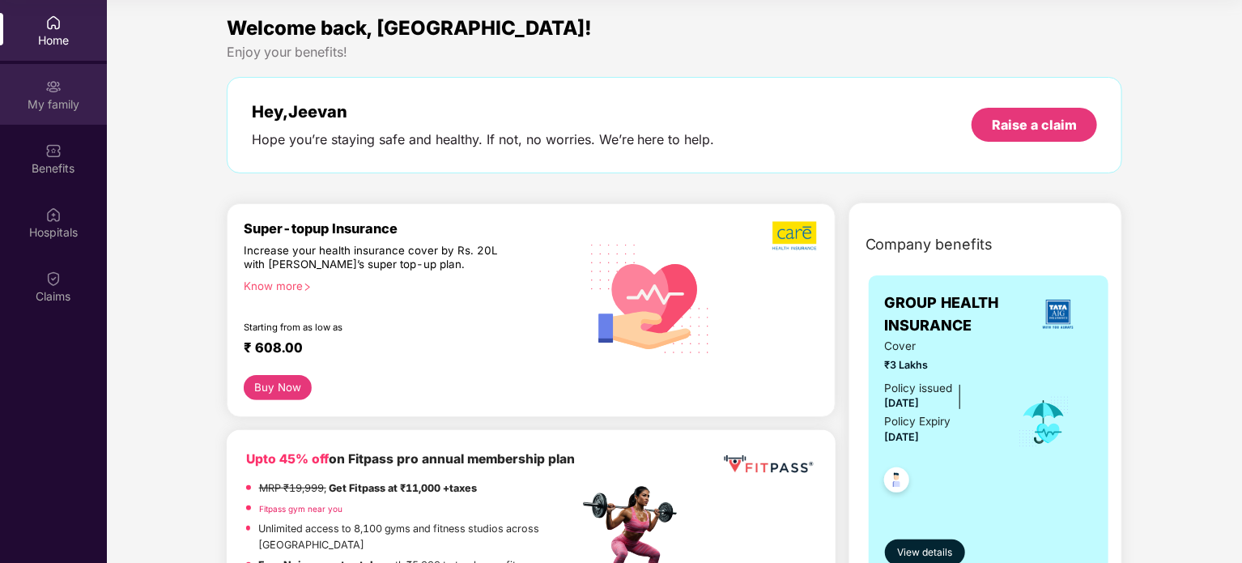
click at [49, 96] on div "My family" at bounding box center [53, 104] width 107 height 16
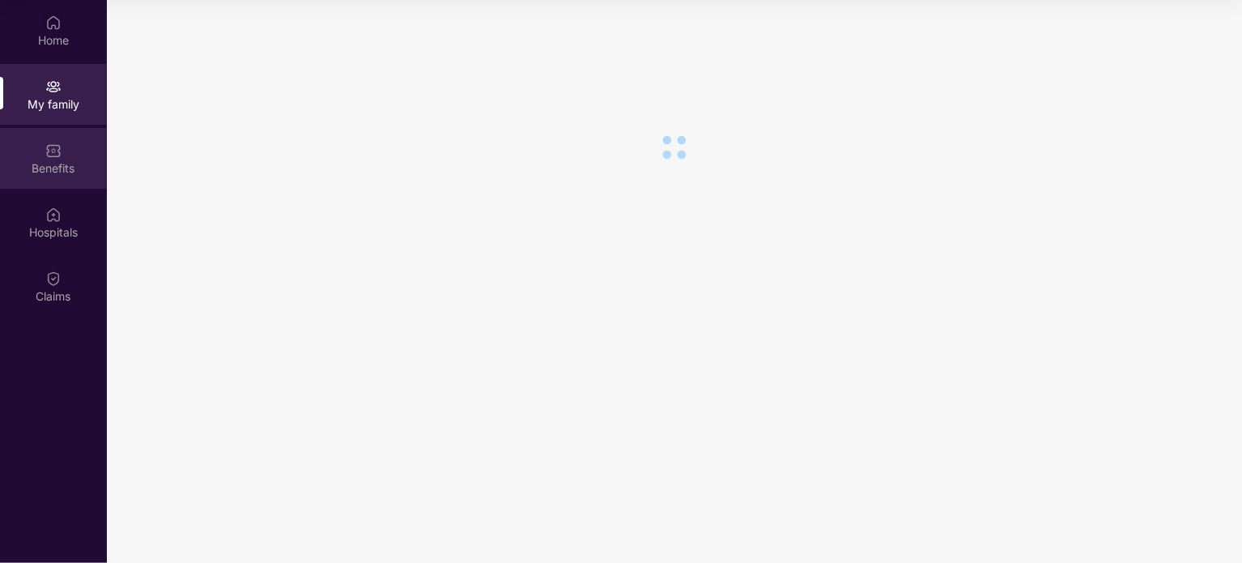
click at [49, 168] on div "Benefits" at bounding box center [53, 168] width 107 height 16
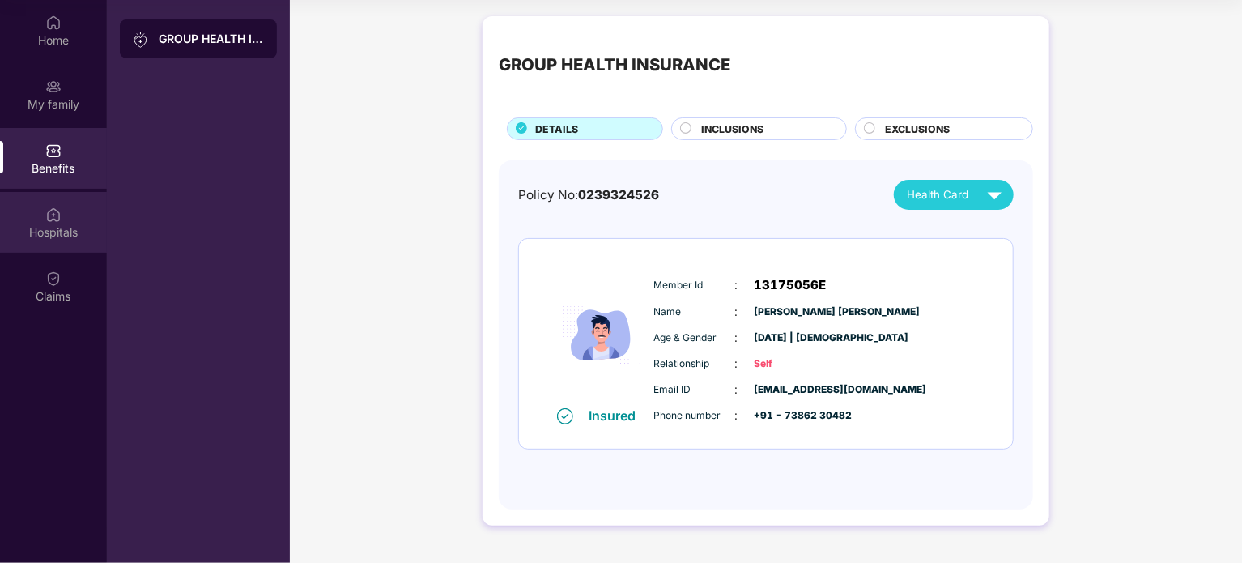
click at [53, 252] on div "Hospitals" at bounding box center [53, 222] width 107 height 61
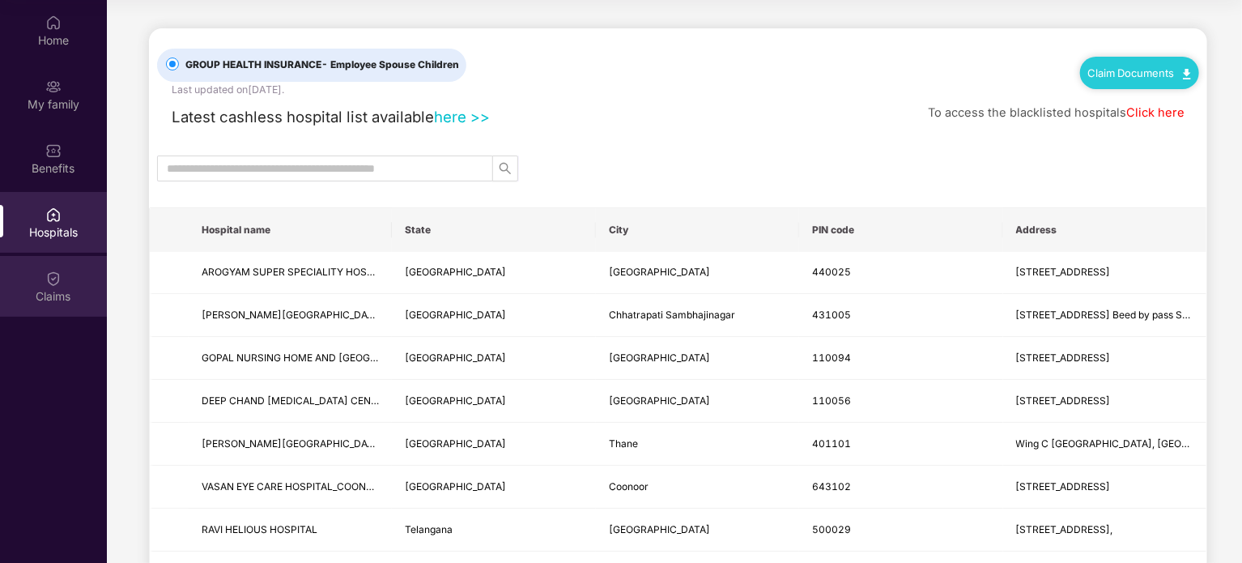
click at [49, 282] on img at bounding box center [53, 278] width 16 height 16
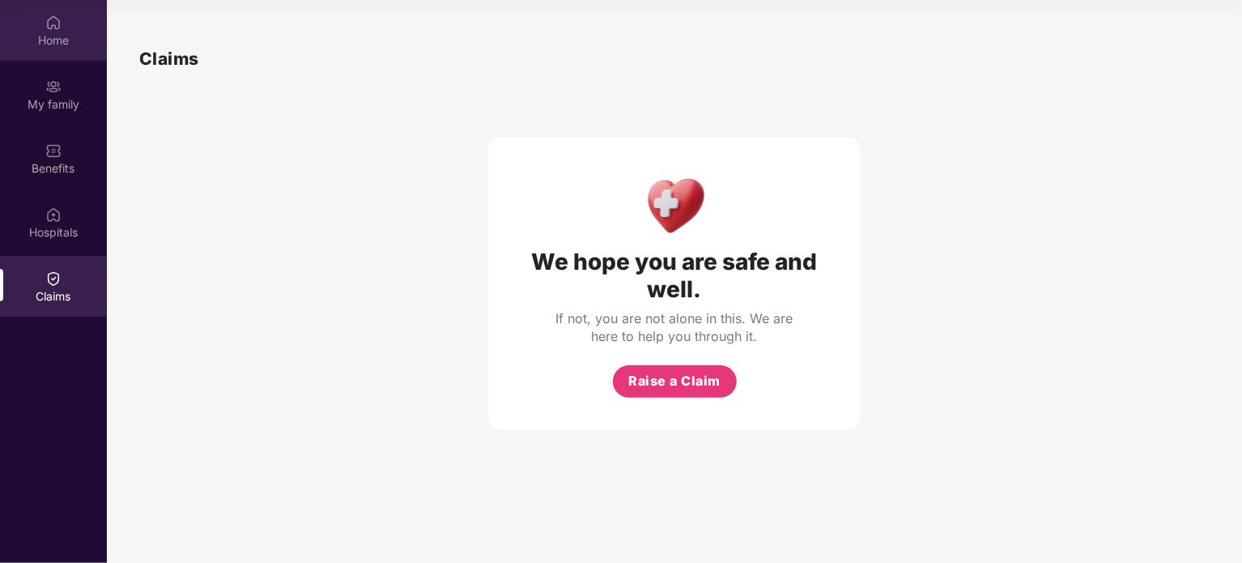
click at [52, 28] on img at bounding box center [53, 23] width 16 height 16
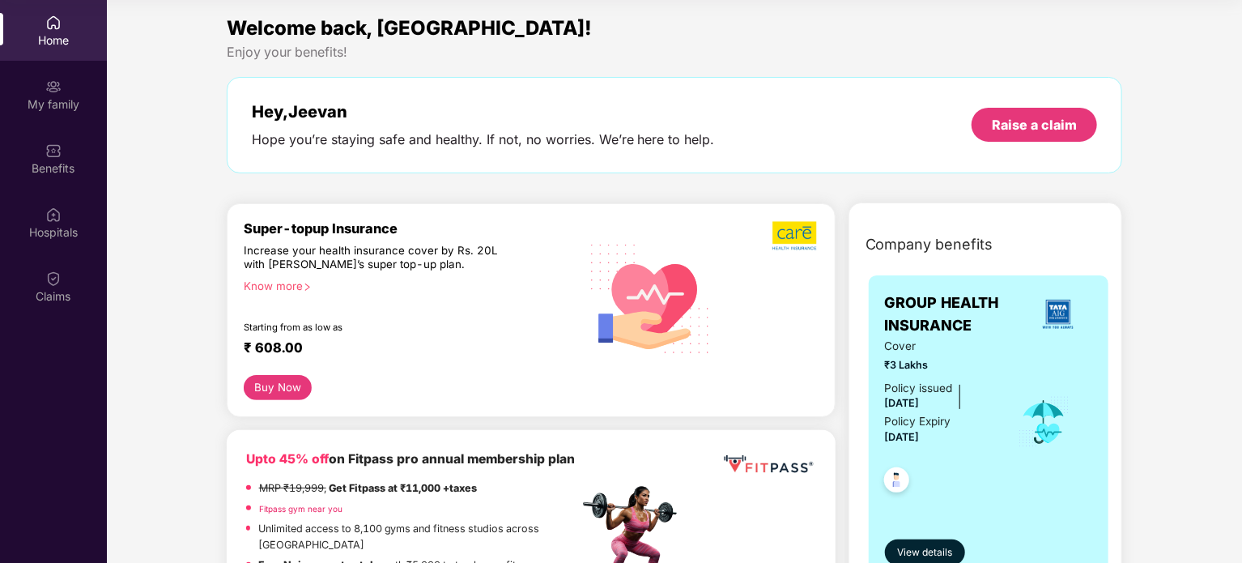
click at [52, 91] on img at bounding box center [53, 87] width 16 height 16
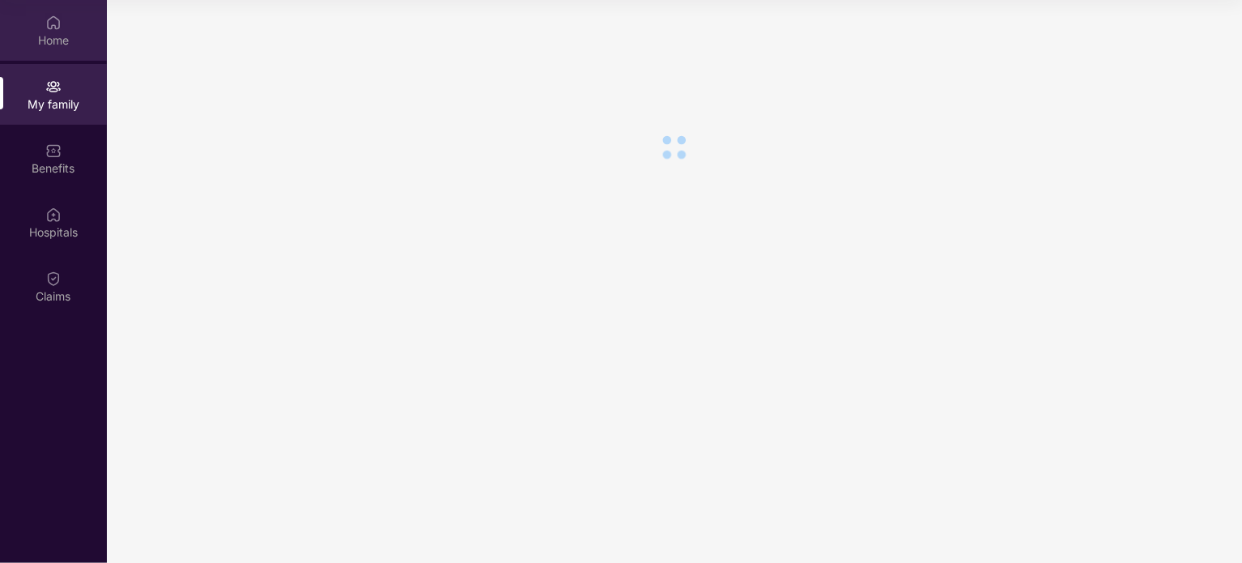
click at [64, 45] on div "Home" at bounding box center [53, 40] width 107 height 16
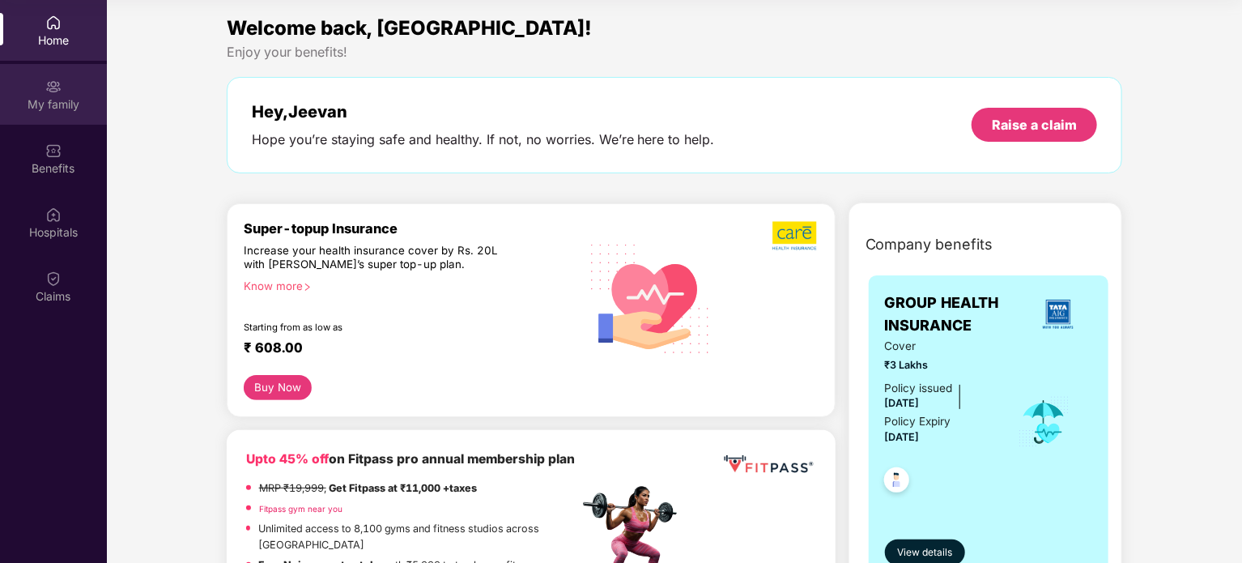
click at [70, 93] on div "My family" at bounding box center [53, 94] width 107 height 61
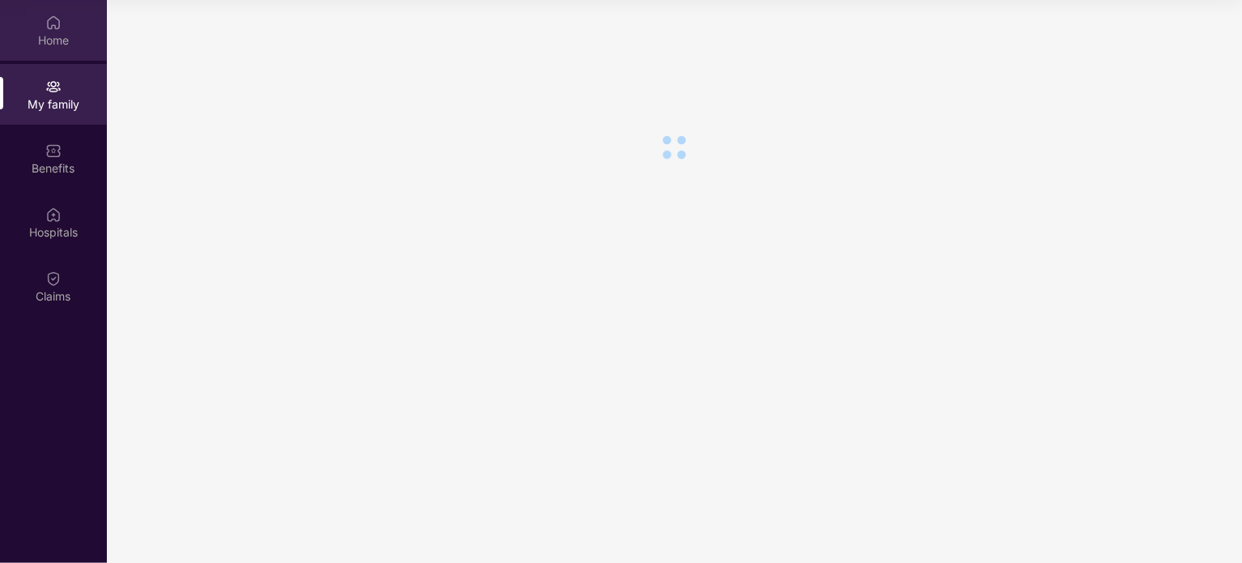
click at [65, 28] on div "Home" at bounding box center [53, 30] width 107 height 61
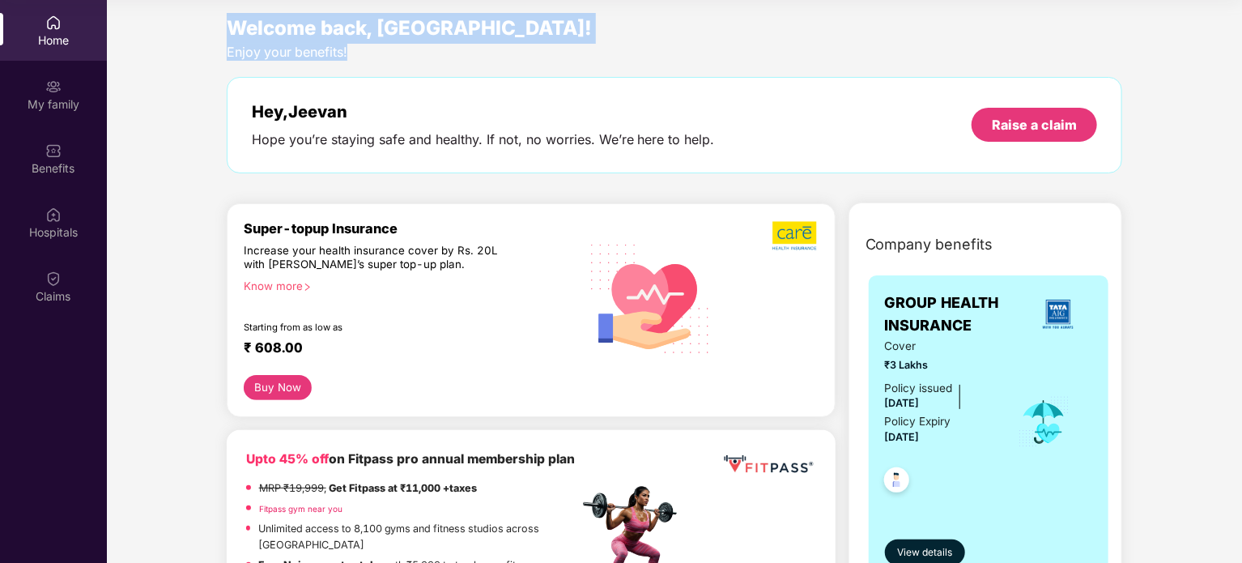
drag, startPoint x: 230, startPoint y: 28, endPoint x: 352, endPoint y: 59, distance: 126.1
click at [352, 59] on div "Welcome back, [GEOGRAPHIC_DATA]! Enjoy your benefits! Hey, [PERSON_NAME] you’re…" at bounding box center [674, 101] width 909 height 176
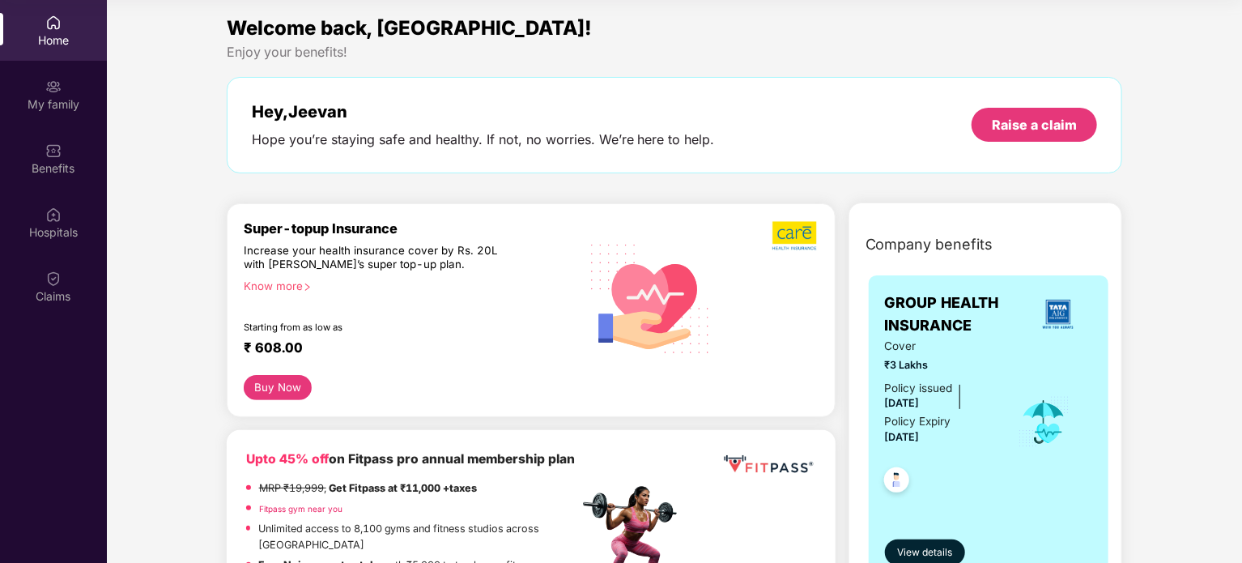
click at [865, 111] on div "Hey, [PERSON_NAME] you’re staying safe and healthy. If not, no worries. We’re h…" at bounding box center [675, 125] width 846 height 46
click at [81, 104] on div "My family" at bounding box center [53, 104] width 107 height 16
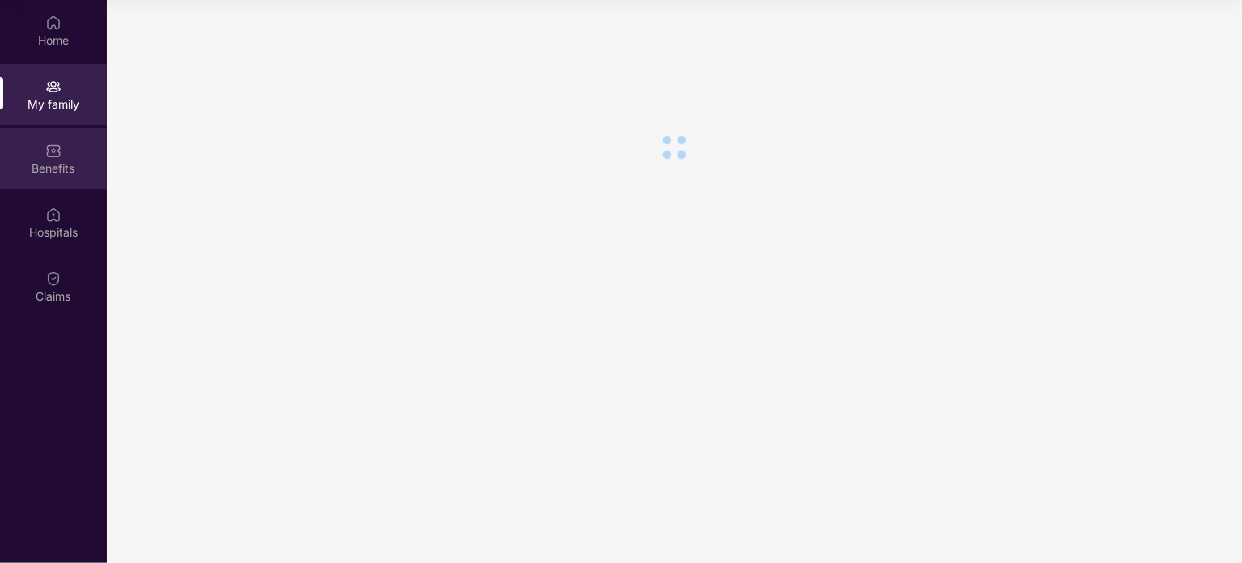
click at [61, 153] on img at bounding box center [53, 150] width 16 height 16
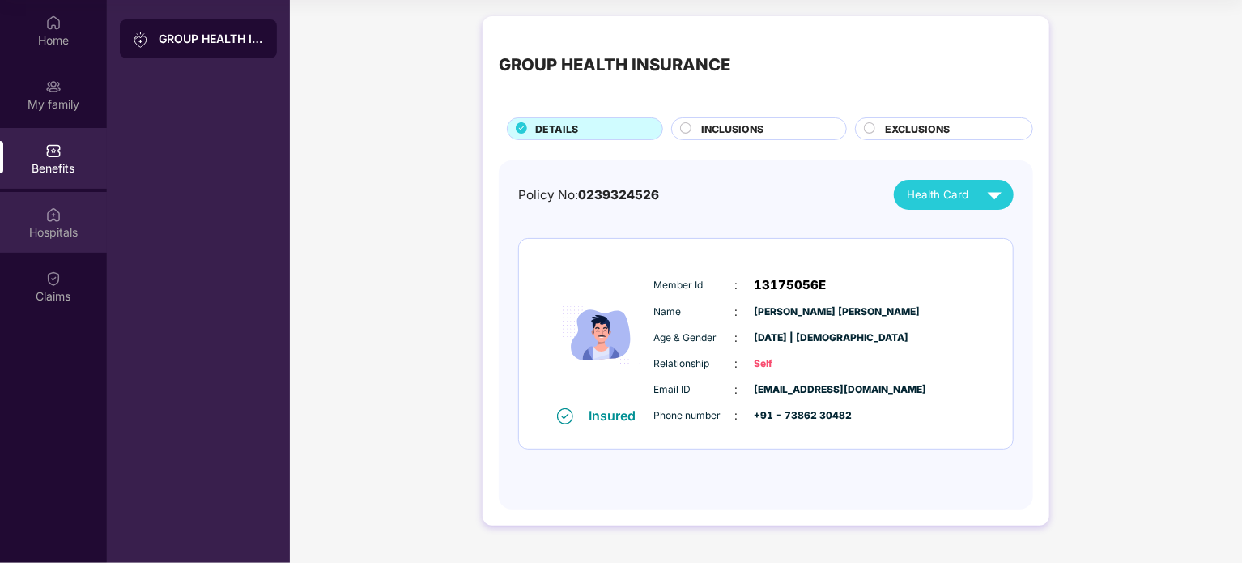
click at [58, 213] on img at bounding box center [53, 214] width 16 height 16
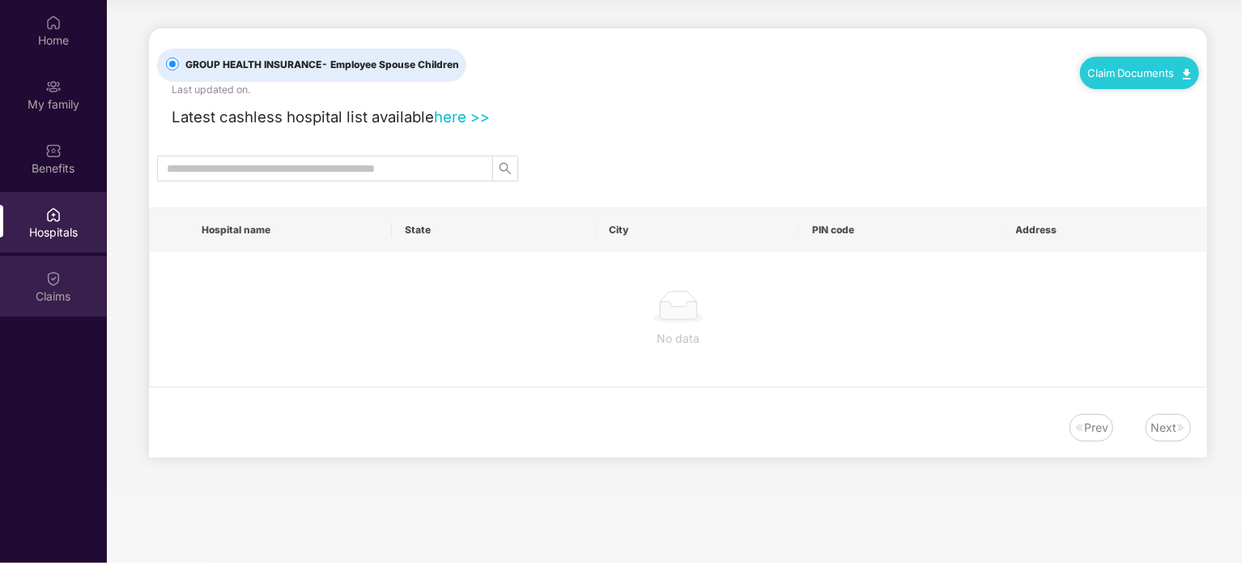
click at [56, 295] on div "Claims" at bounding box center [53, 296] width 107 height 16
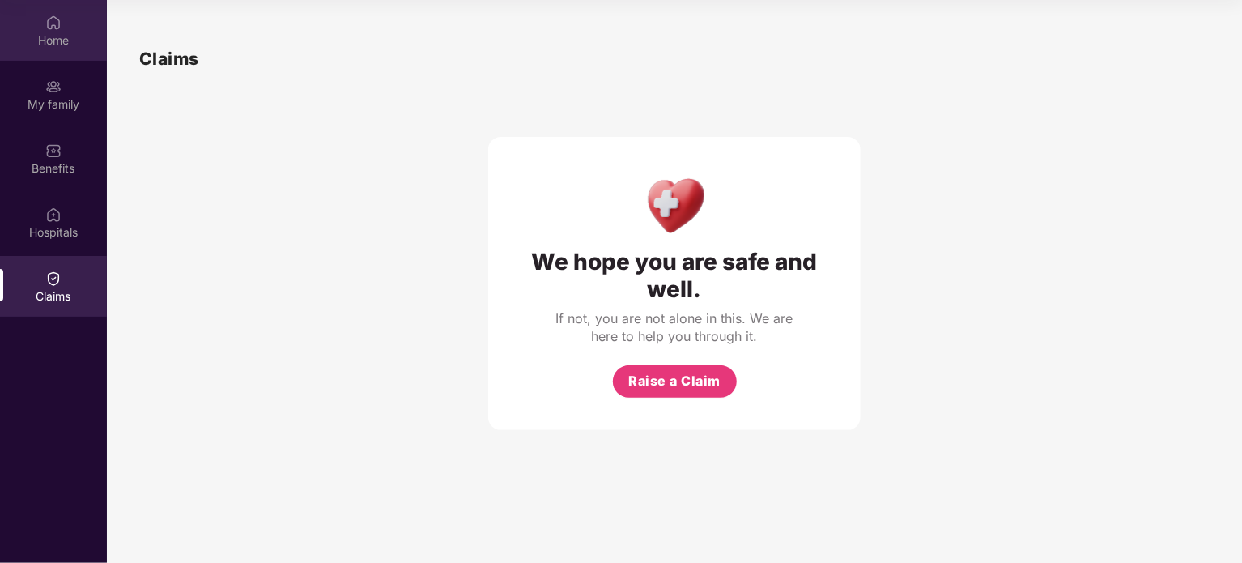
click at [64, 6] on div "Home" at bounding box center [53, 30] width 107 height 61
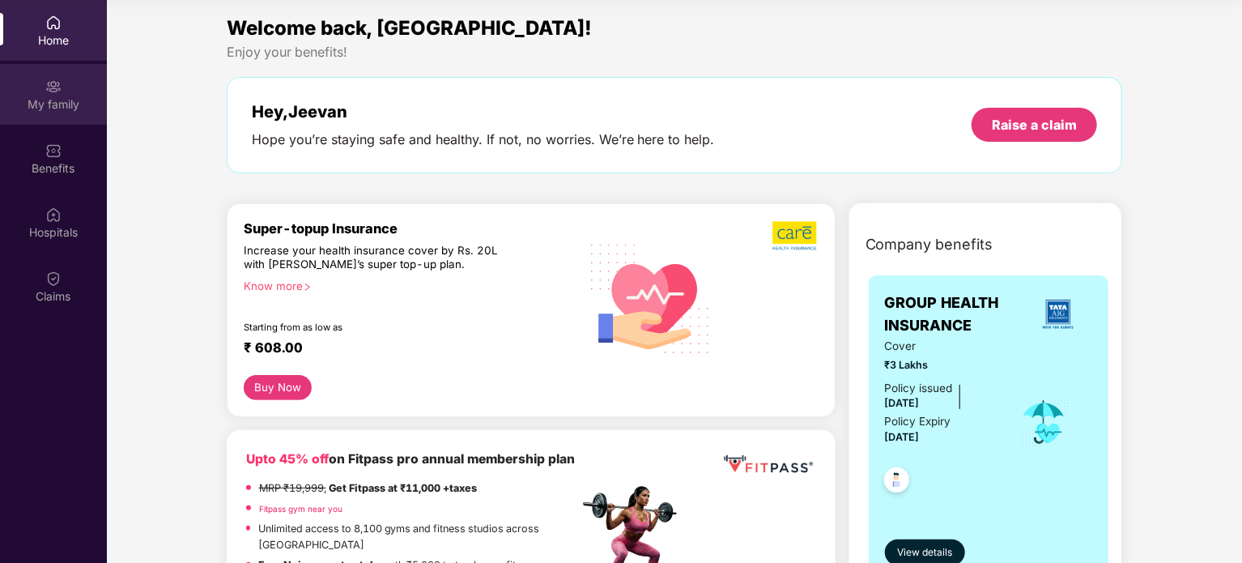
click at [66, 123] on div "My family" at bounding box center [53, 94] width 107 height 61
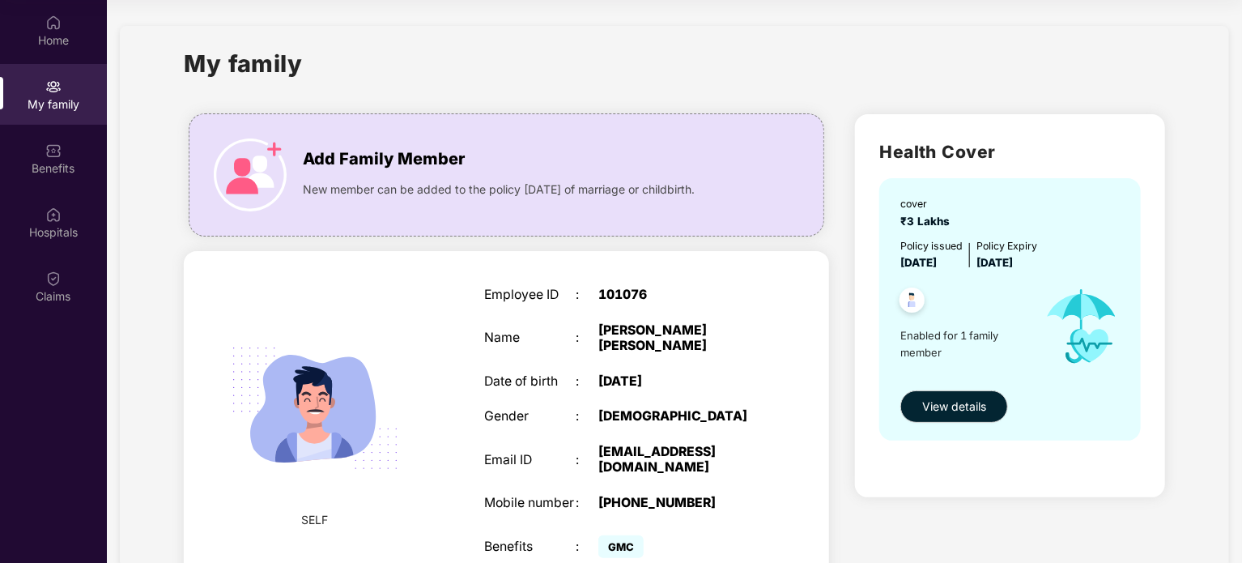
scroll to position [70, 0]
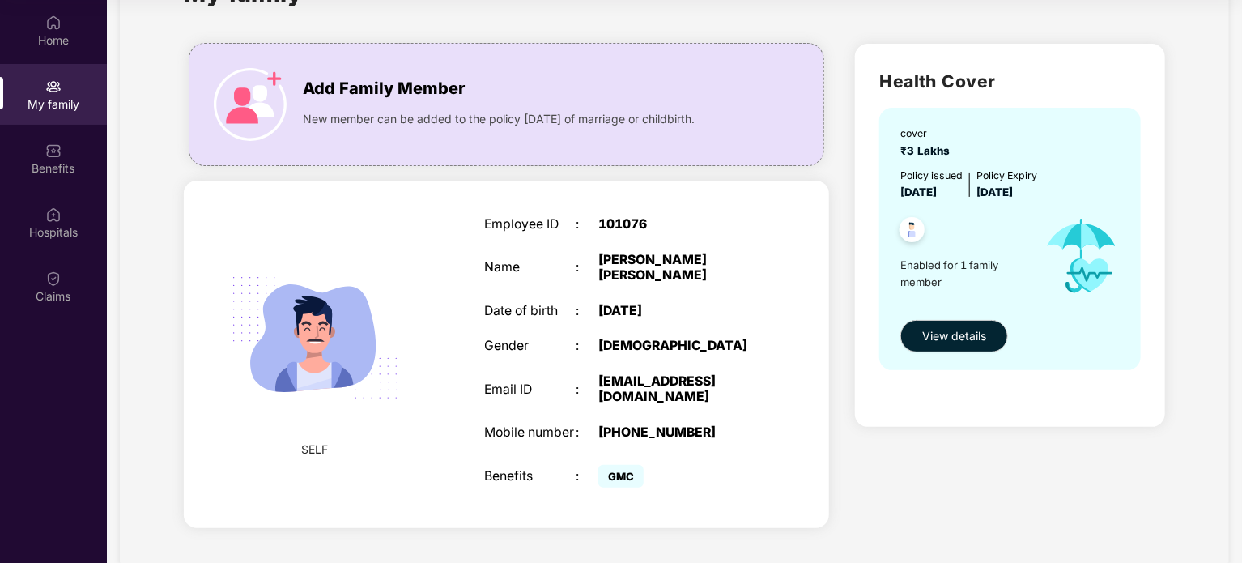
click at [321, 333] on img at bounding box center [315, 338] width 206 height 206
click at [58, 51] on div "Home" at bounding box center [53, 30] width 107 height 61
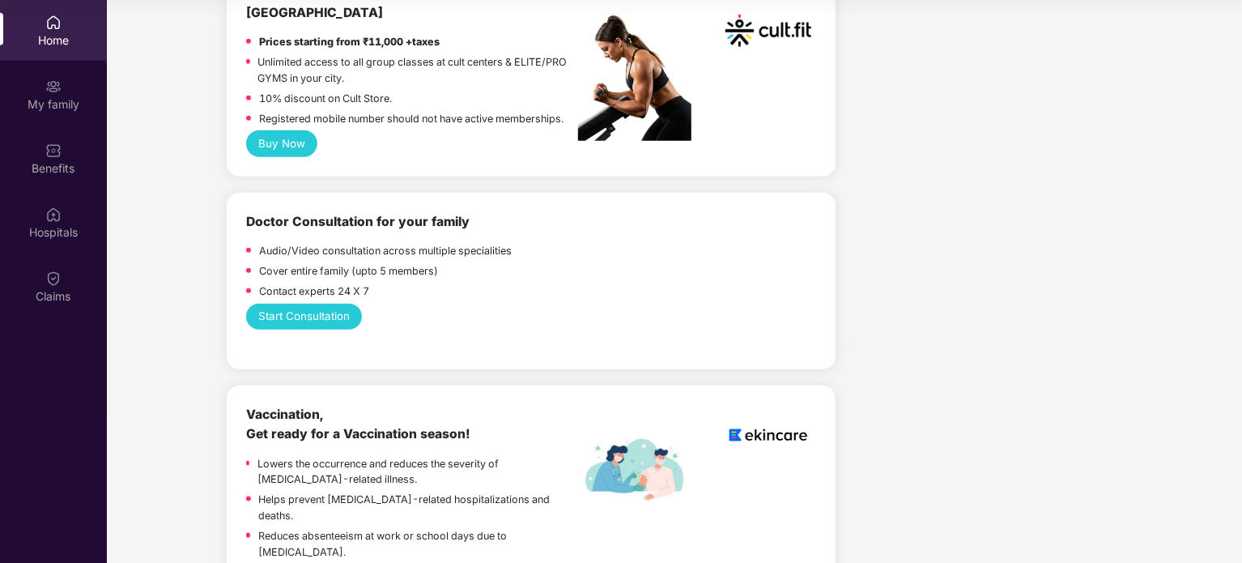
scroll to position [712, 0]
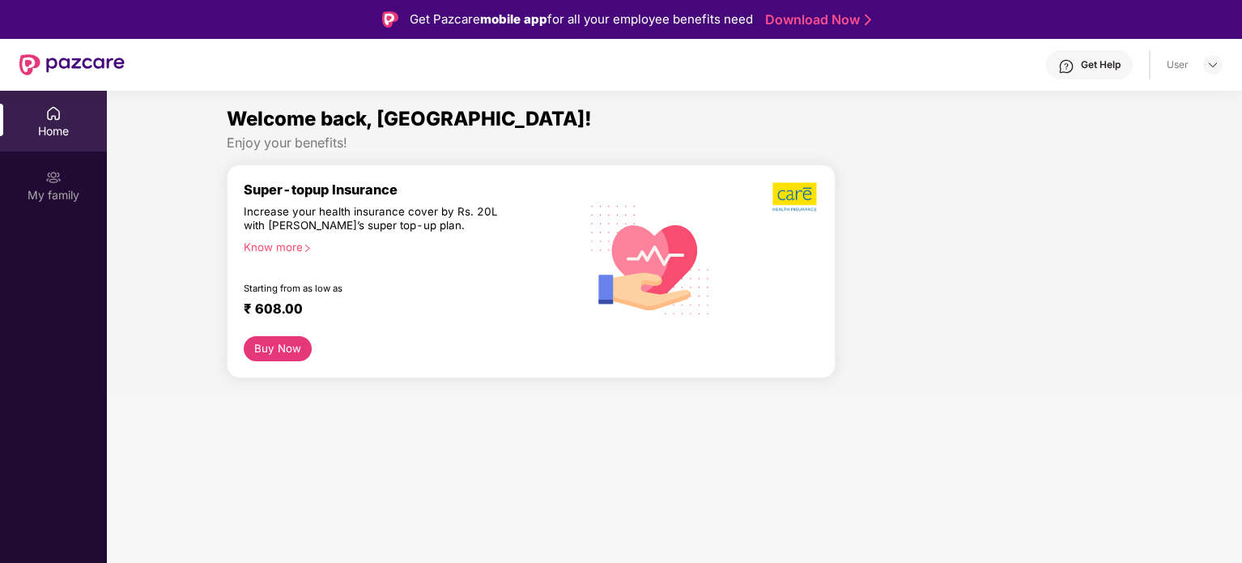
scroll to position [91, 0]
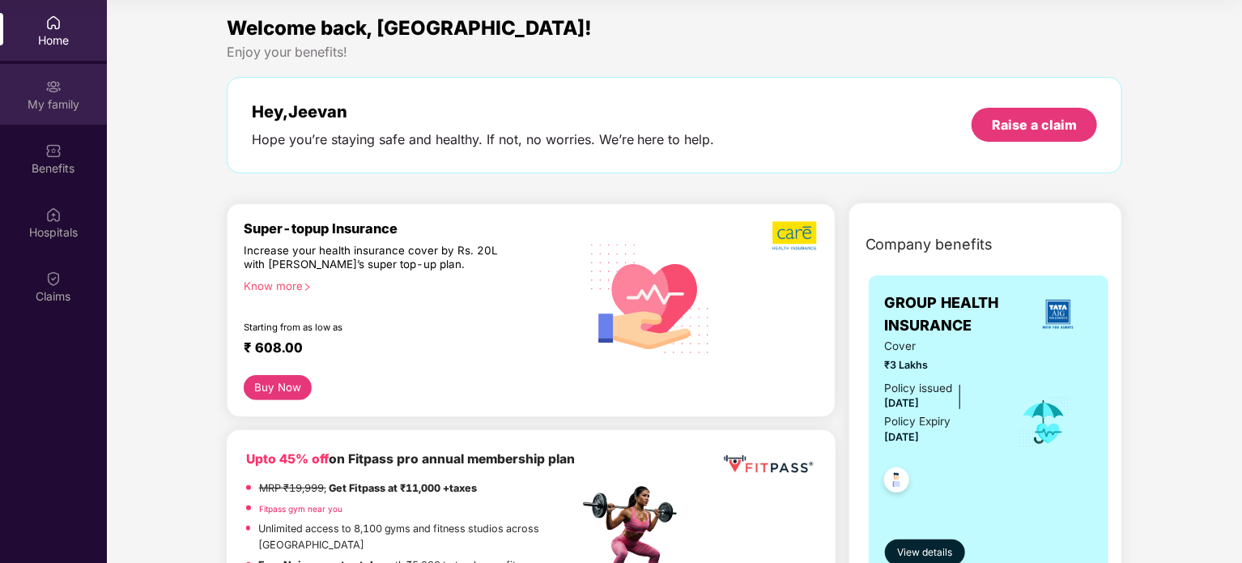
click at [53, 105] on div "My family" at bounding box center [53, 104] width 107 height 16
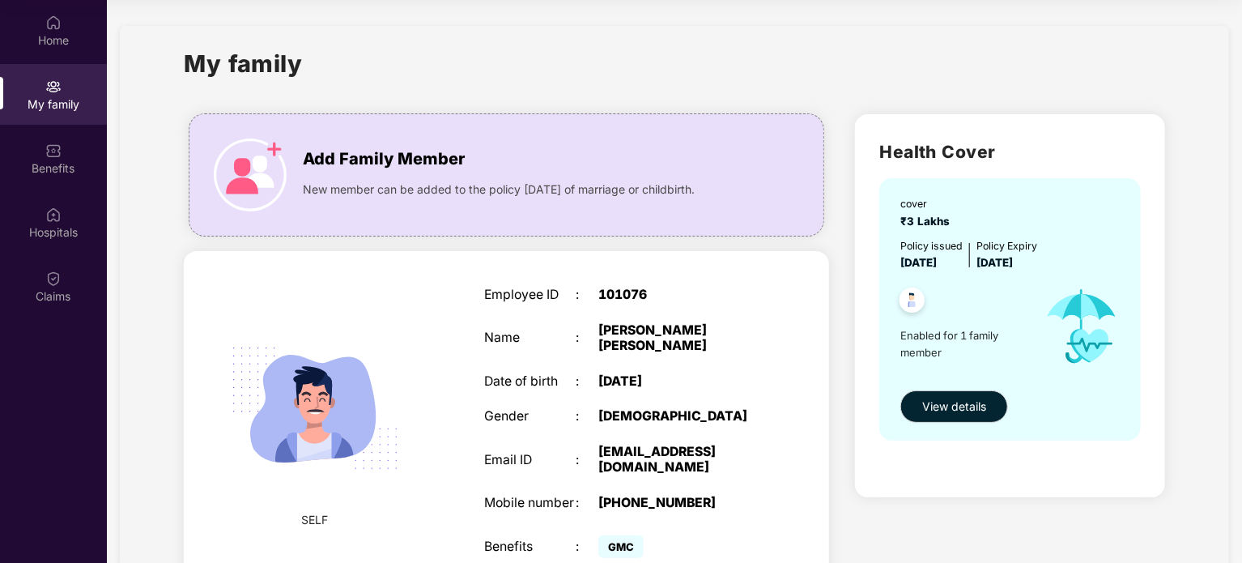
scroll to position [70, 0]
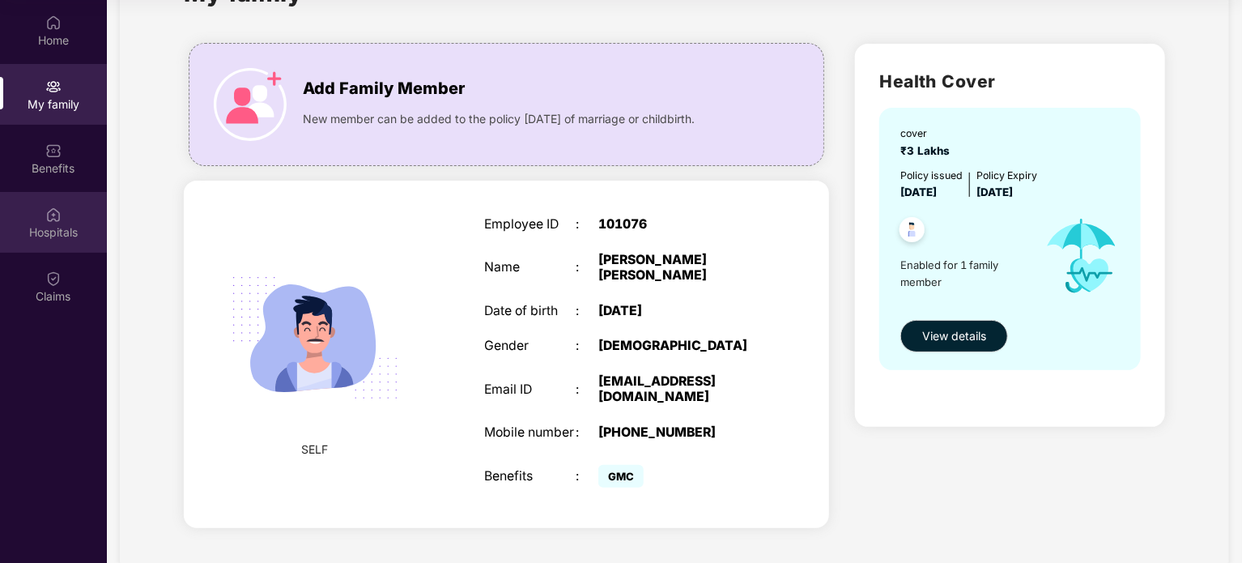
click at [46, 203] on div "Hospitals" at bounding box center [53, 222] width 107 height 61
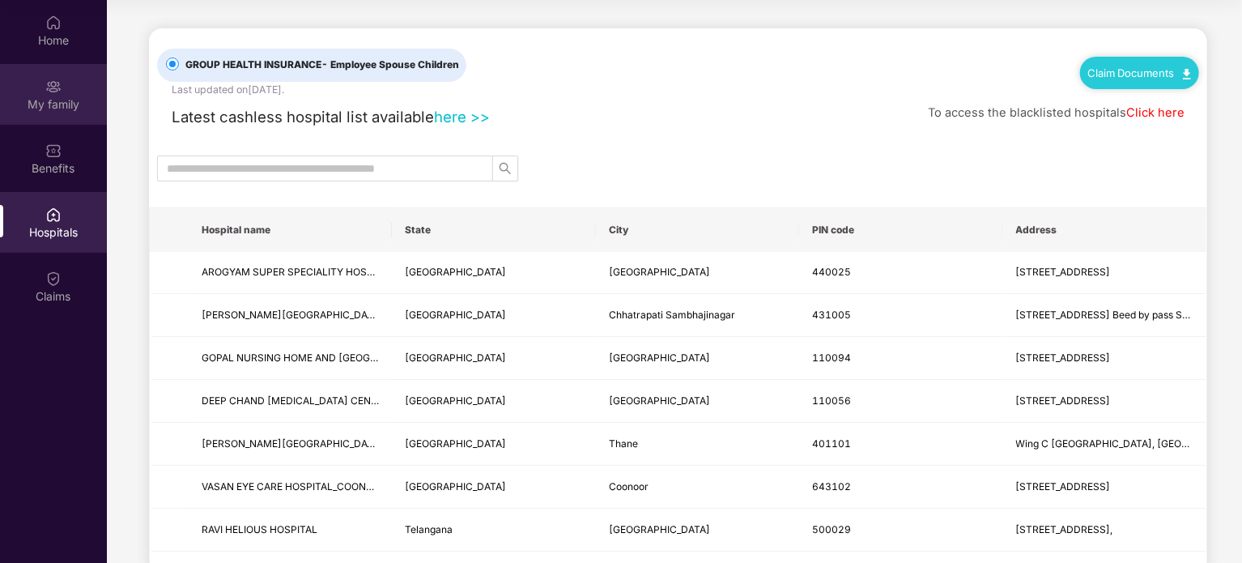
click at [52, 106] on div "My family" at bounding box center [53, 104] width 107 height 16
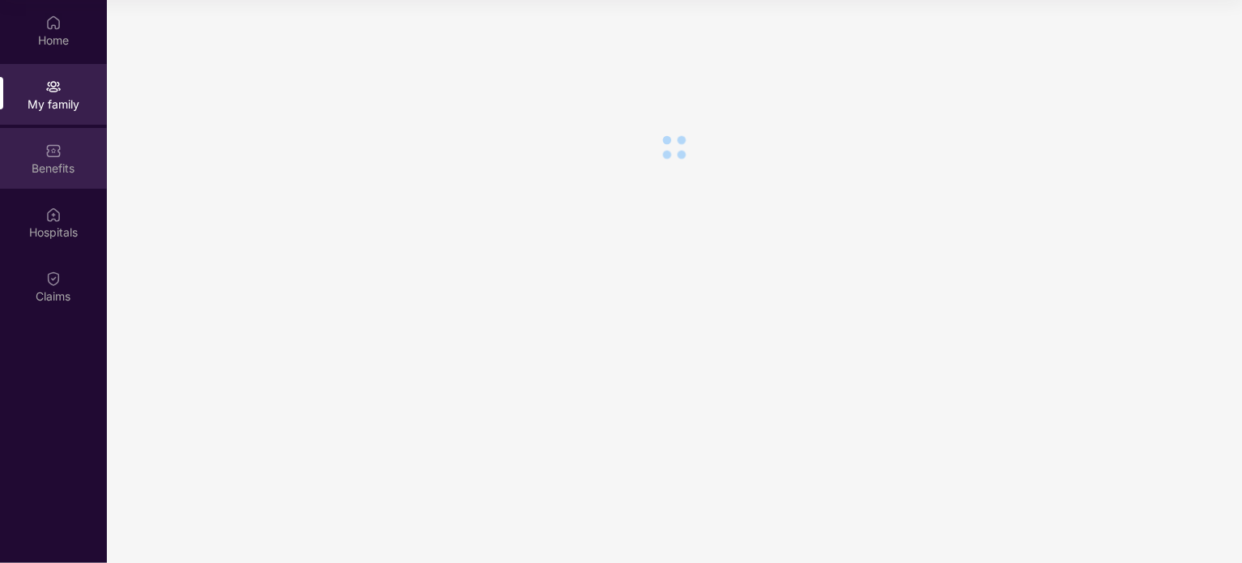
click at [50, 156] on img at bounding box center [53, 150] width 16 height 16
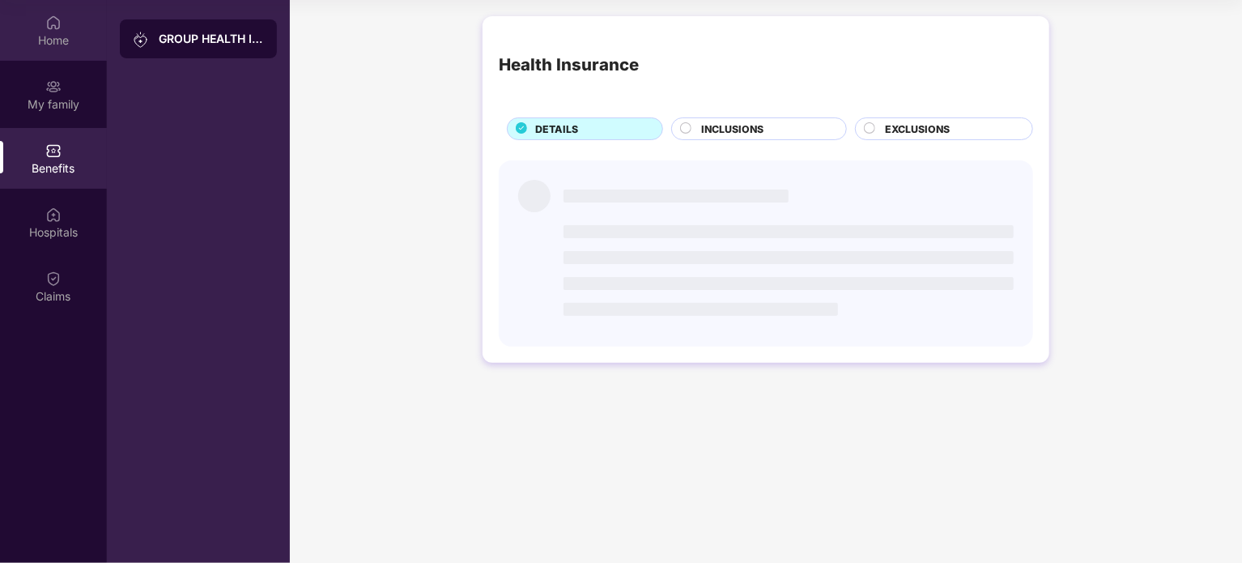
click at [58, 29] on img at bounding box center [53, 23] width 16 height 16
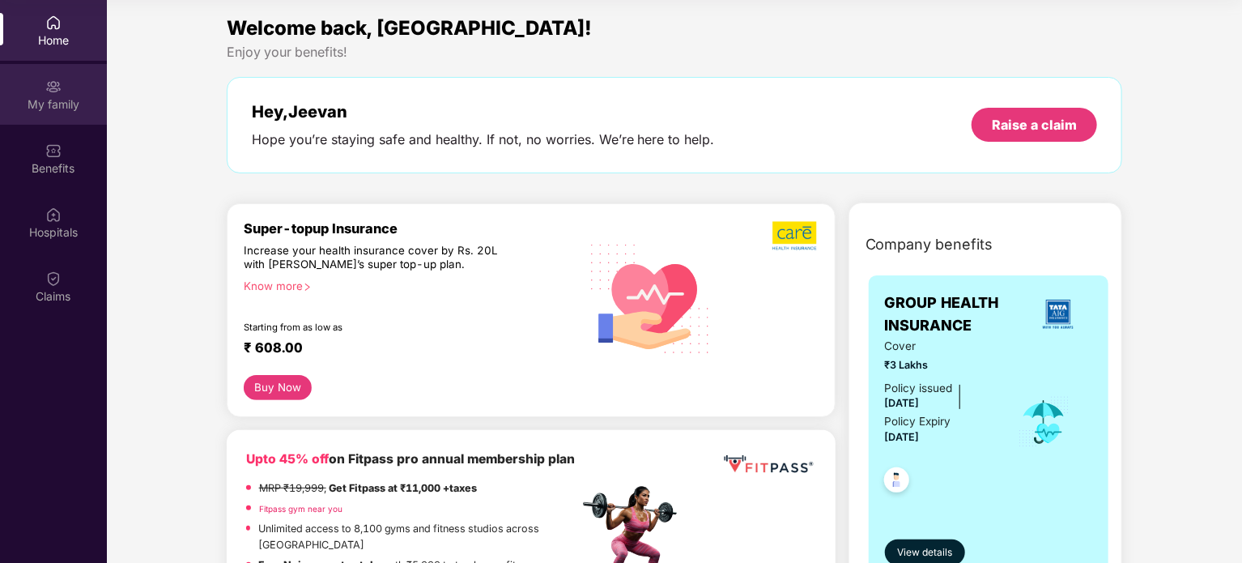
click at [57, 77] on div at bounding box center [53, 85] width 16 height 16
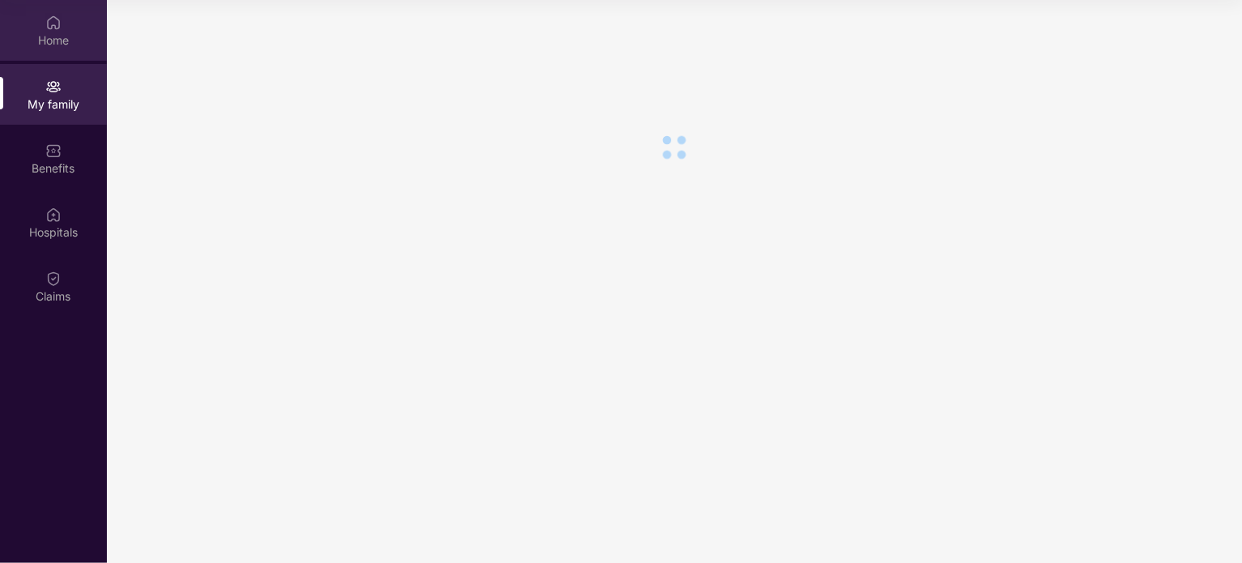
click at [52, 34] on div "Home" at bounding box center [53, 40] width 107 height 16
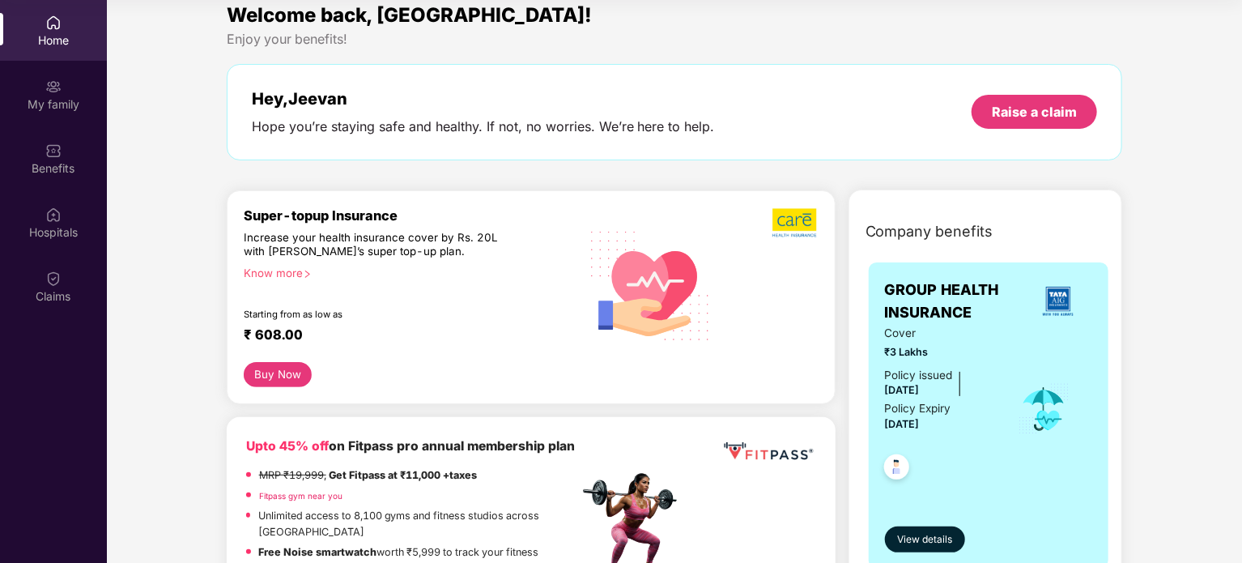
scroll to position [13, 0]
click at [949, 231] on span "Company benefits" at bounding box center [929, 231] width 128 height 23
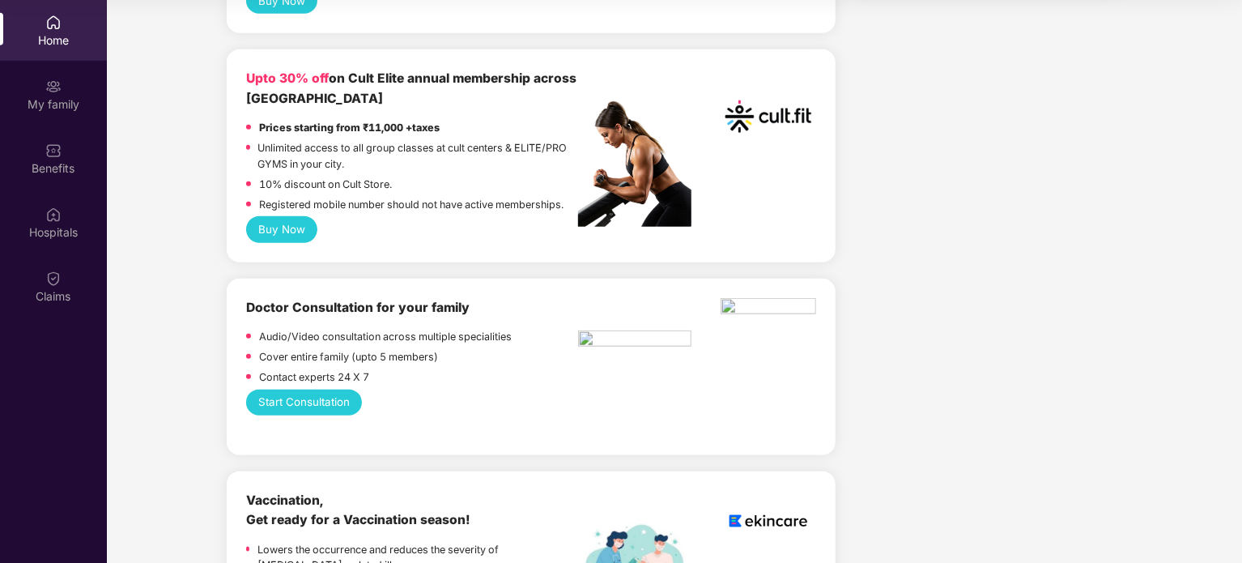
scroll to position [0, 0]
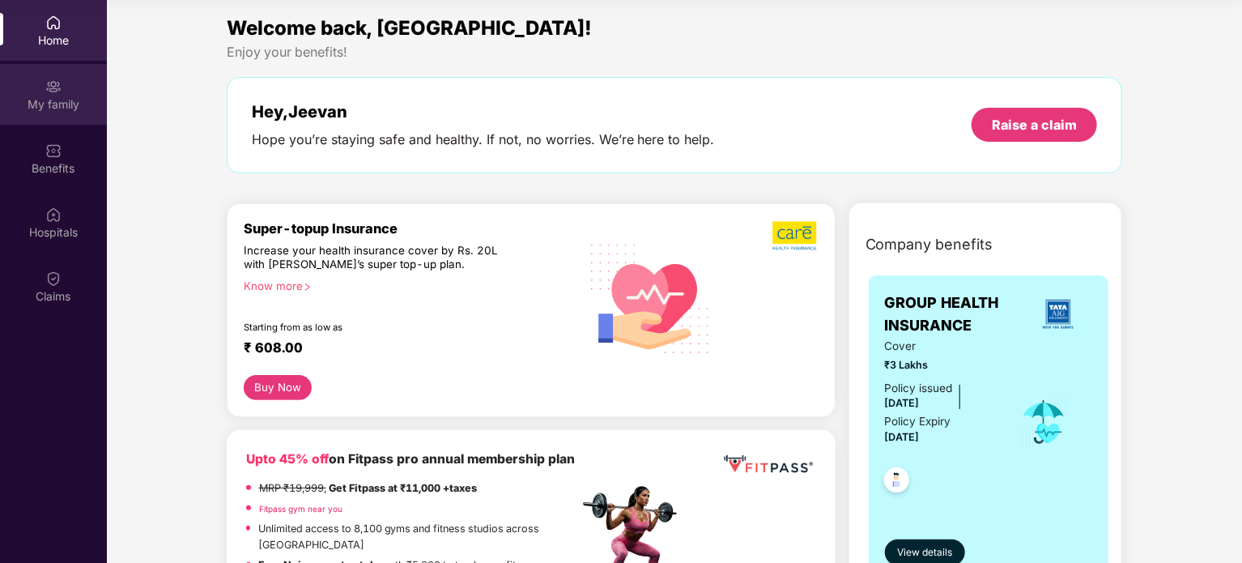
click at [51, 81] on img at bounding box center [53, 87] width 16 height 16
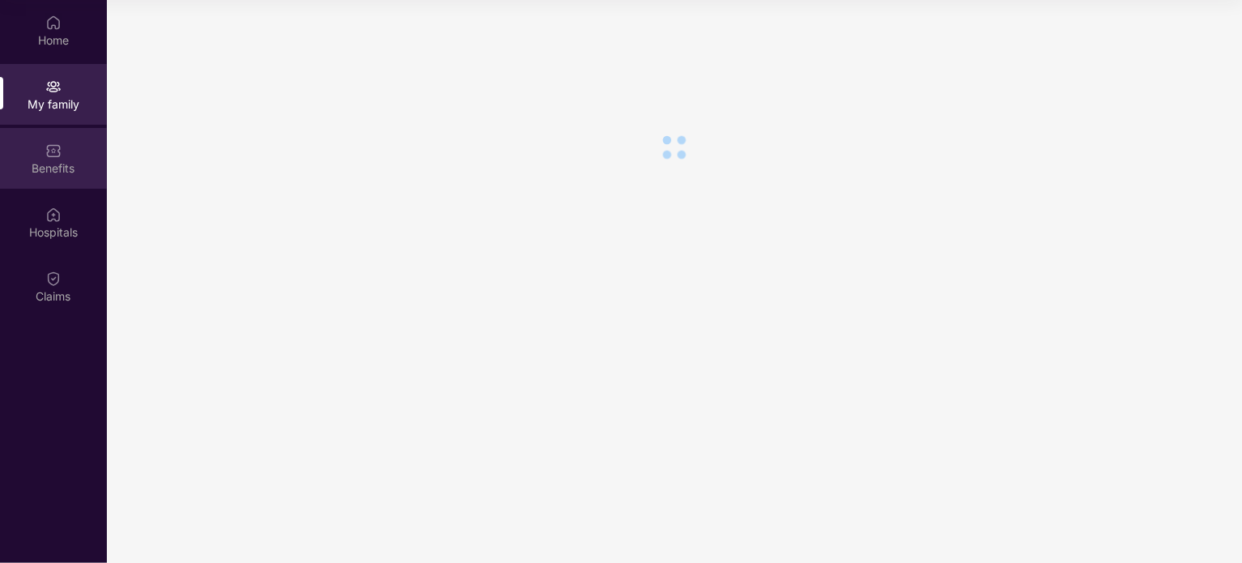
click at [56, 164] on div "Benefits" at bounding box center [53, 168] width 107 height 16
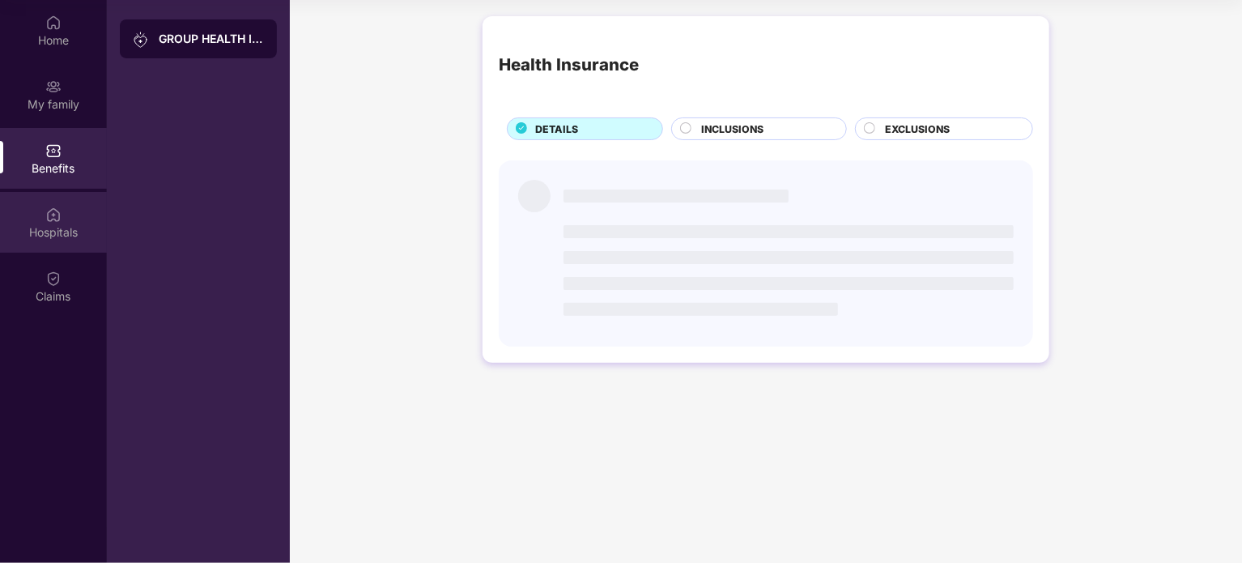
click at [53, 227] on div "Hospitals" at bounding box center [53, 232] width 107 height 16
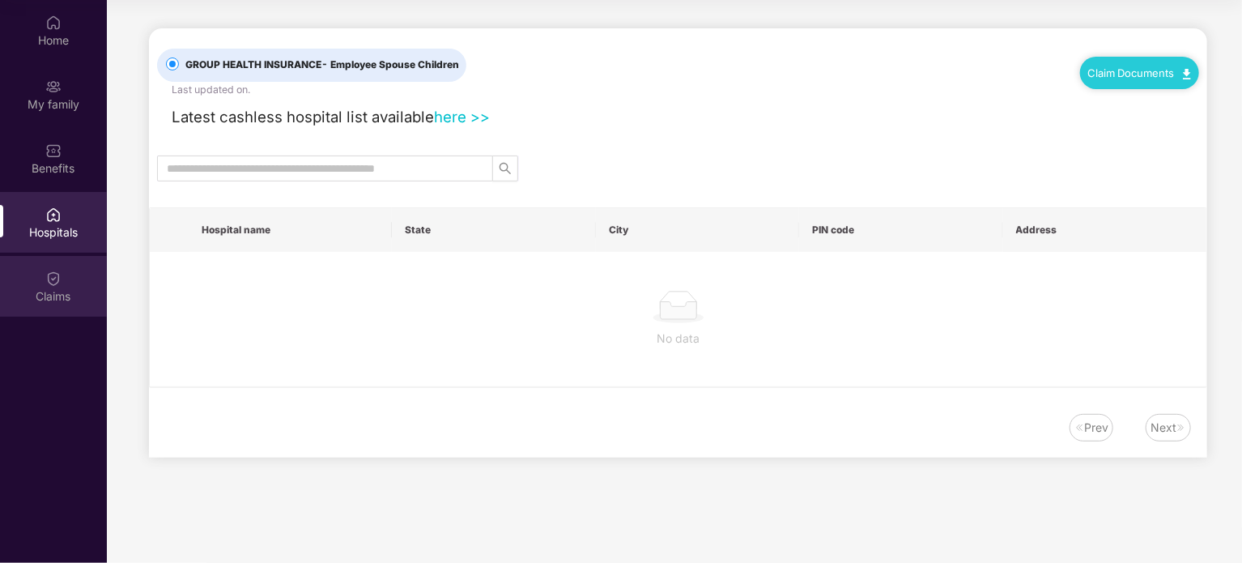
click at [50, 280] on img at bounding box center [53, 278] width 16 height 16
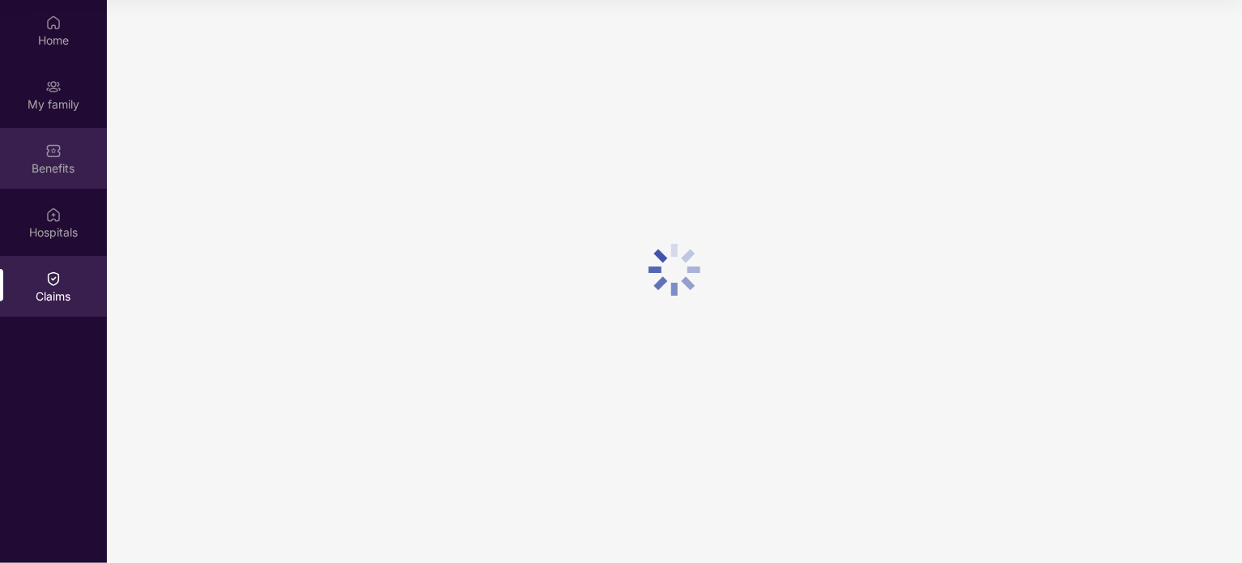
click at [47, 172] on div "Benefits" at bounding box center [53, 168] width 107 height 16
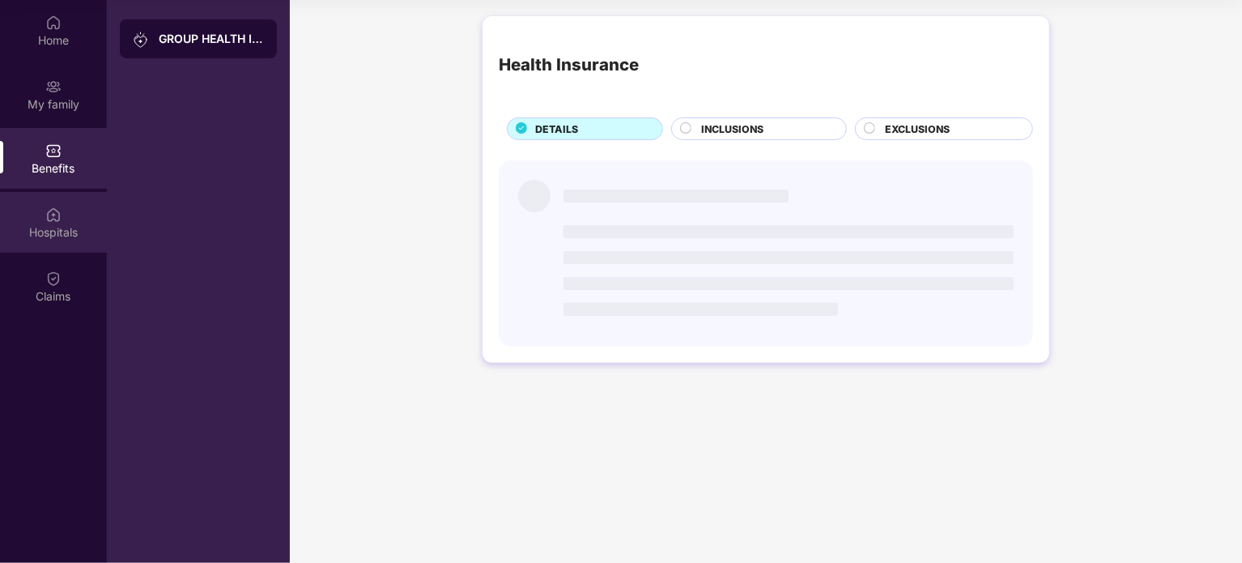
click at [47, 214] on img at bounding box center [53, 214] width 16 height 16
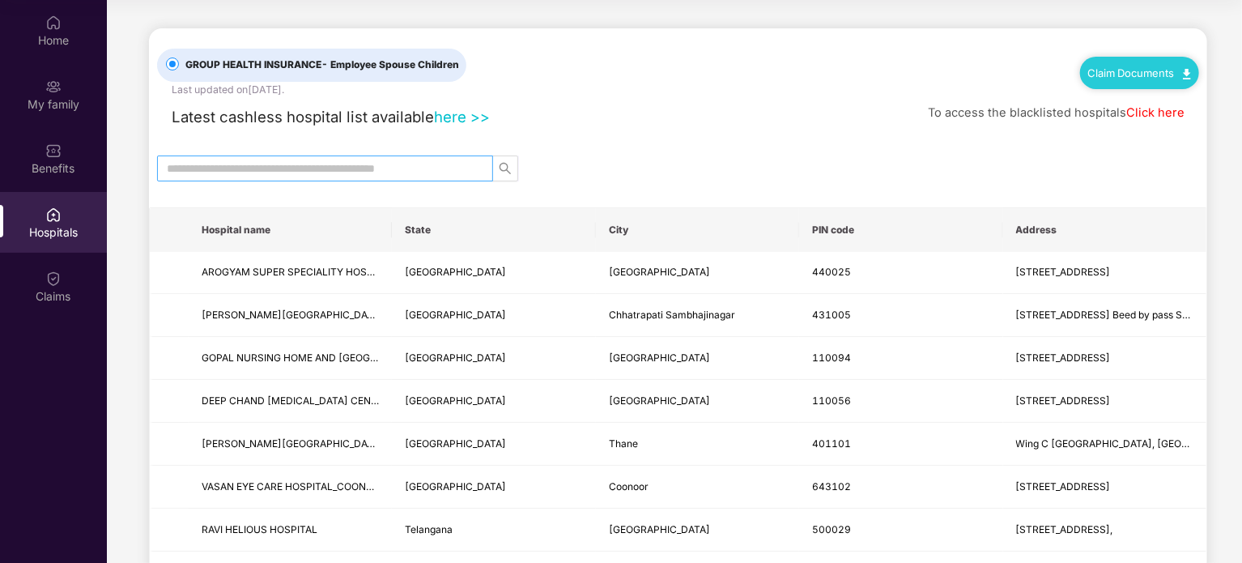
click at [432, 176] on span at bounding box center [325, 168] width 336 height 26
click at [452, 165] on input "text" at bounding box center [319, 168] width 304 height 18
click at [657, 107] on div "Latest cashless hospital list available here >> To access the blacklisted hospi…" at bounding box center [678, 113] width 1042 height 32
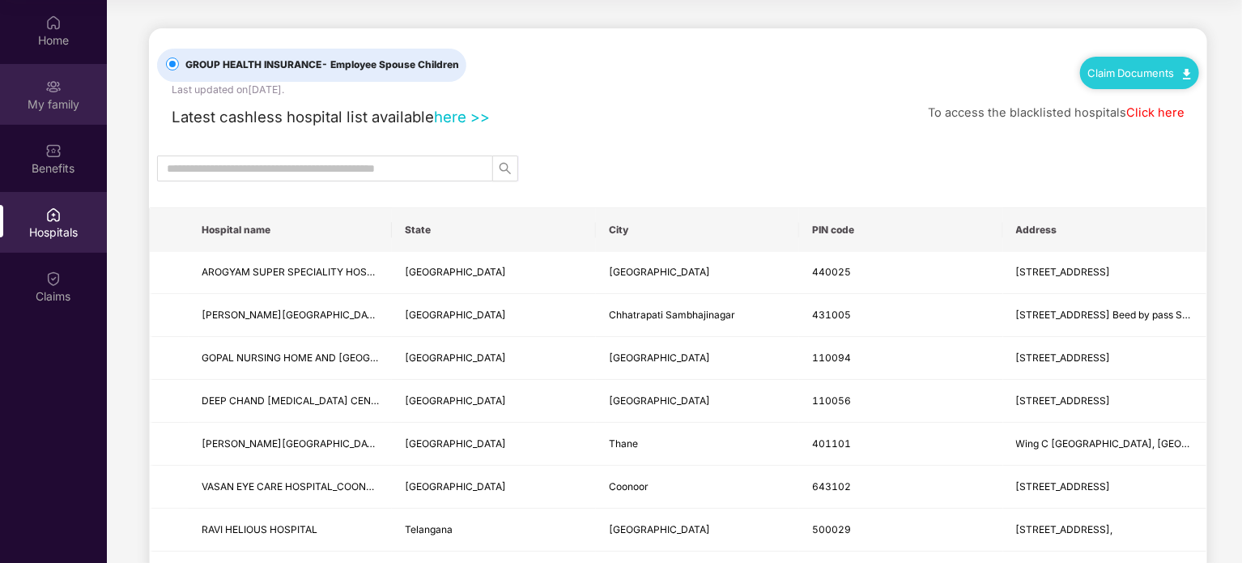
click at [68, 111] on div "My family" at bounding box center [53, 104] width 107 height 16
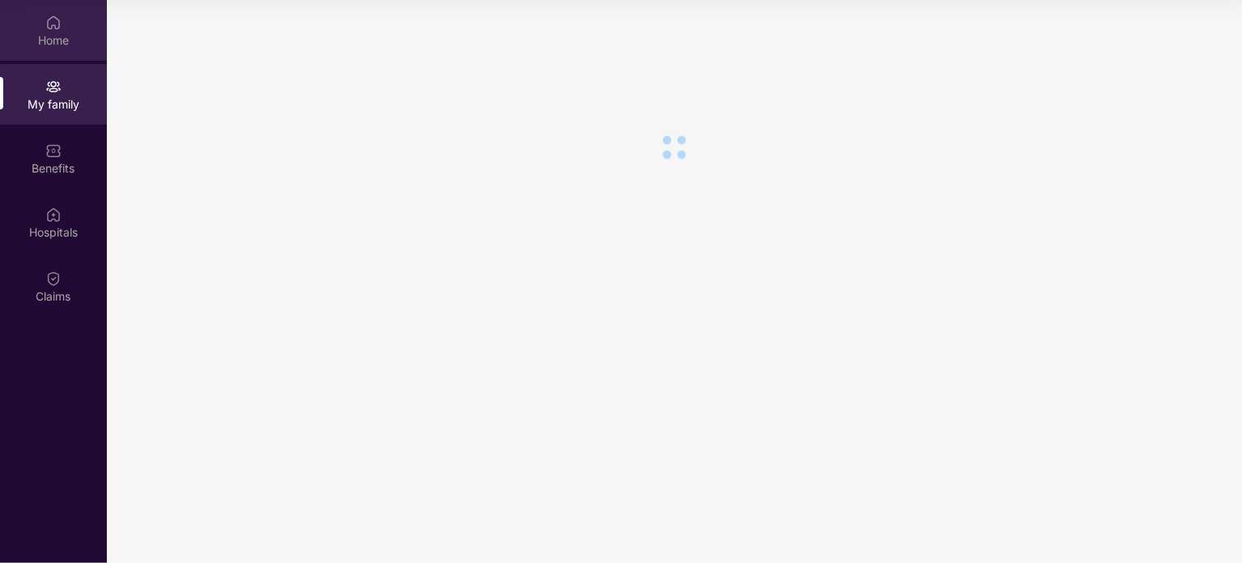
click at [55, 44] on div "Home" at bounding box center [53, 40] width 107 height 16
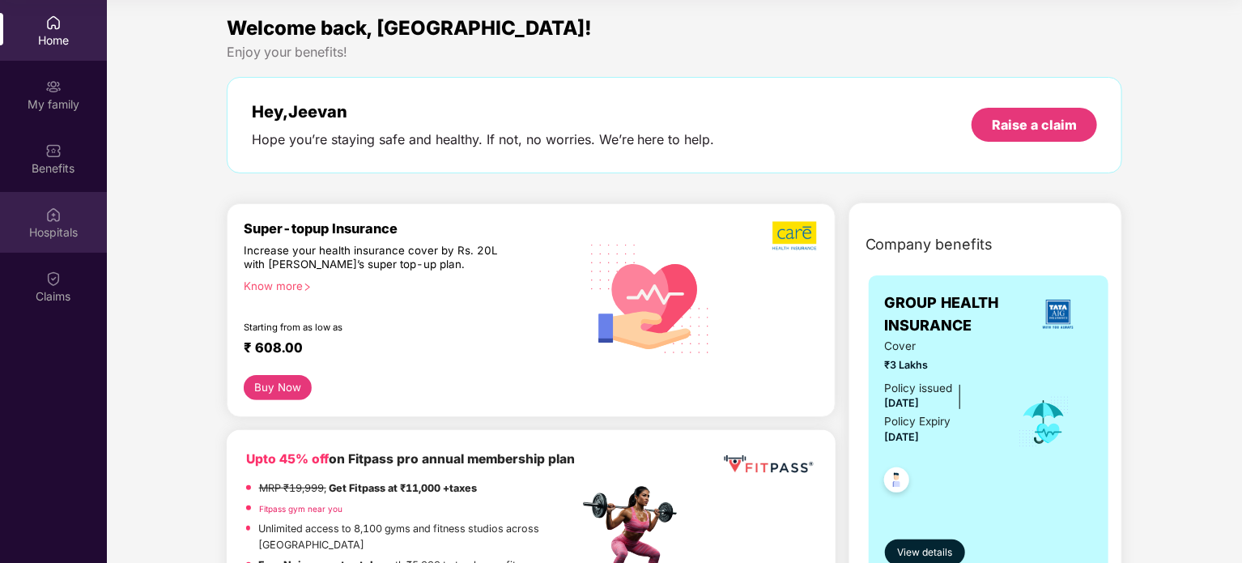
click at [61, 245] on div "Hospitals" at bounding box center [53, 222] width 107 height 61
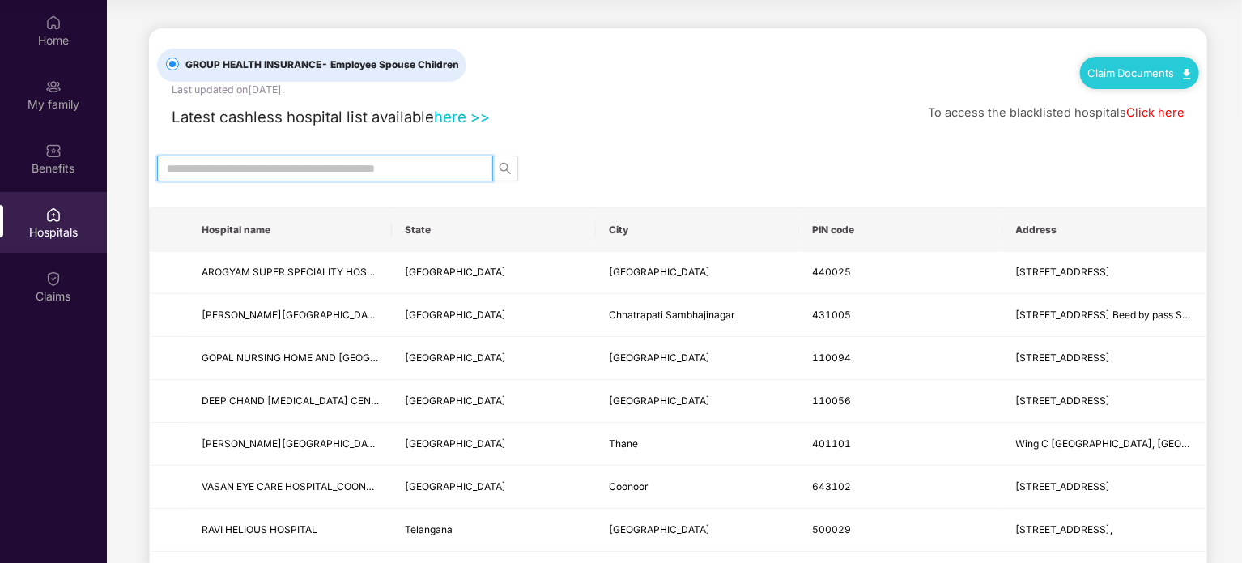
click at [274, 168] on input "text" at bounding box center [319, 168] width 304 height 18
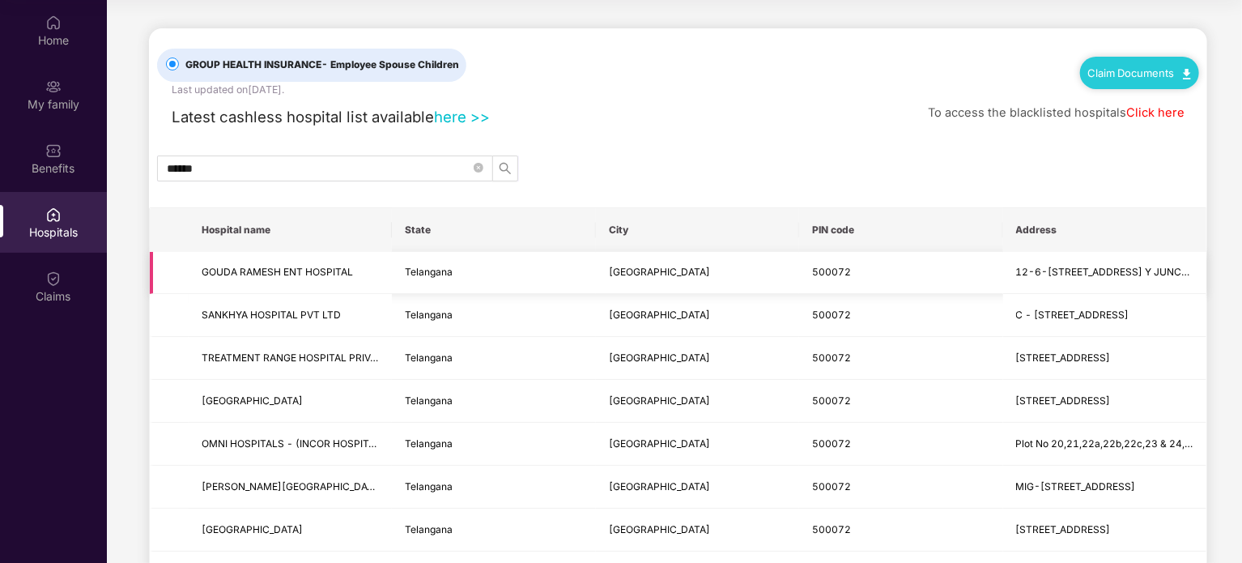
click at [232, 278] on span "GOUDA RAMESH ENT HOSPITAL" at bounding box center [290, 272] width 177 height 15
click at [249, 170] on input "******" at bounding box center [319, 168] width 304 height 18
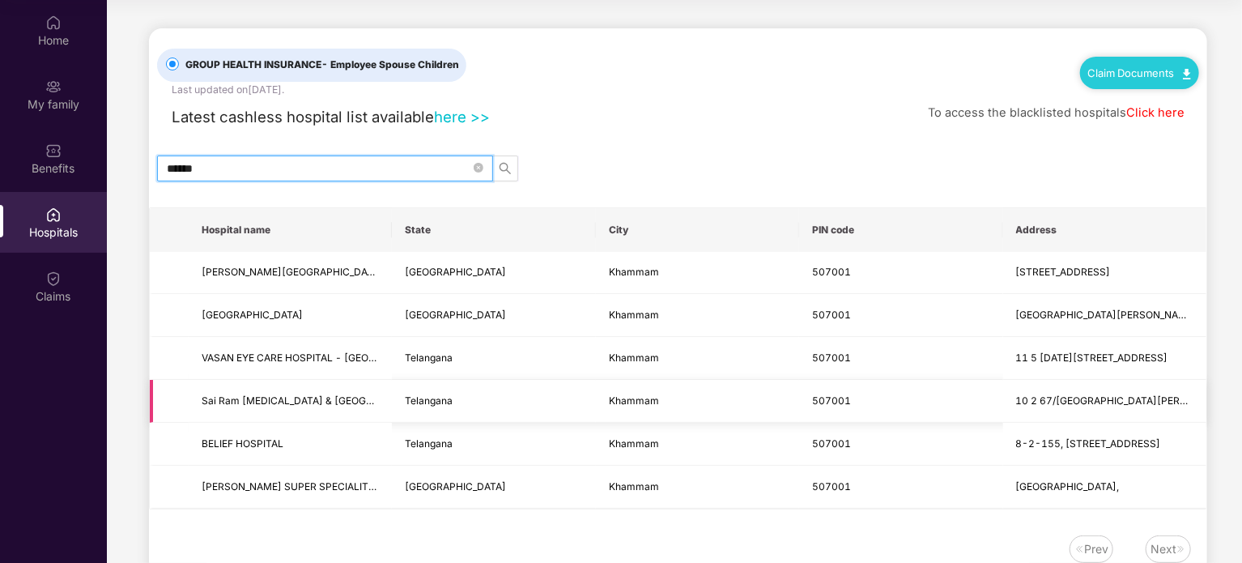
type input "******"
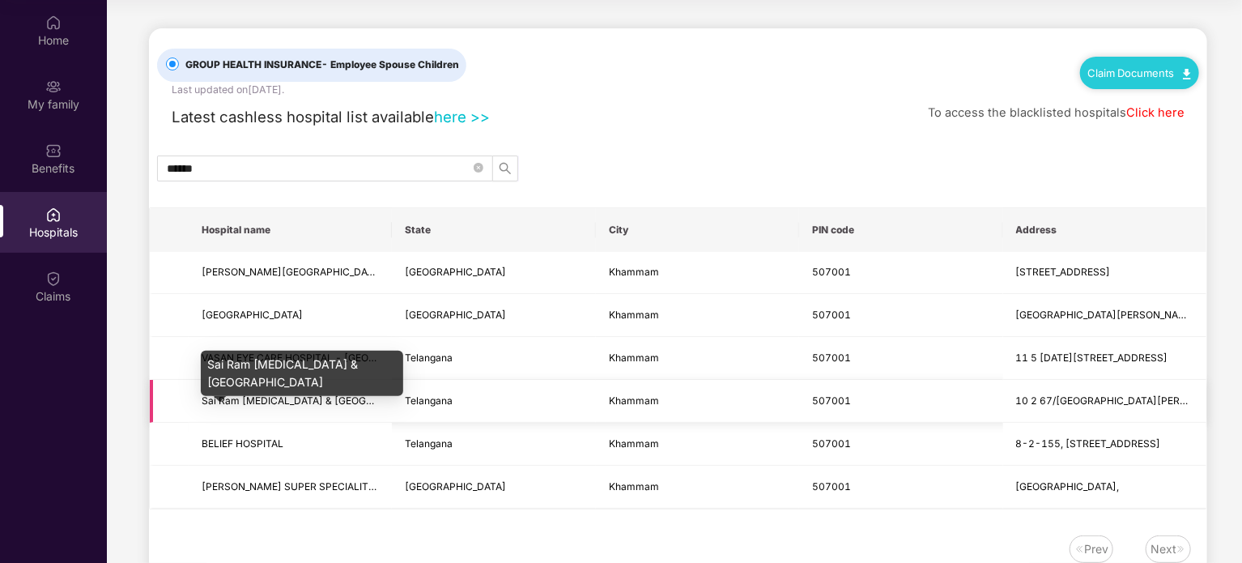
click at [223, 405] on span "Sai Ram [MEDICAL_DATA] & [GEOGRAPHIC_DATA]" at bounding box center [319, 400] width 234 height 12
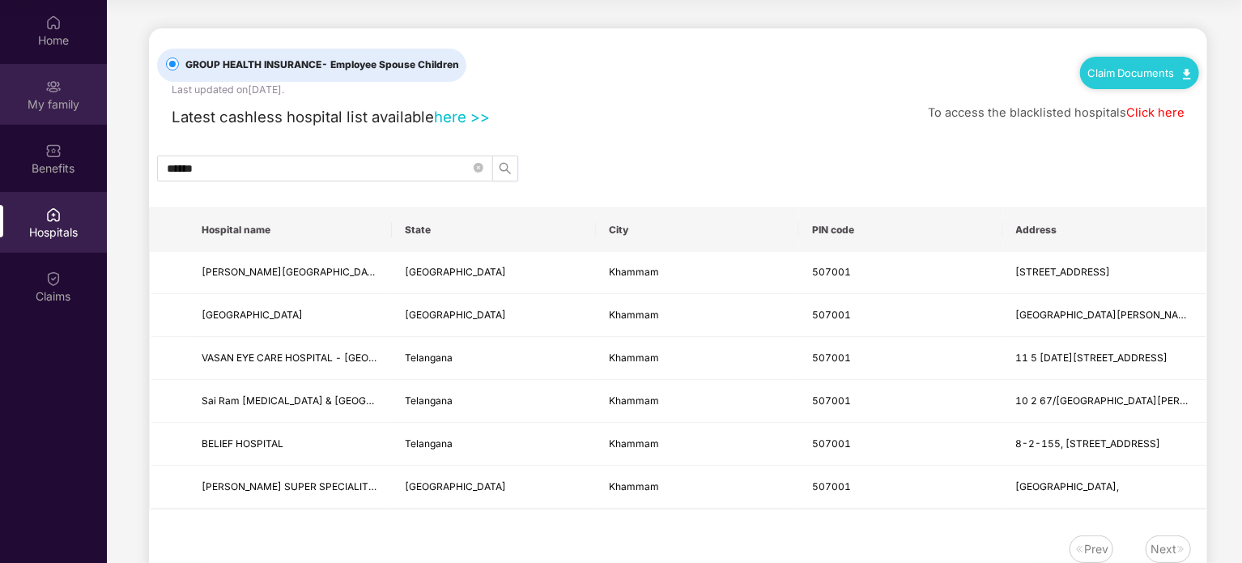
click at [41, 114] on div "My family" at bounding box center [53, 94] width 107 height 61
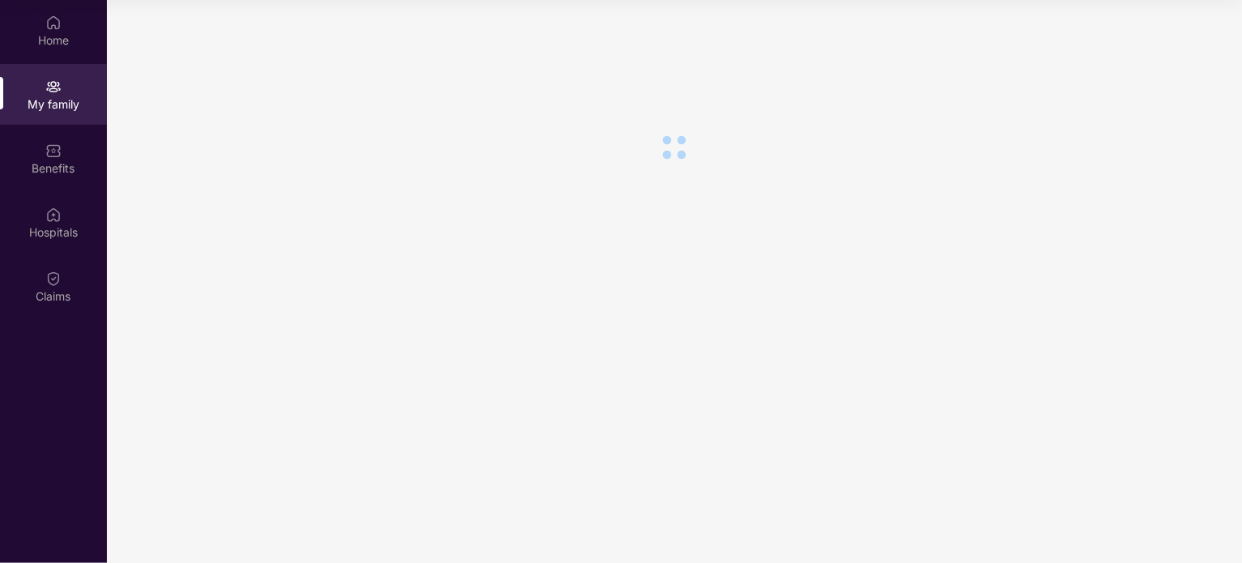
click at [41, 114] on div "My family" at bounding box center [53, 94] width 107 height 61
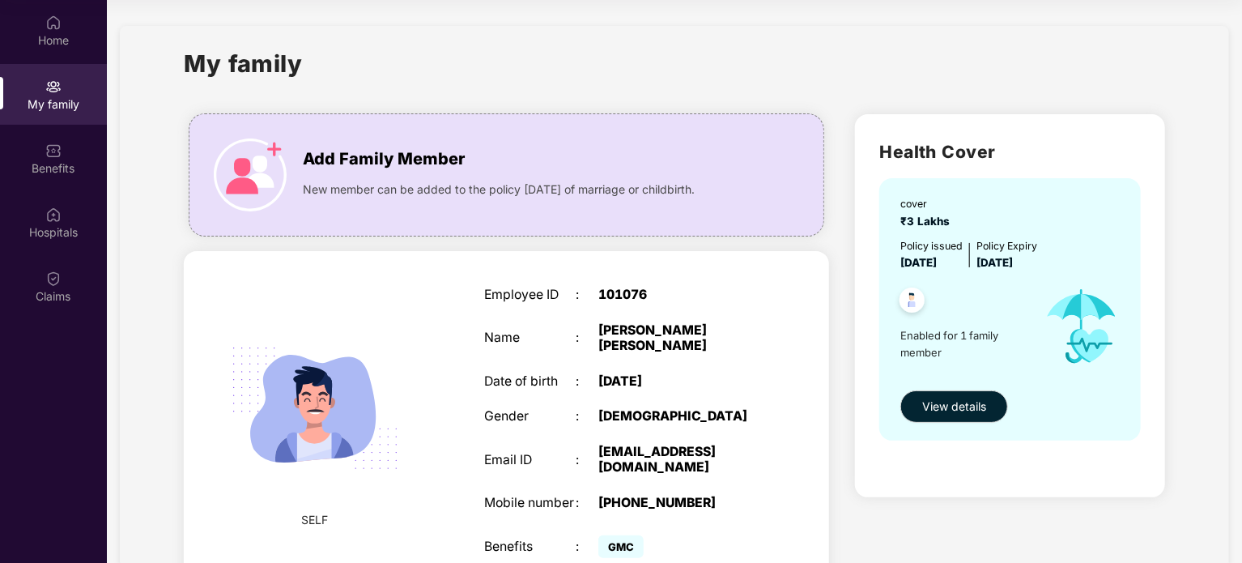
scroll to position [70, 0]
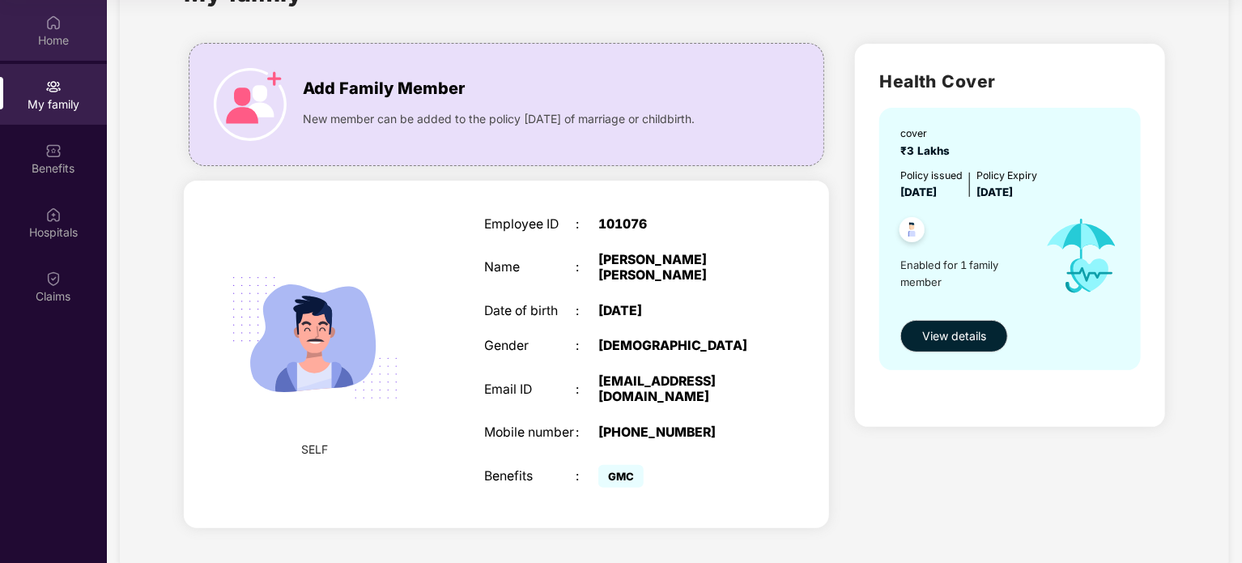
click at [32, 43] on div "Home" at bounding box center [53, 40] width 107 height 16
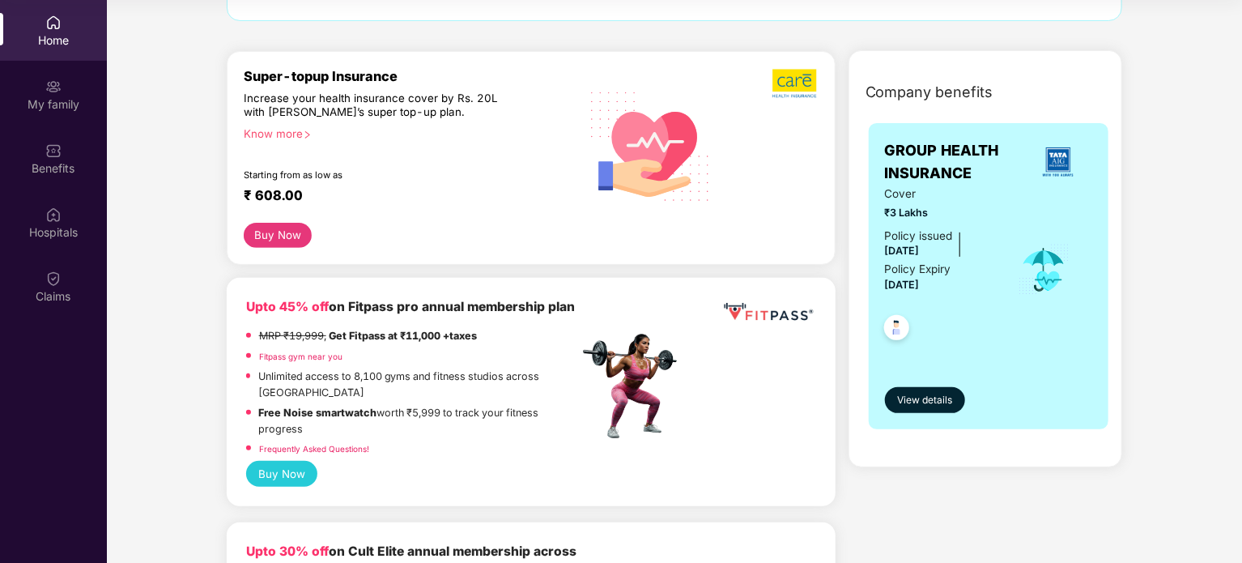
scroll to position [155, 0]
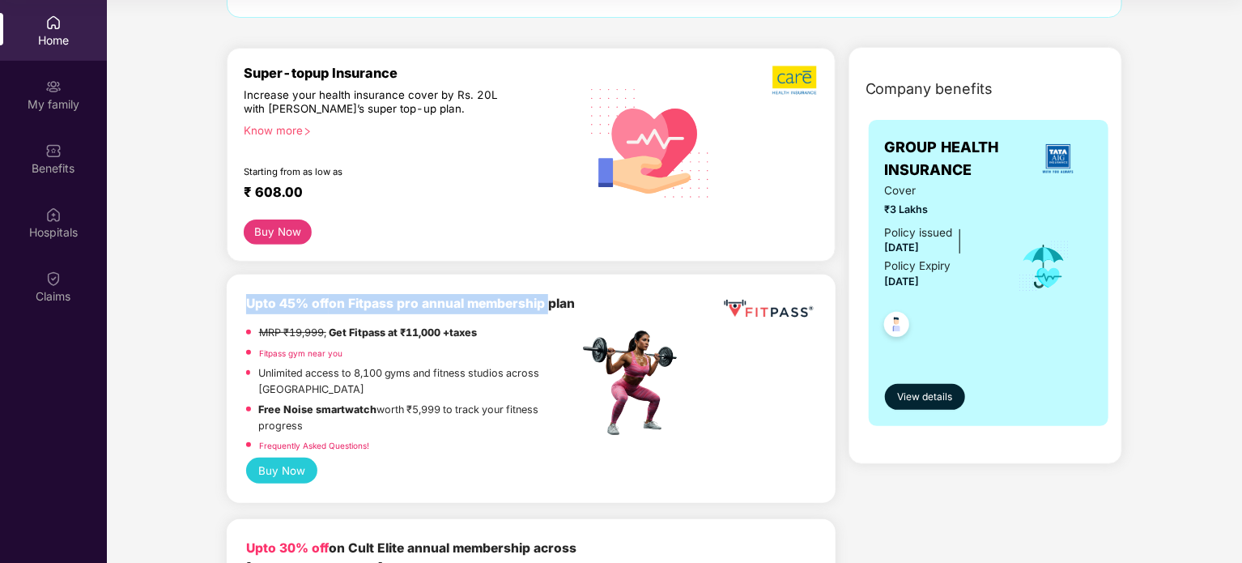
drag, startPoint x: 248, startPoint y: 303, endPoint x: 564, endPoint y: 304, distance: 316.5
click at [564, 304] on div "Upto 45% off on Fitpass pro annual membership plan" at bounding box center [412, 304] width 333 height 20
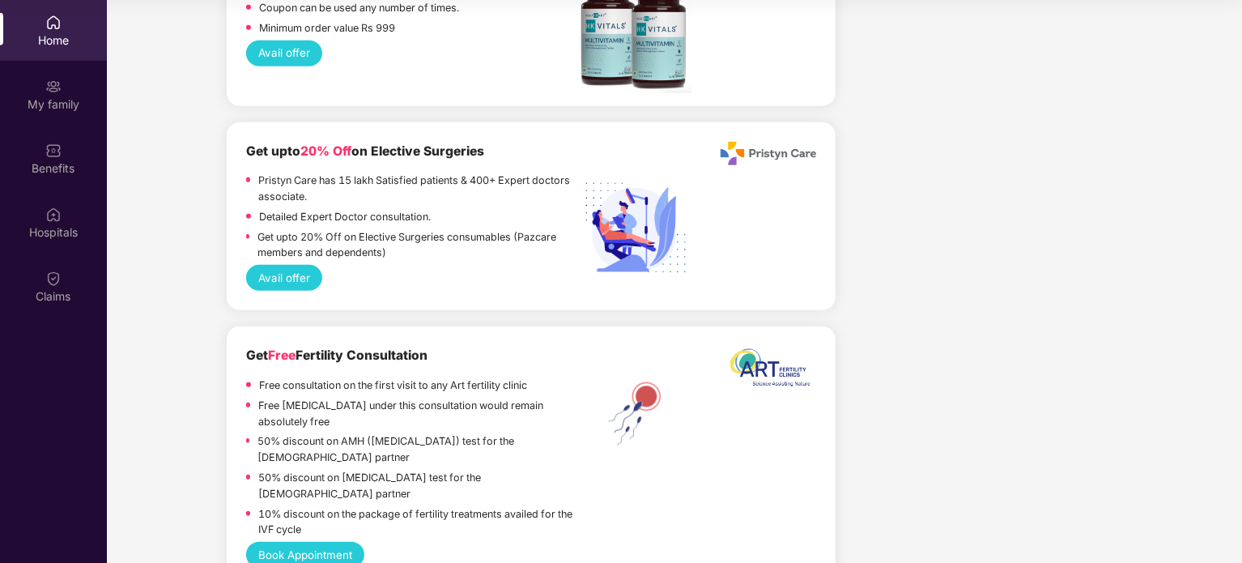
scroll to position [3711, 0]
